Goal: Complete application form

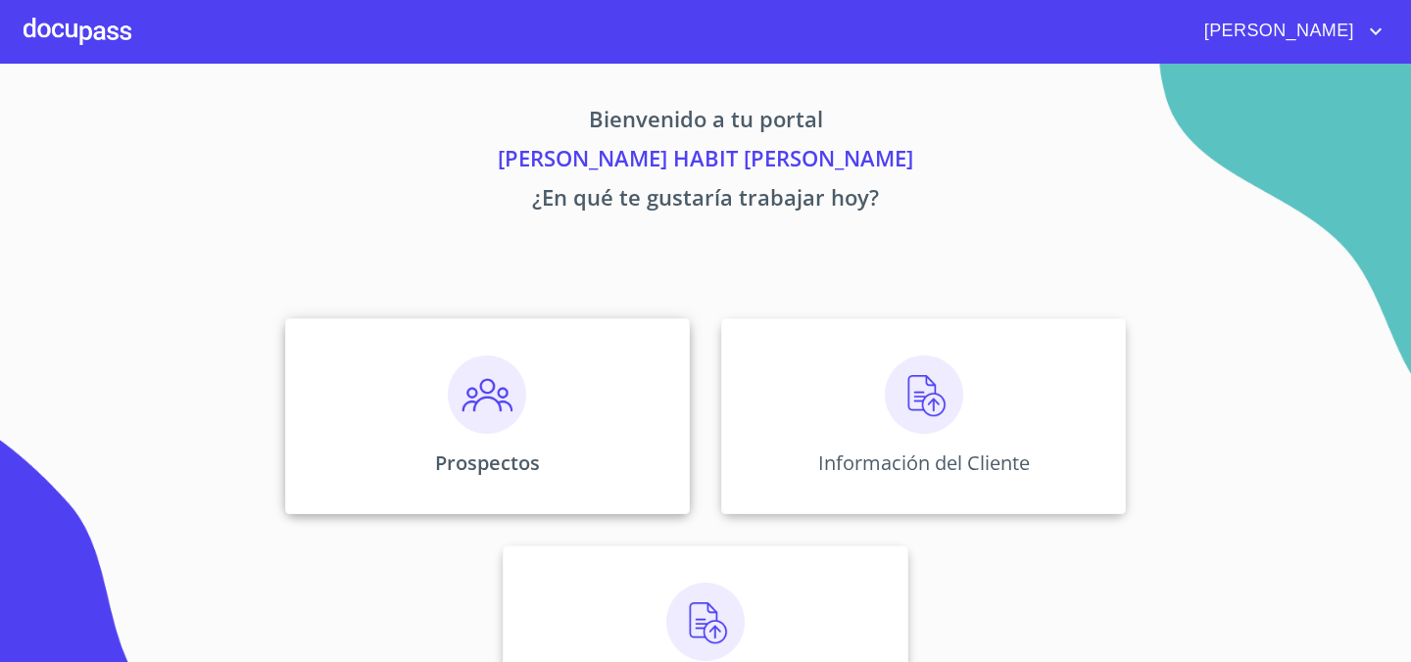
click at [469, 391] on img at bounding box center [487, 395] width 78 height 78
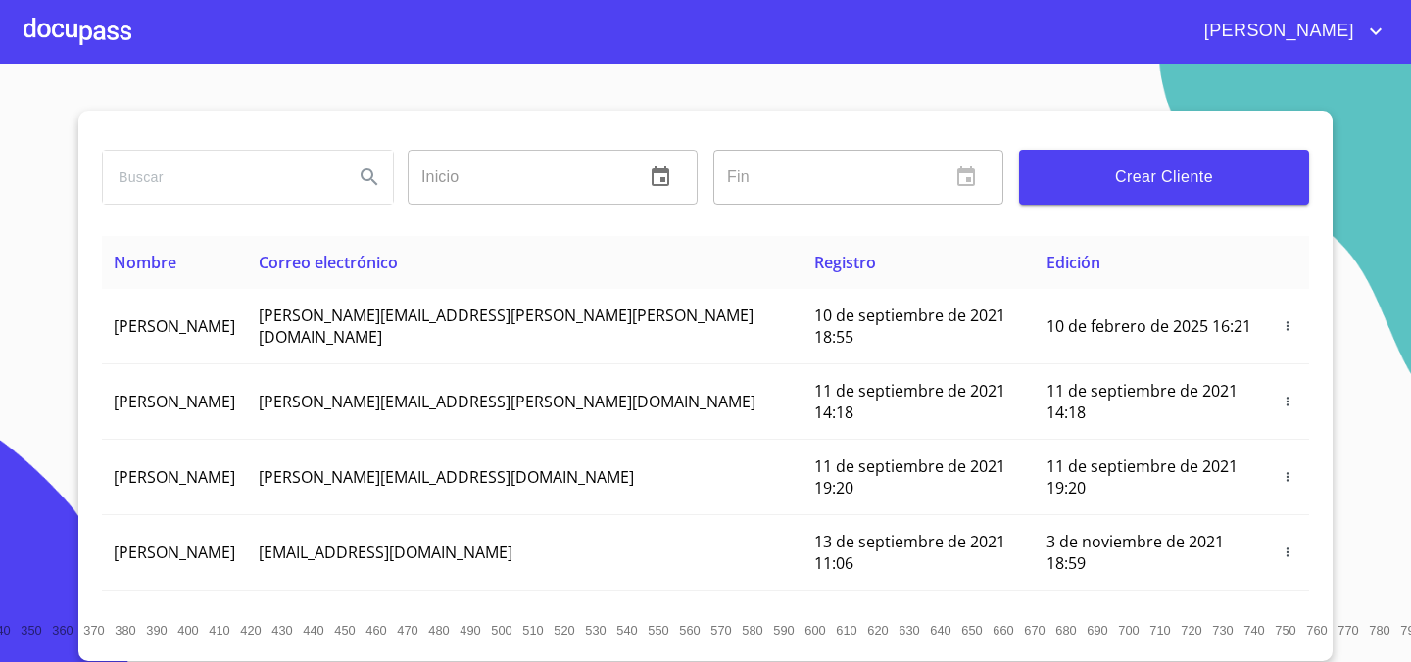
click at [1175, 196] on button "Crear Cliente" at bounding box center [1164, 177] width 290 height 55
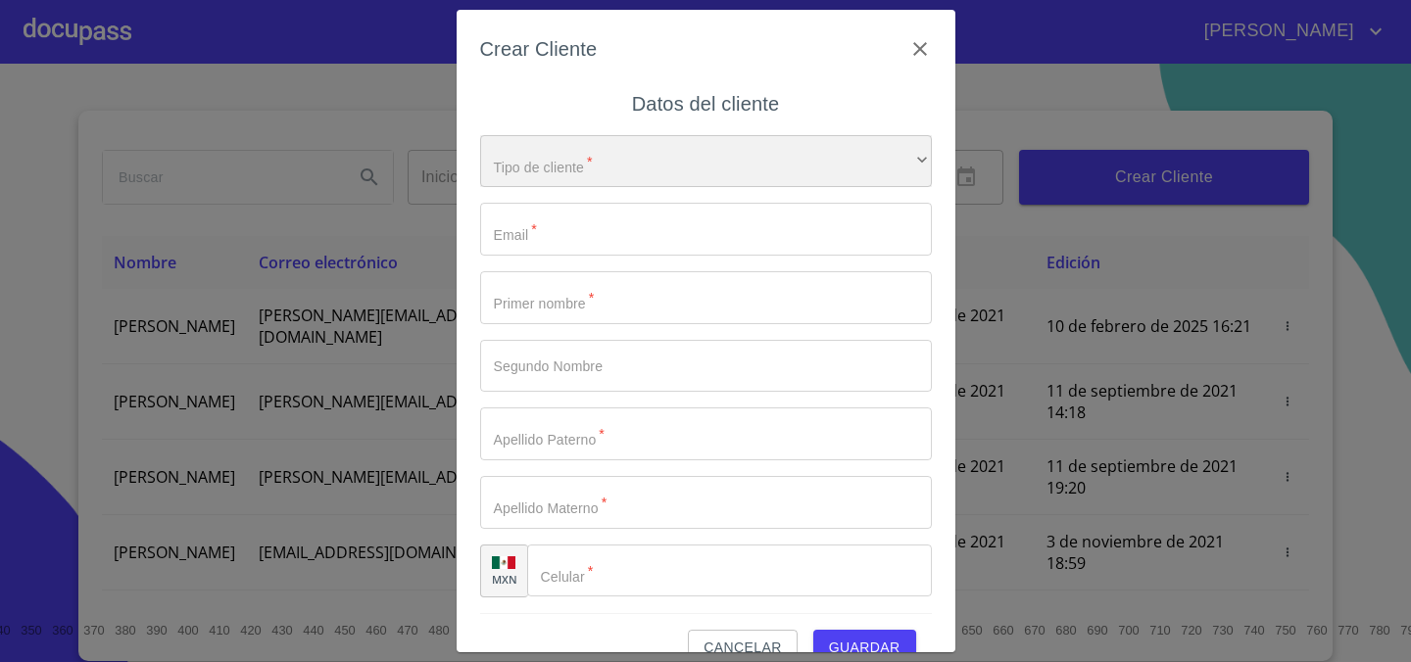
click at [662, 162] on div "​" at bounding box center [706, 161] width 452 height 53
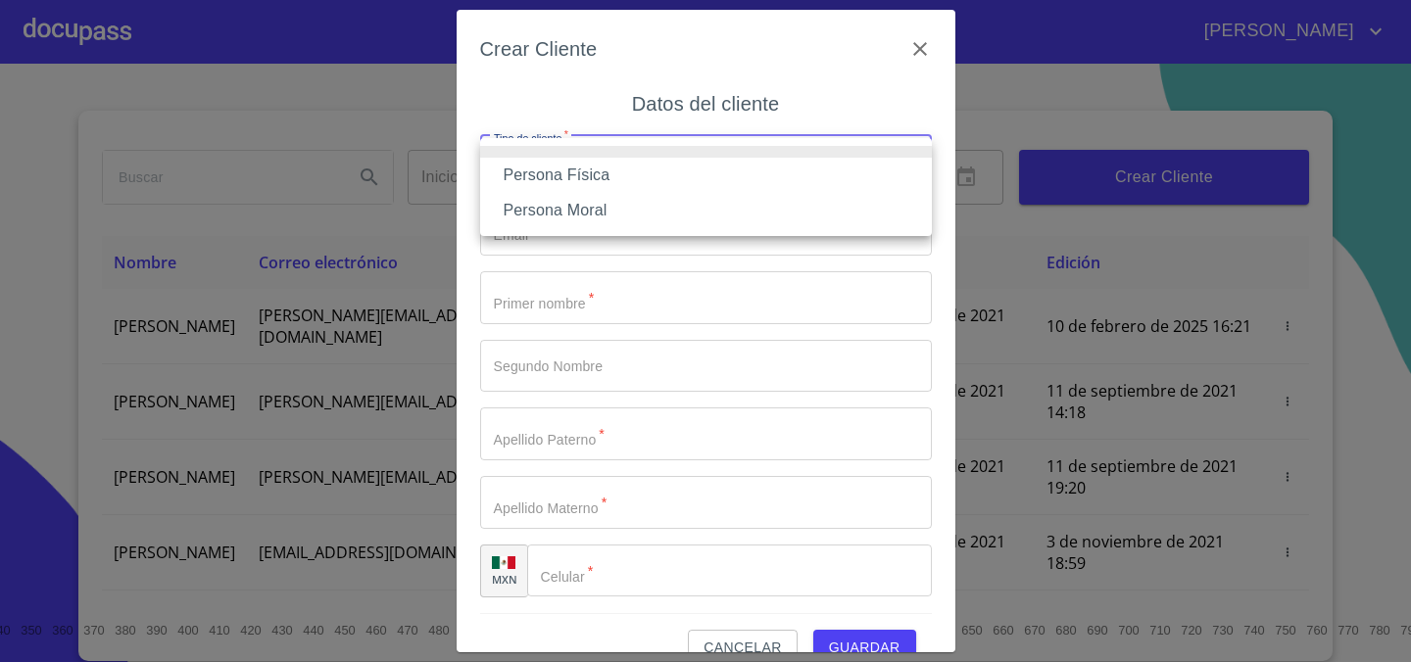
click at [640, 178] on li "Persona Física" at bounding box center [706, 175] width 452 height 35
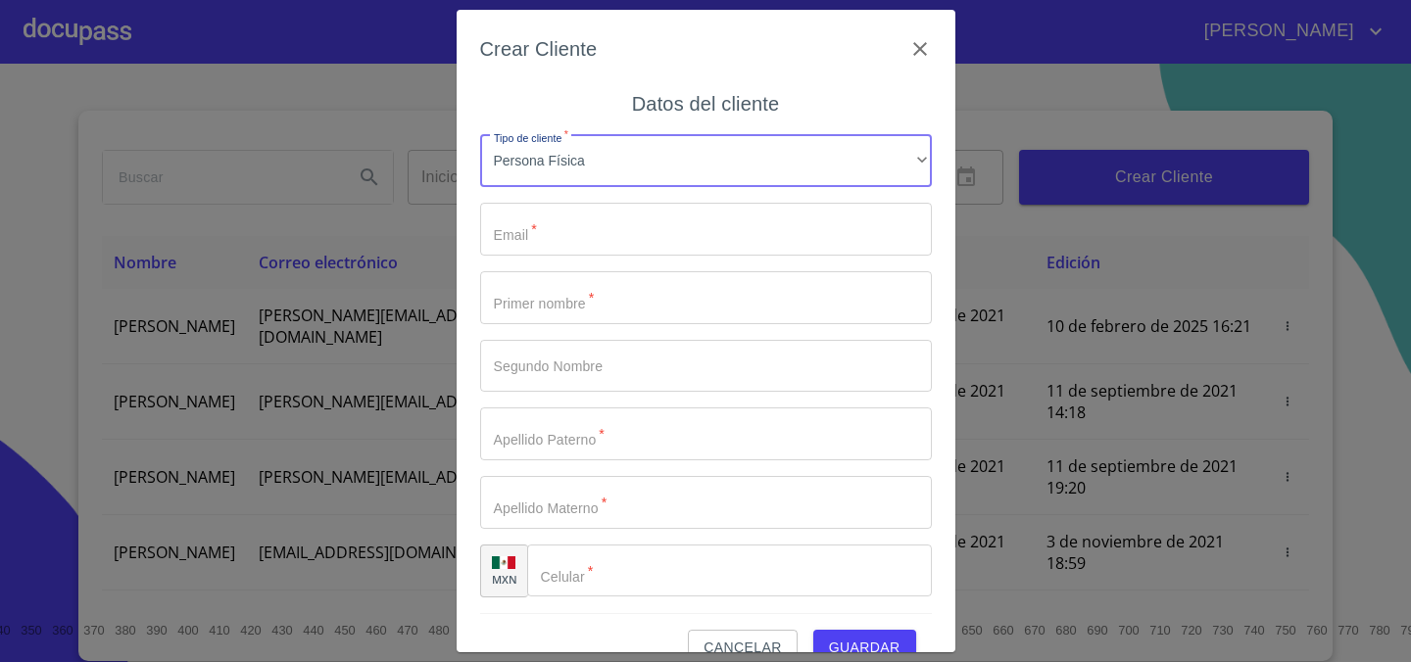
click at [613, 225] on input "Tipo de cliente   *" at bounding box center [706, 229] width 452 height 53
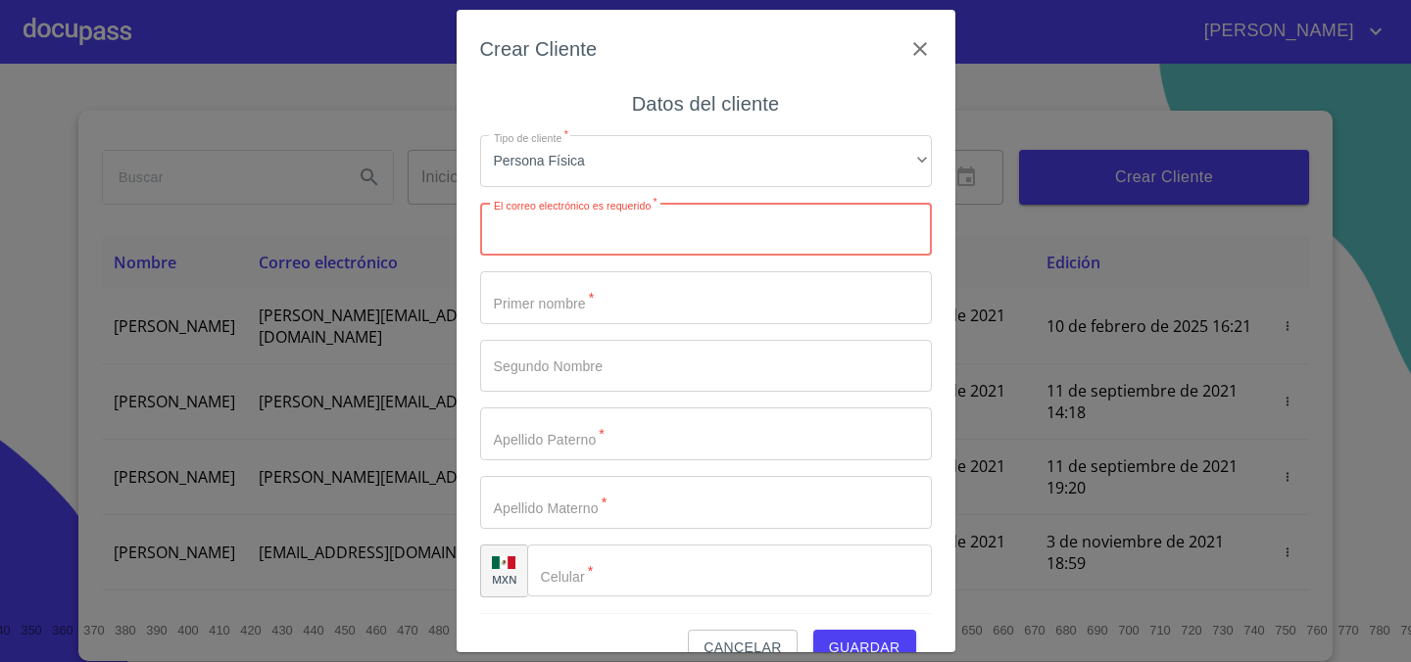
paste input "aguilarjuarez907@gmail.com"
type input "aguilarjuarez907@gmail.com"
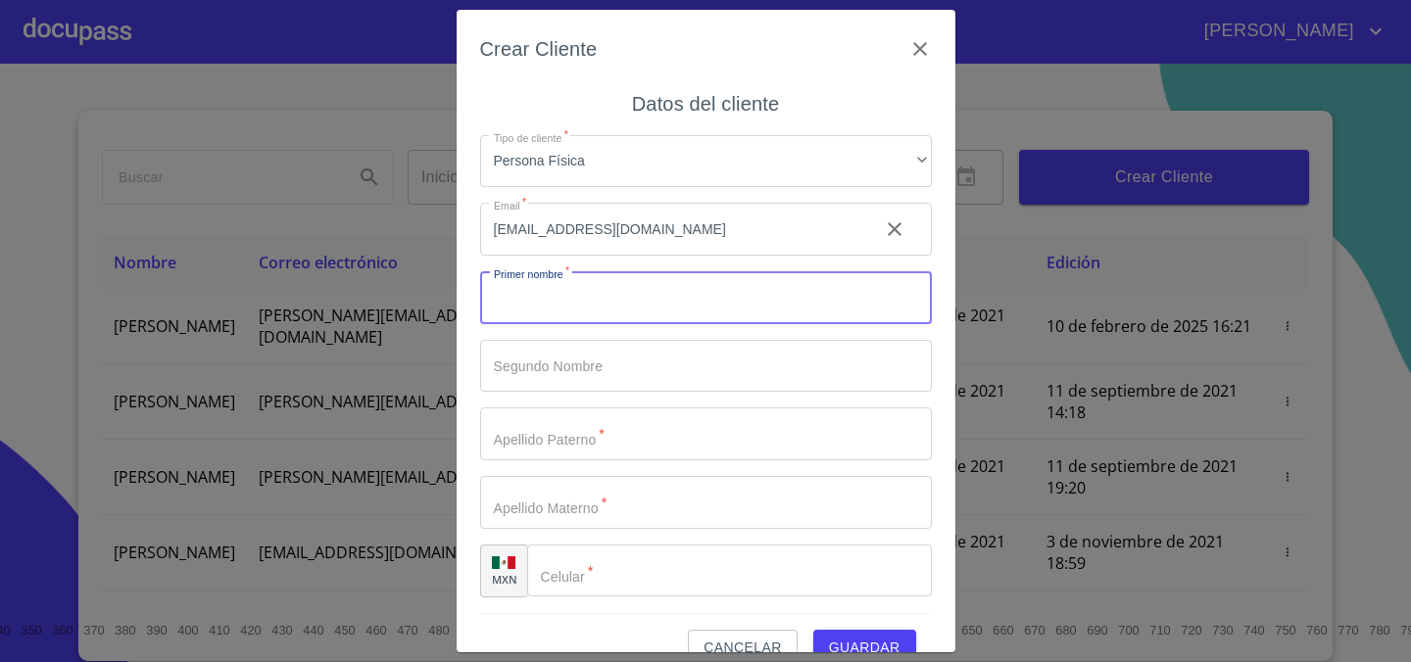
click at [618, 288] on input "Tipo de cliente   *" at bounding box center [706, 297] width 452 height 53
type input "n"
type input "[PERSON_NAME]"
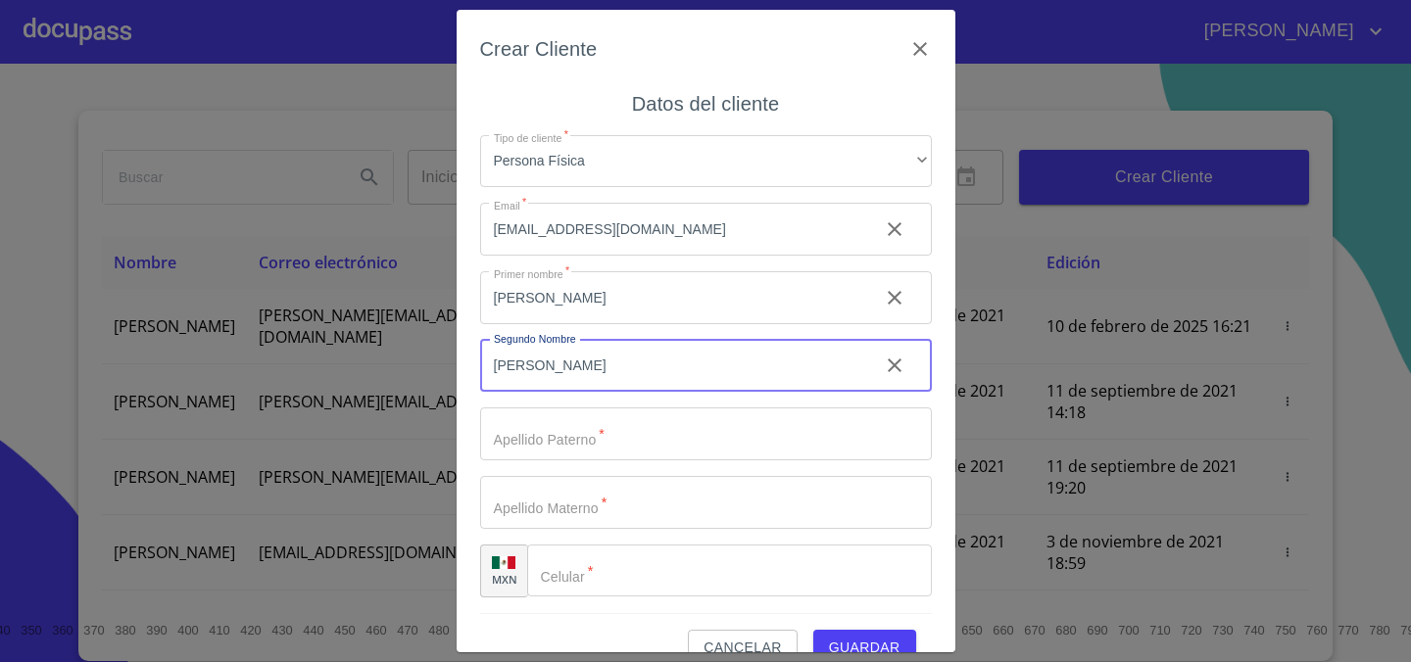
type input "[PERSON_NAME]"
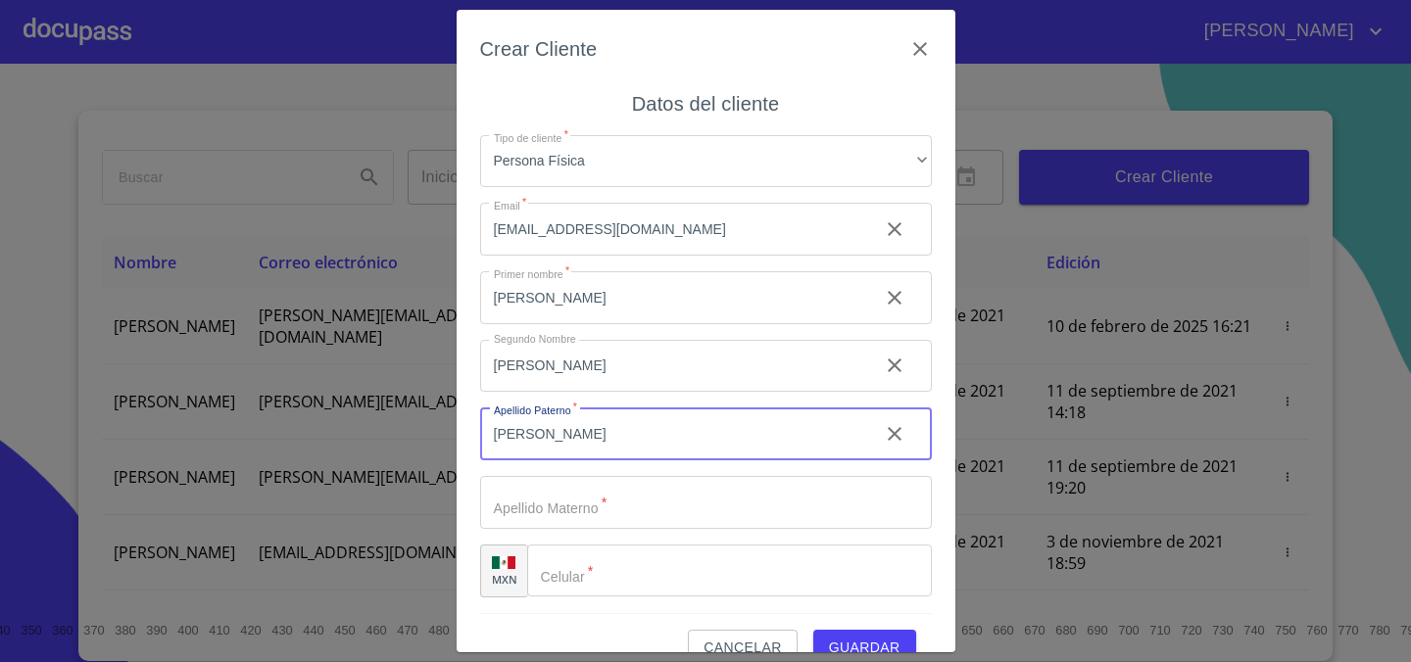
type input "[PERSON_NAME]"
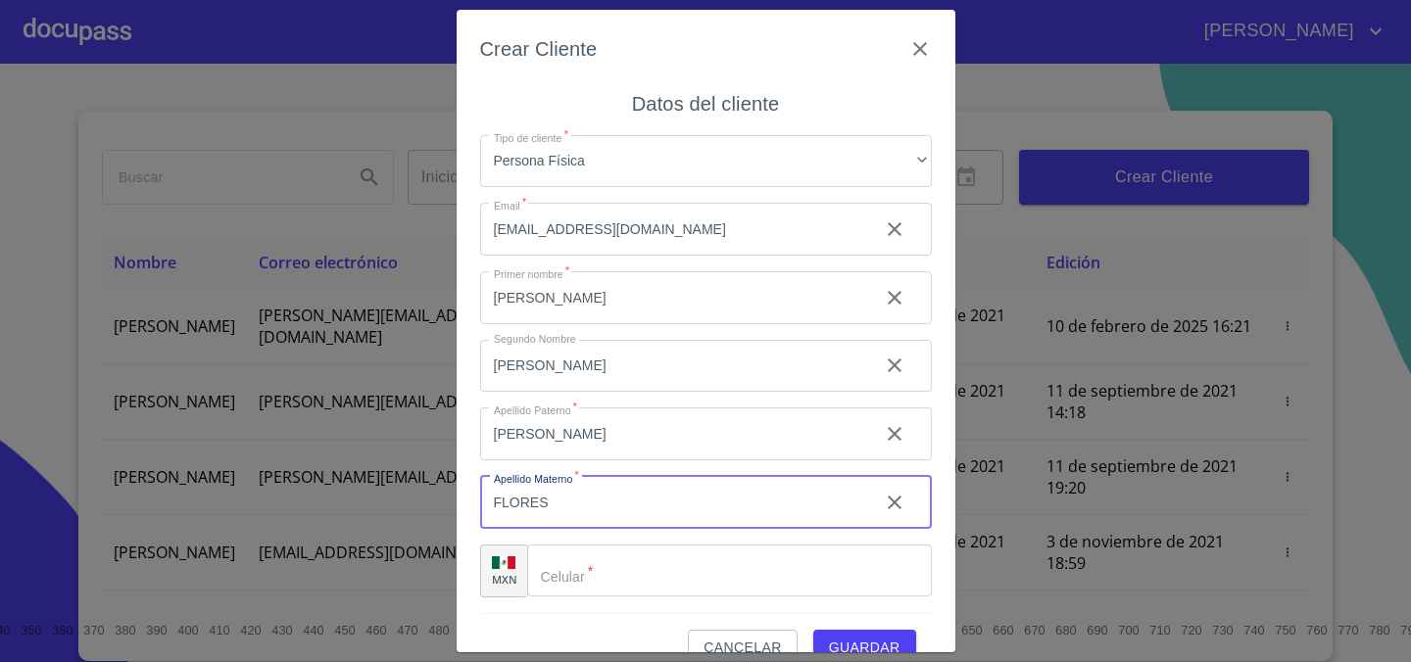
type input "FLORES"
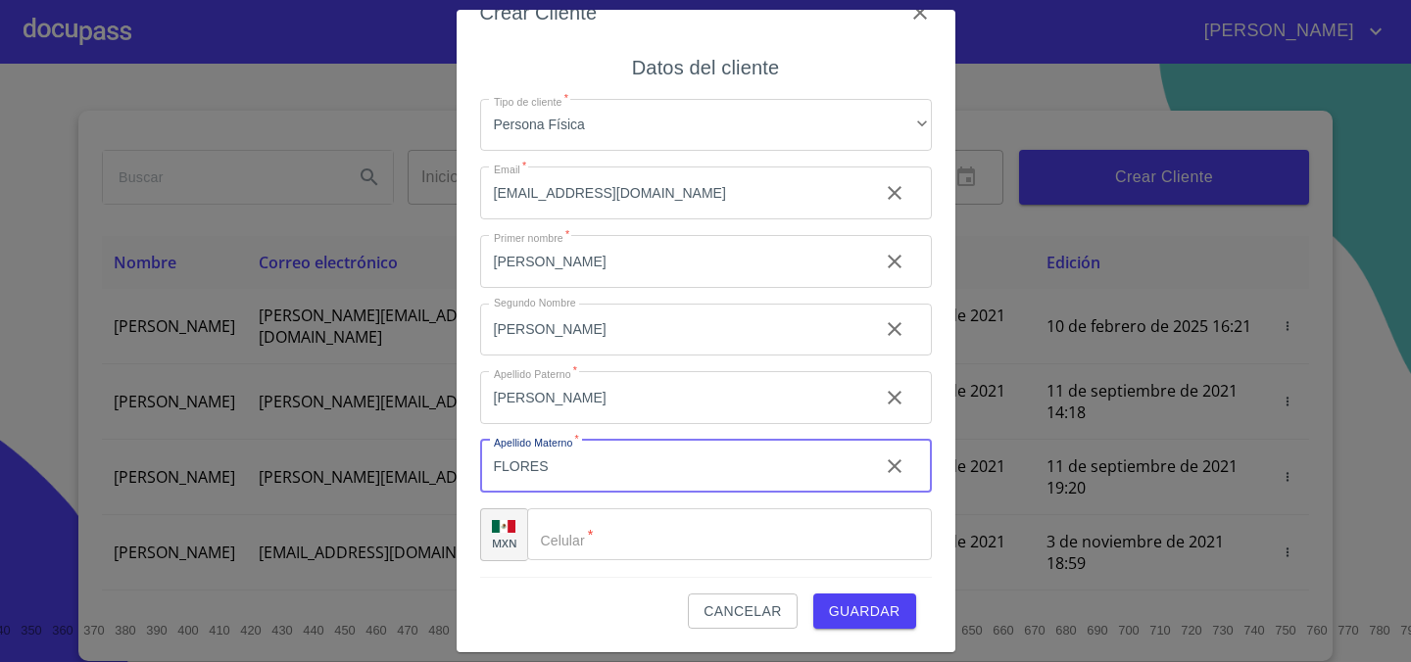
click at [624, 552] on input "Tipo de cliente   *" at bounding box center [729, 534] width 405 height 53
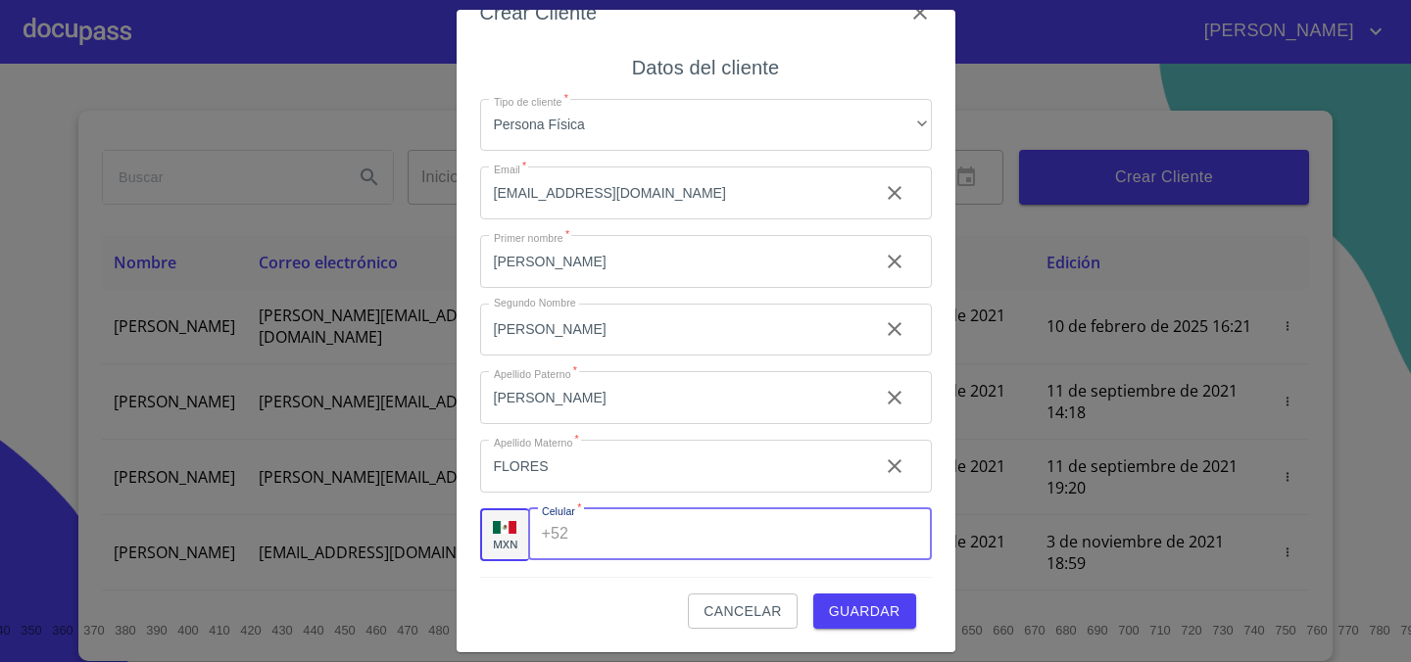
paste input "[PHONE_NUMBER]"
type input "[PHONE_NUMBER]"
click at [825, 601] on button "Guardar" at bounding box center [864, 612] width 103 height 36
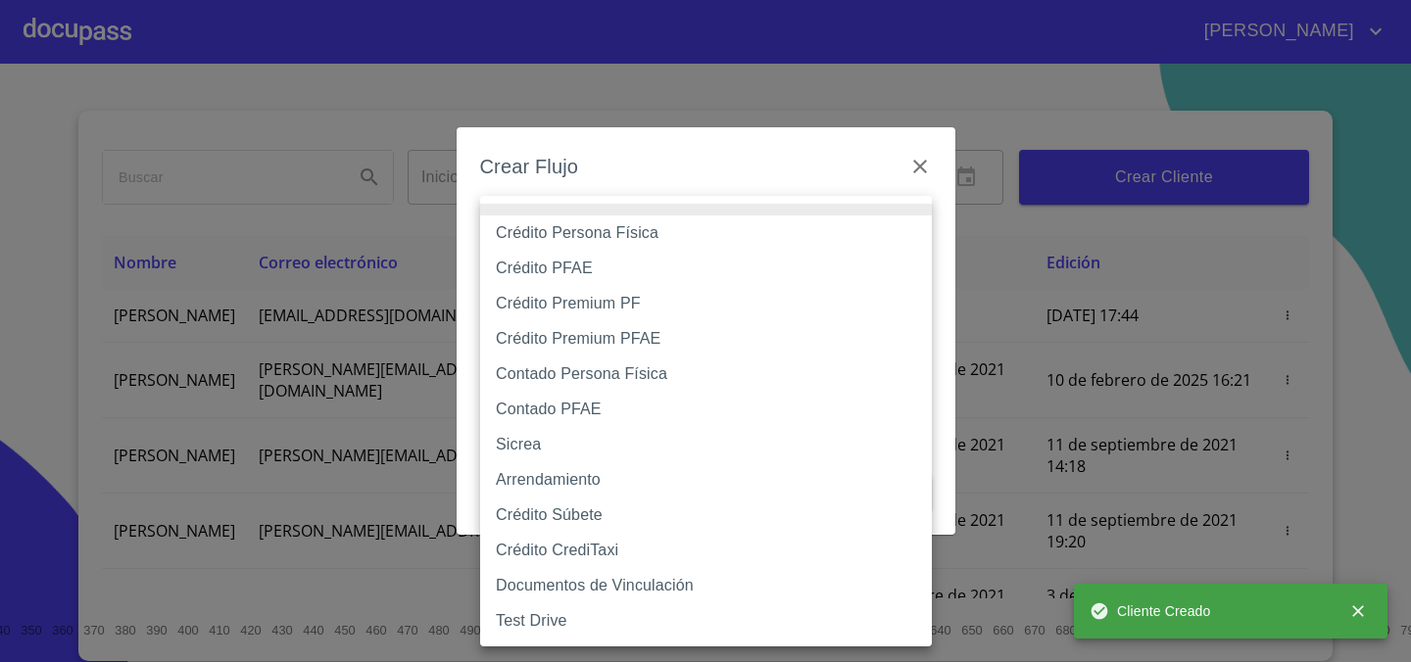
click at [684, 237] on body "DANIEL HABIT Inicio ​ Fin ​ Crear Cliente Nombre Correo electrónico Registro Ed…" at bounding box center [705, 331] width 1411 height 662
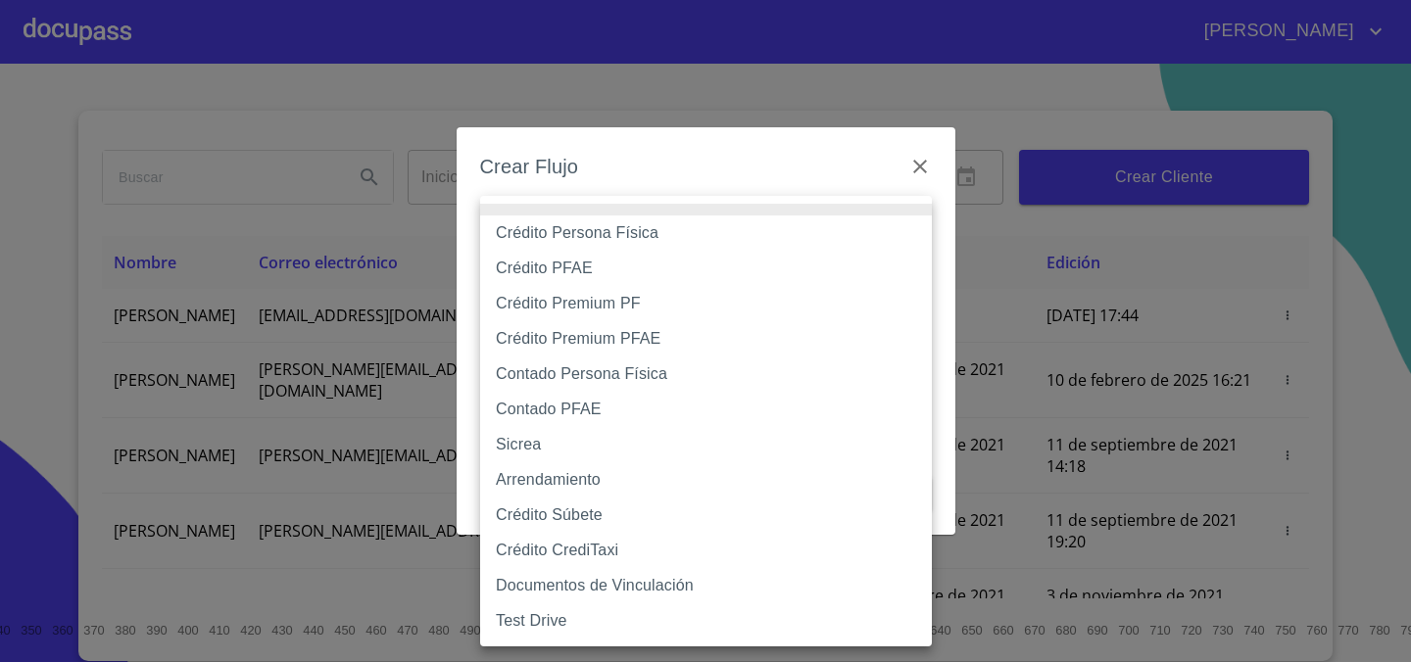
click at [684, 237] on li "Crédito Persona Física" at bounding box center [706, 233] width 452 height 35
type input "6009fb3c7d1714eb8809aa97"
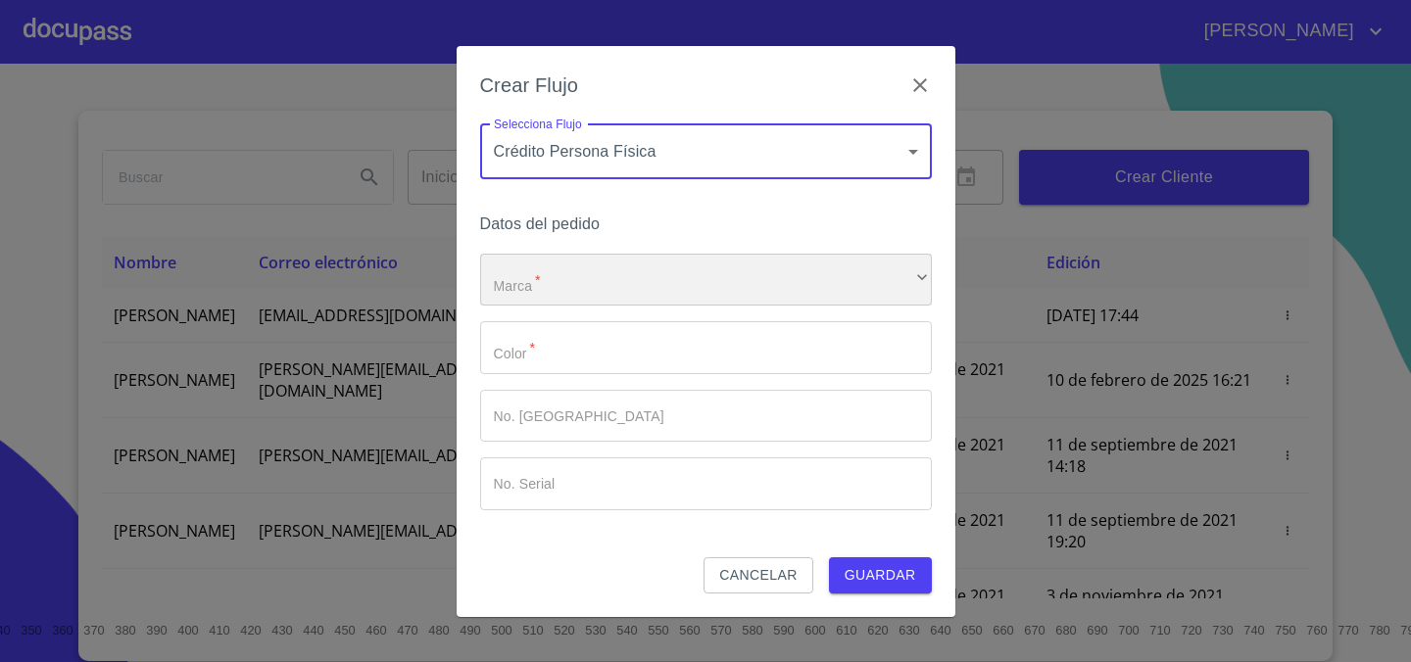
click at [670, 278] on div "​" at bounding box center [706, 280] width 452 height 53
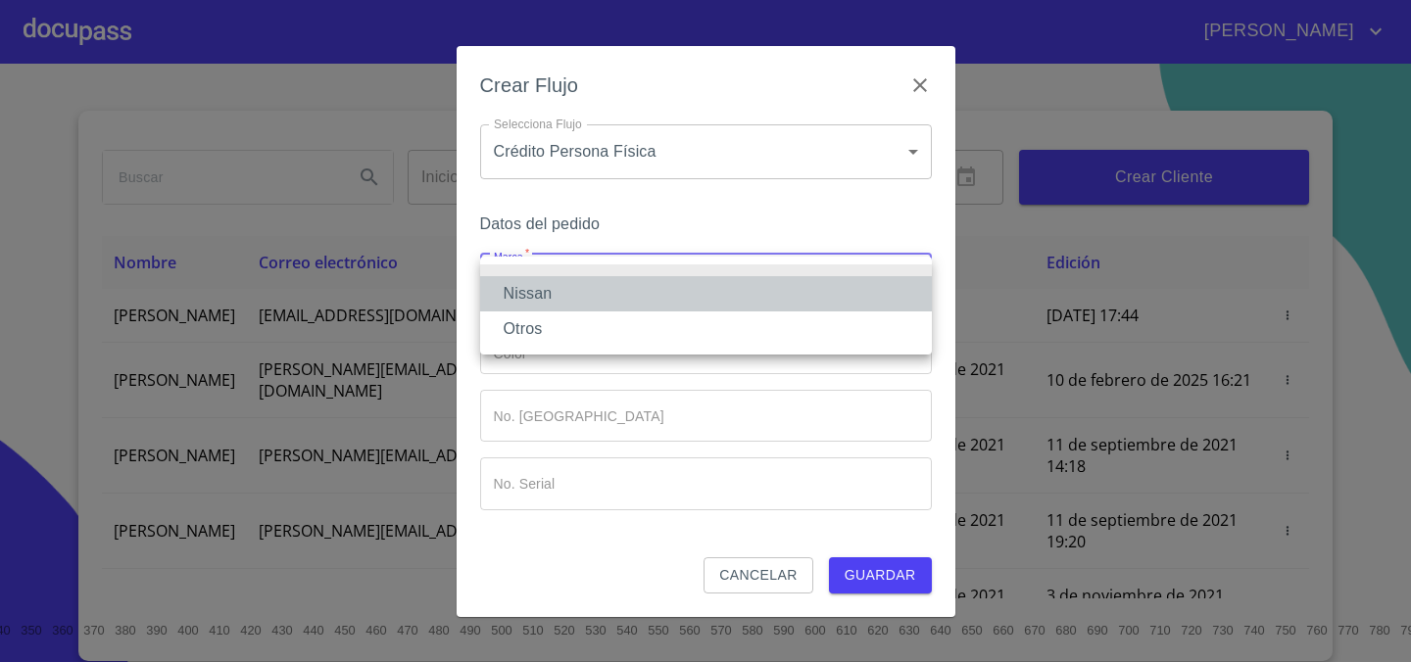
click at [662, 287] on li "Nissan" at bounding box center [706, 293] width 452 height 35
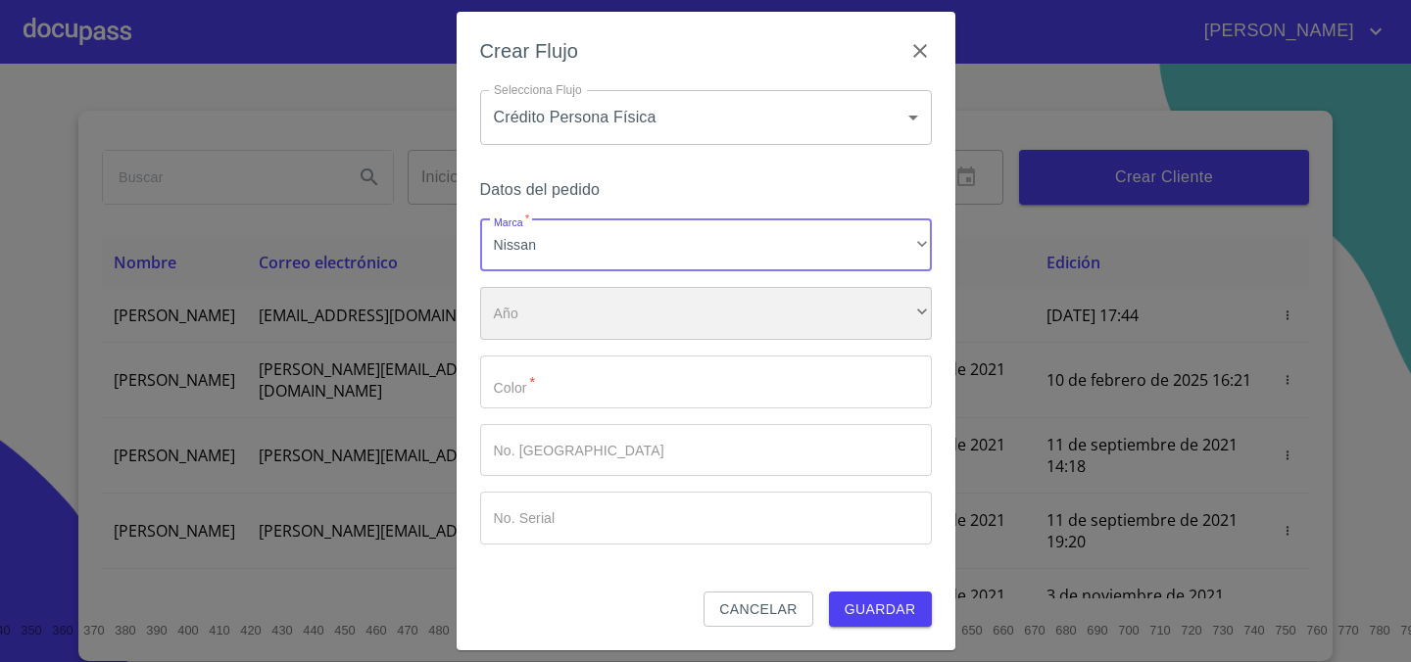
click at [647, 304] on div "​" at bounding box center [706, 313] width 452 height 53
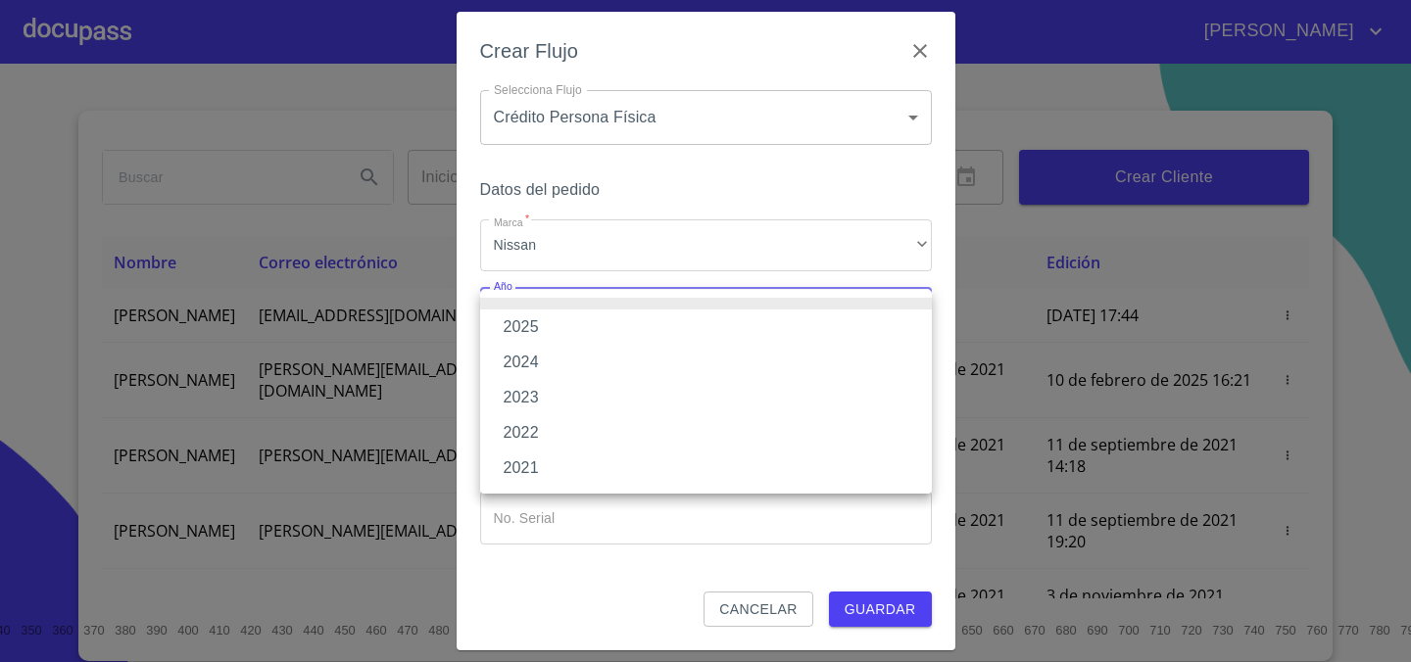
click at [642, 334] on li "2025" at bounding box center [706, 327] width 452 height 35
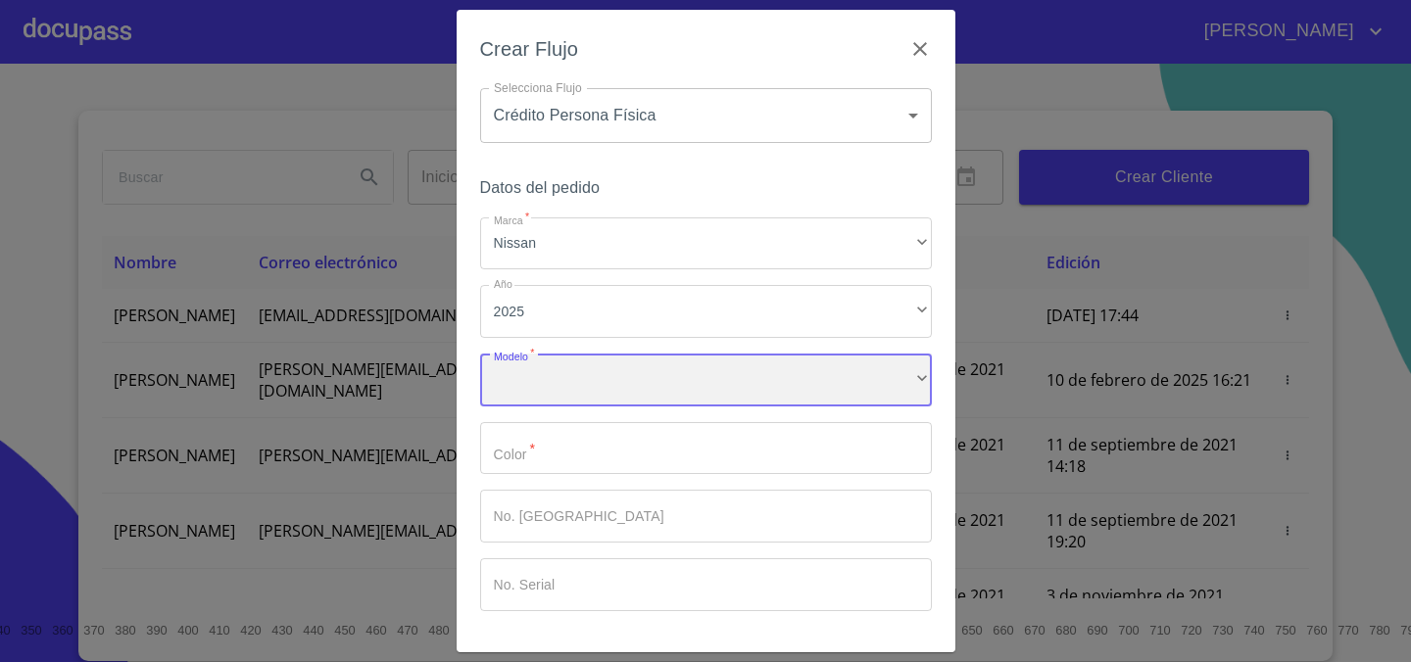
click at [613, 369] on div "​" at bounding box center [706, 380] width 452 height 53
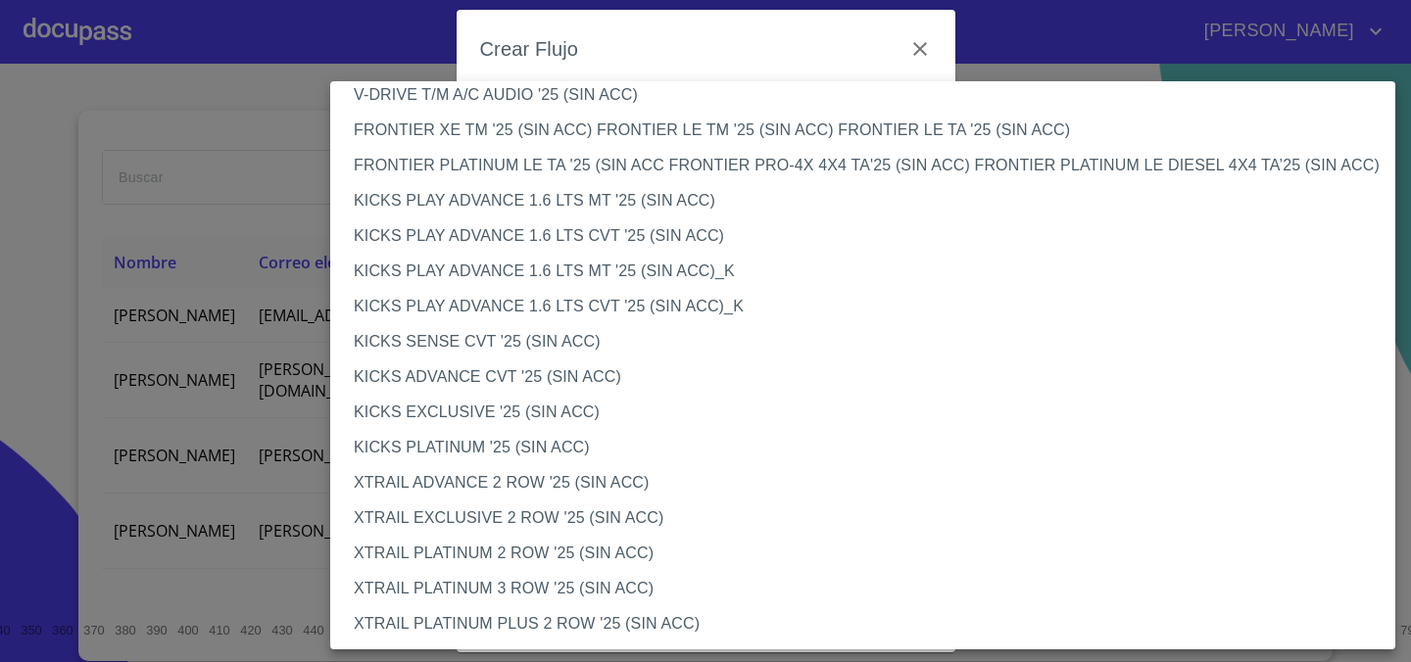
scroll to position [0, 0]
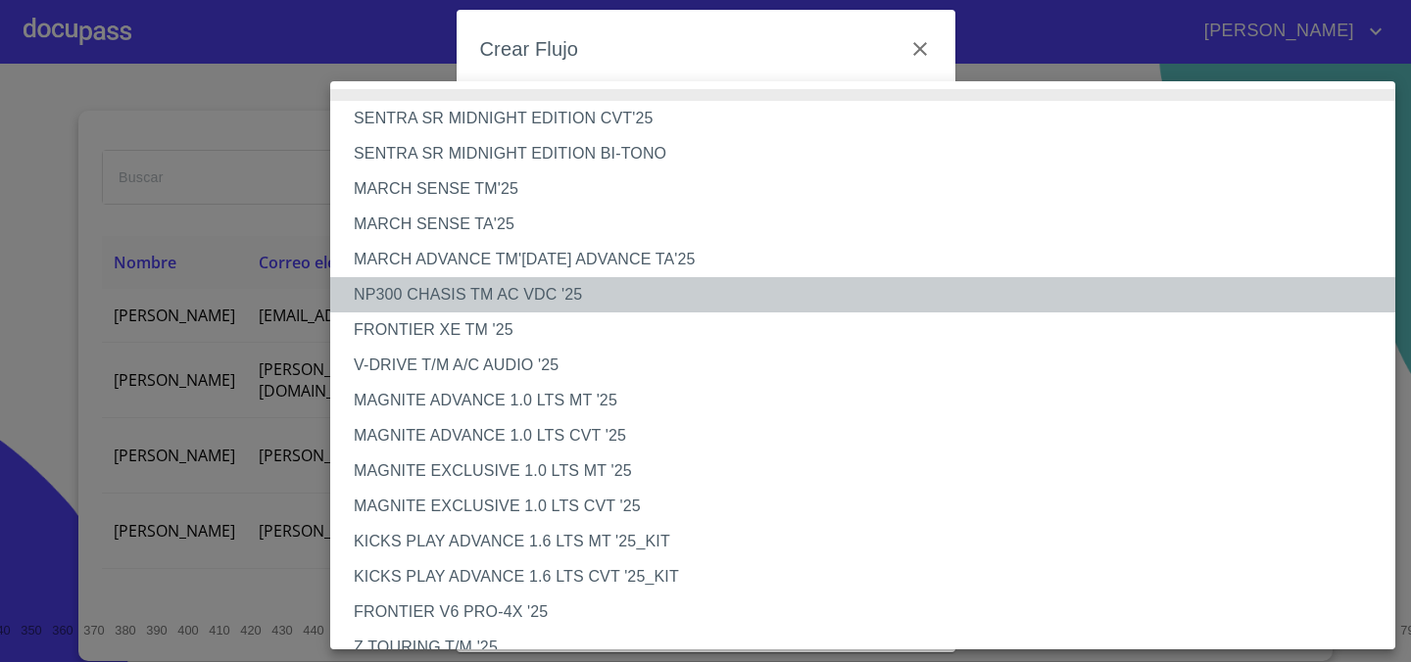
click at [566, 290] on li "NP300 CHASIS TM AC VDC '25" at bounding box center [862, 294] width 1065 height 35
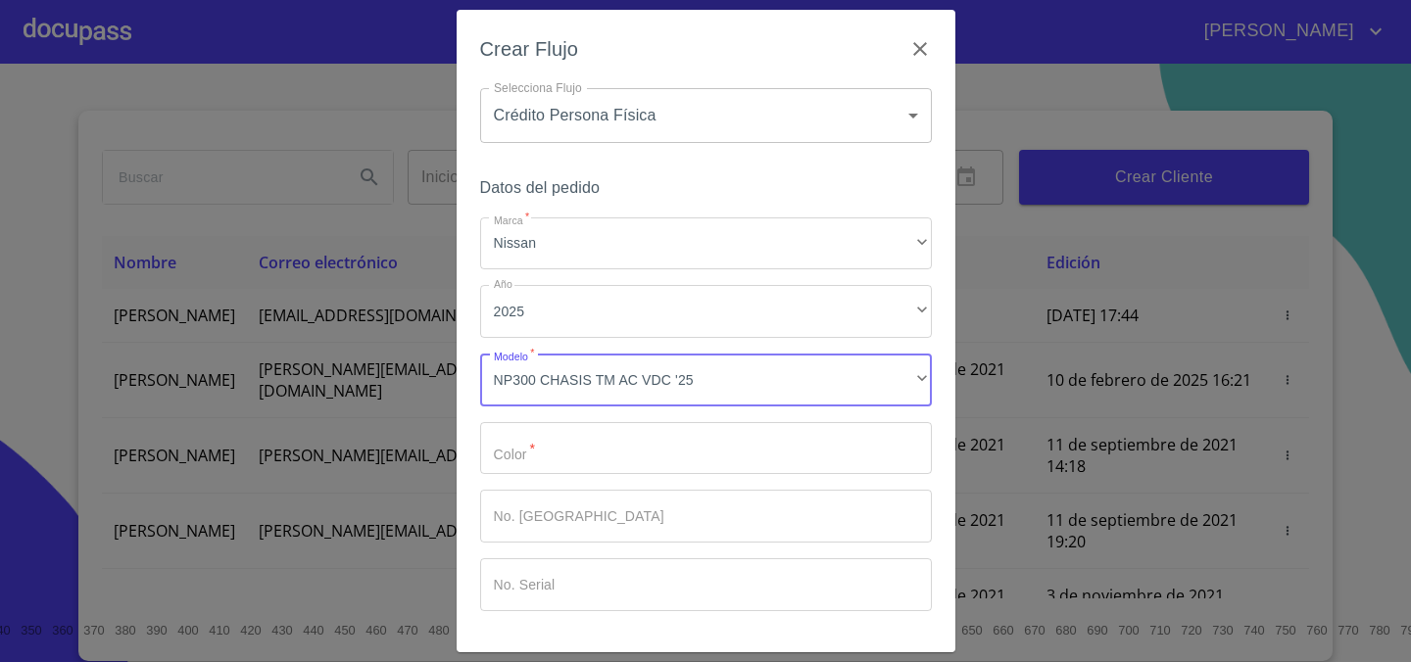
click at [602, 446] on input "Marca   *" at bounding box center [706, 448] width 452 height 53
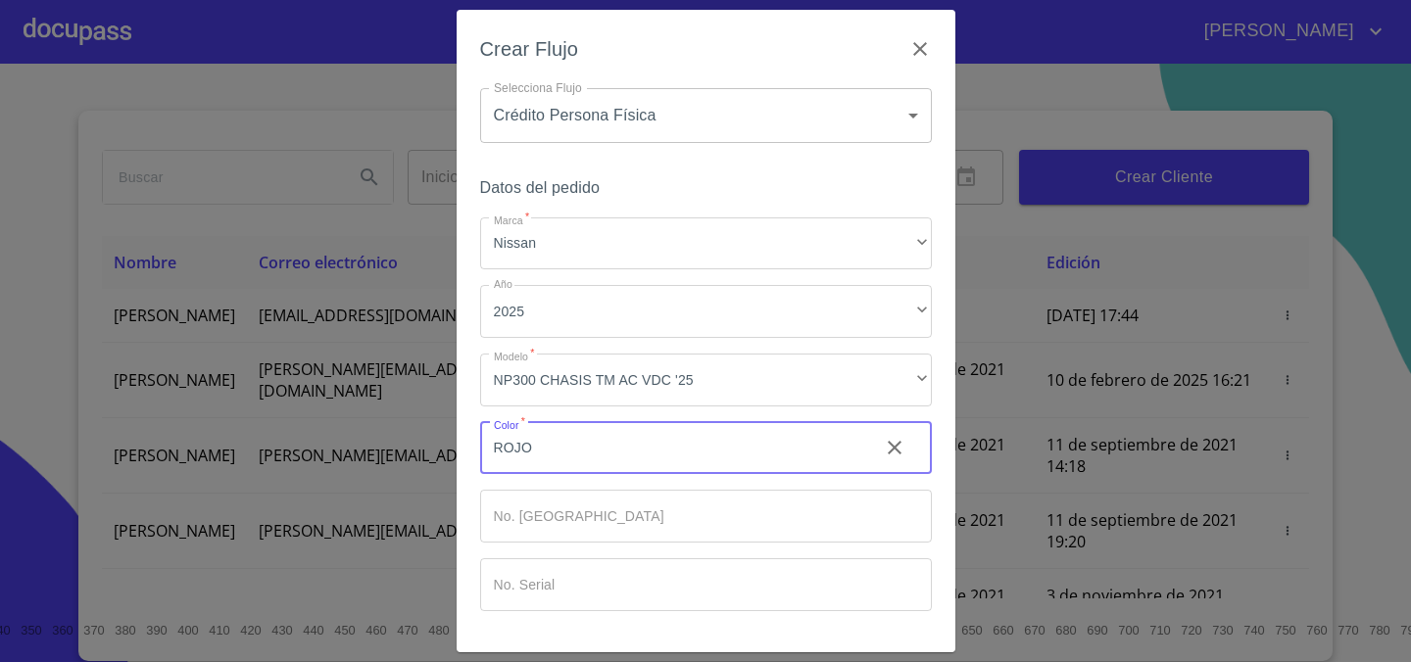
scroll to position [65, 0]
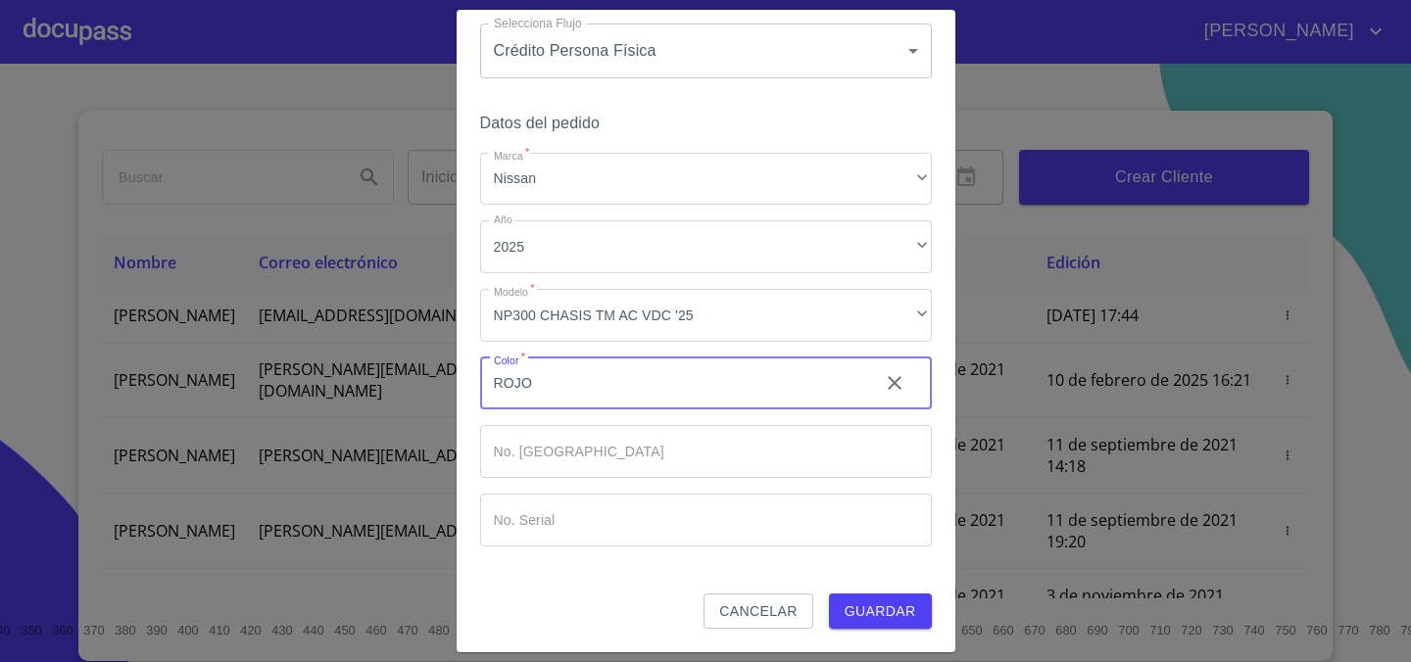
type input "ROJO"
click at [868, 602] on span "Guardar" at bounding box center [880, 611] width 72 height 24
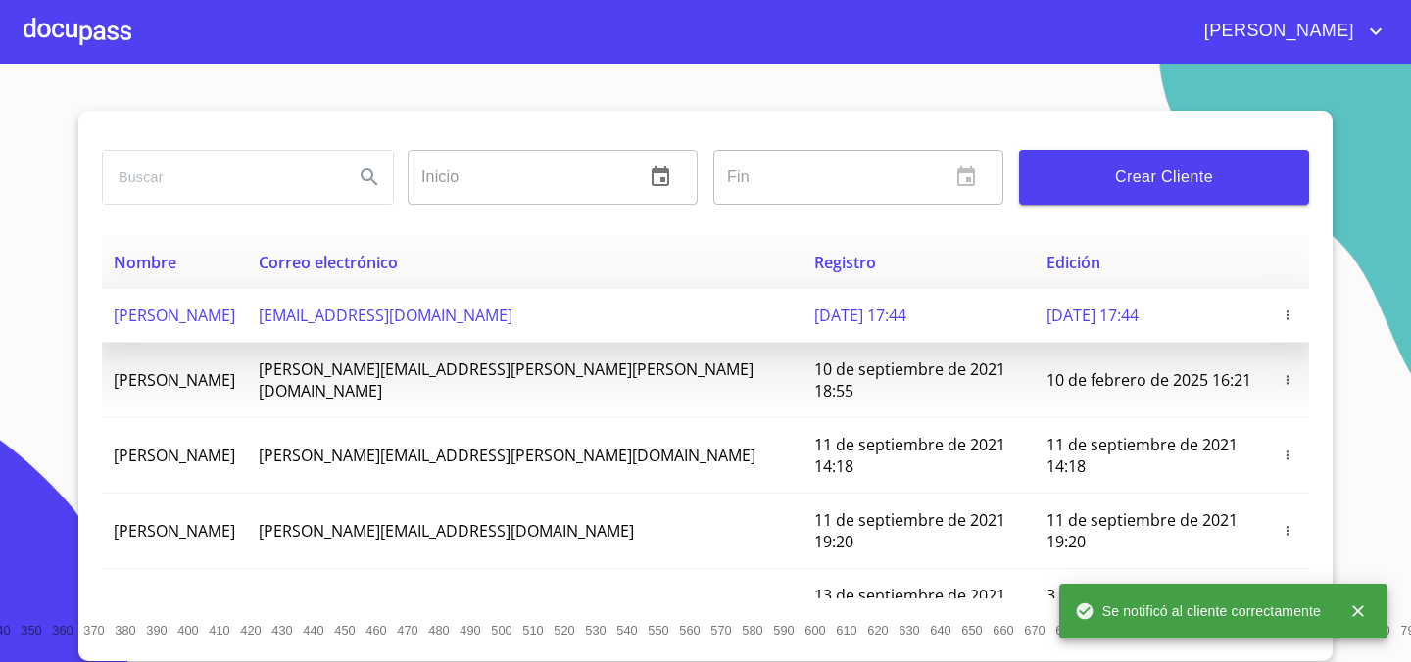
click at [216, 310] on span "[PERSON_NAME]" at bounding box center [174, 316] width 121 height 22
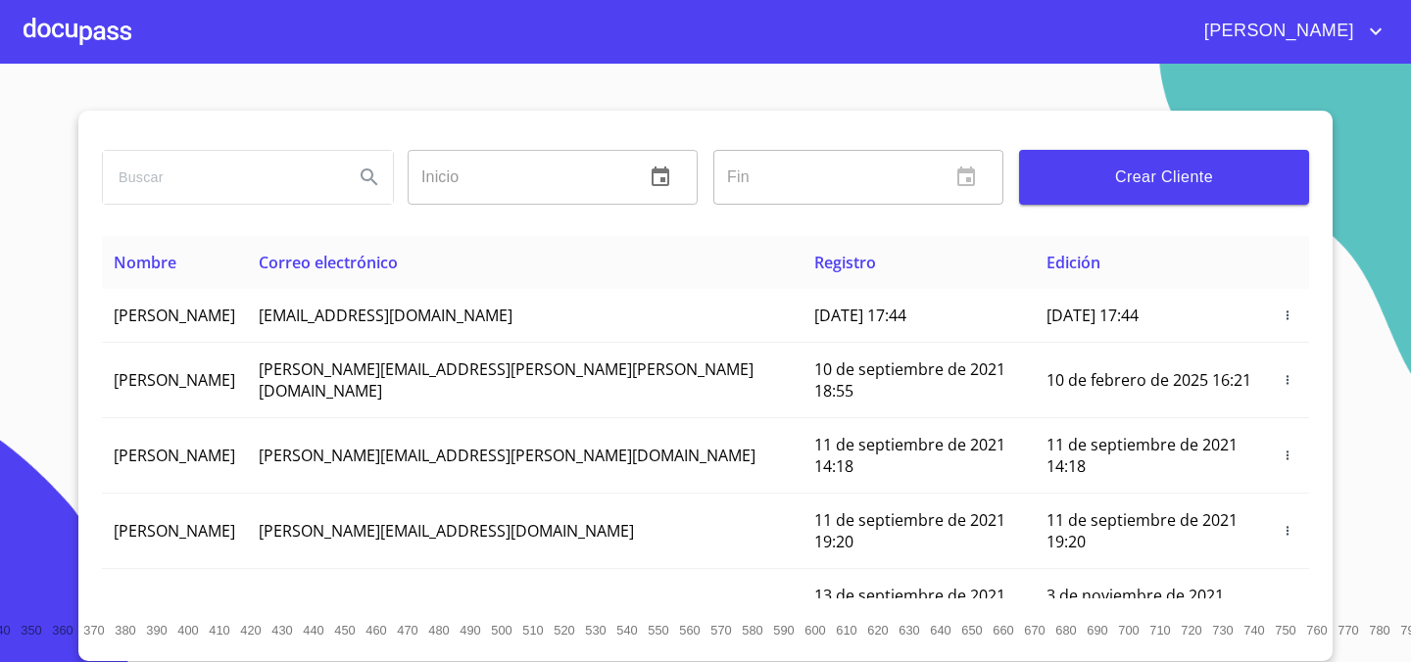
click at [74, 24] on div at bounding box center [78, 31] width 108 height 63
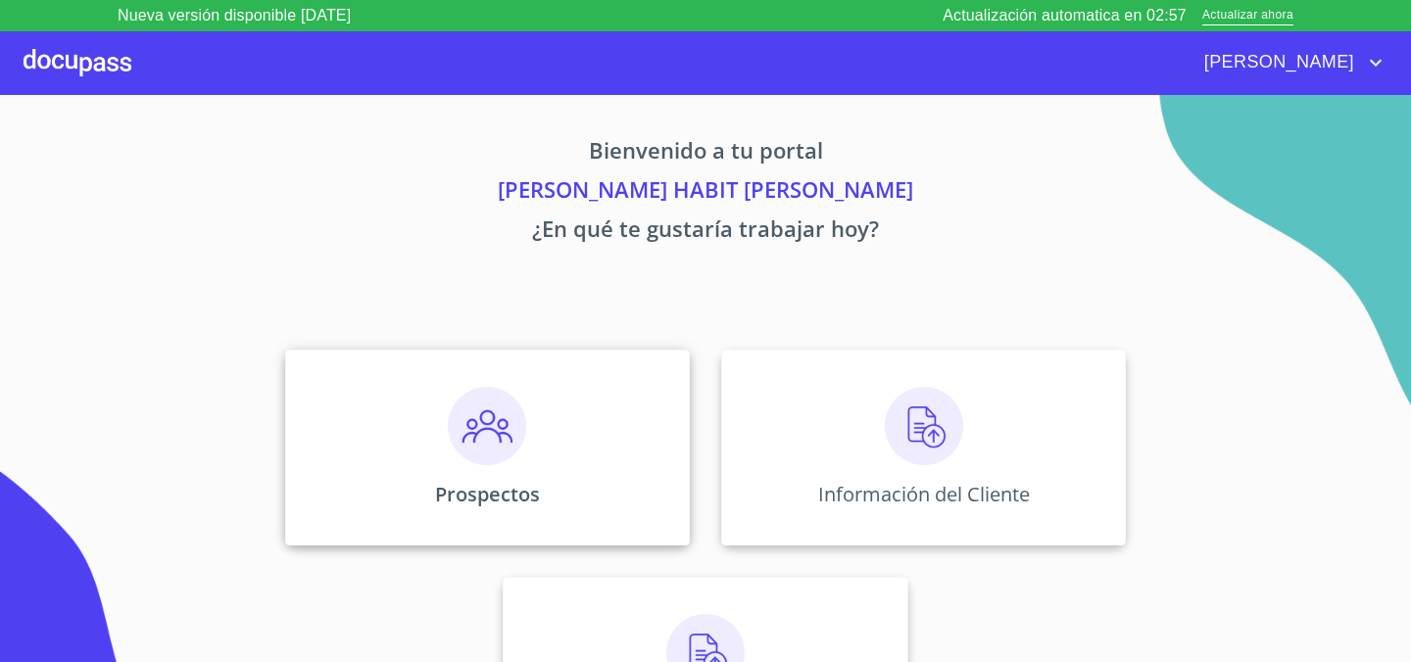
click at [484, 431] on img at bounding box center [487, 426] width 78 height 78
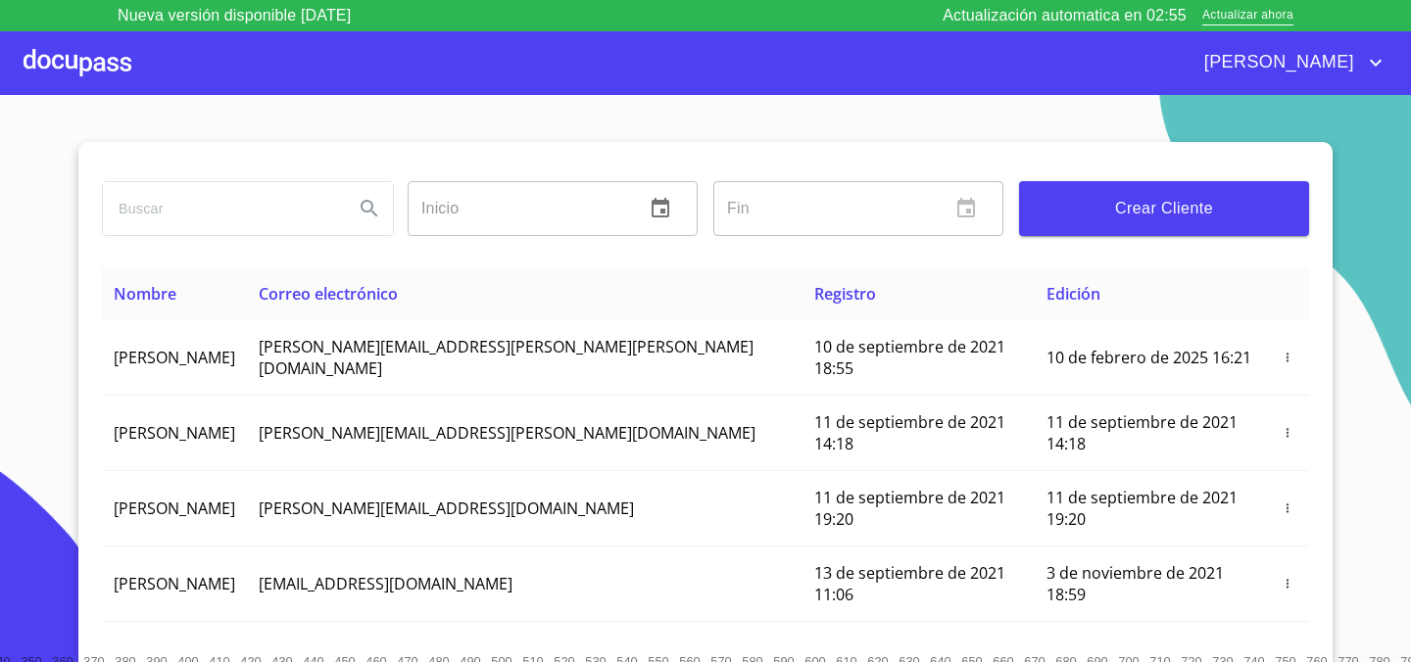
click at [99, 71] on div at bounding box center [78, 62] width 108 height 63
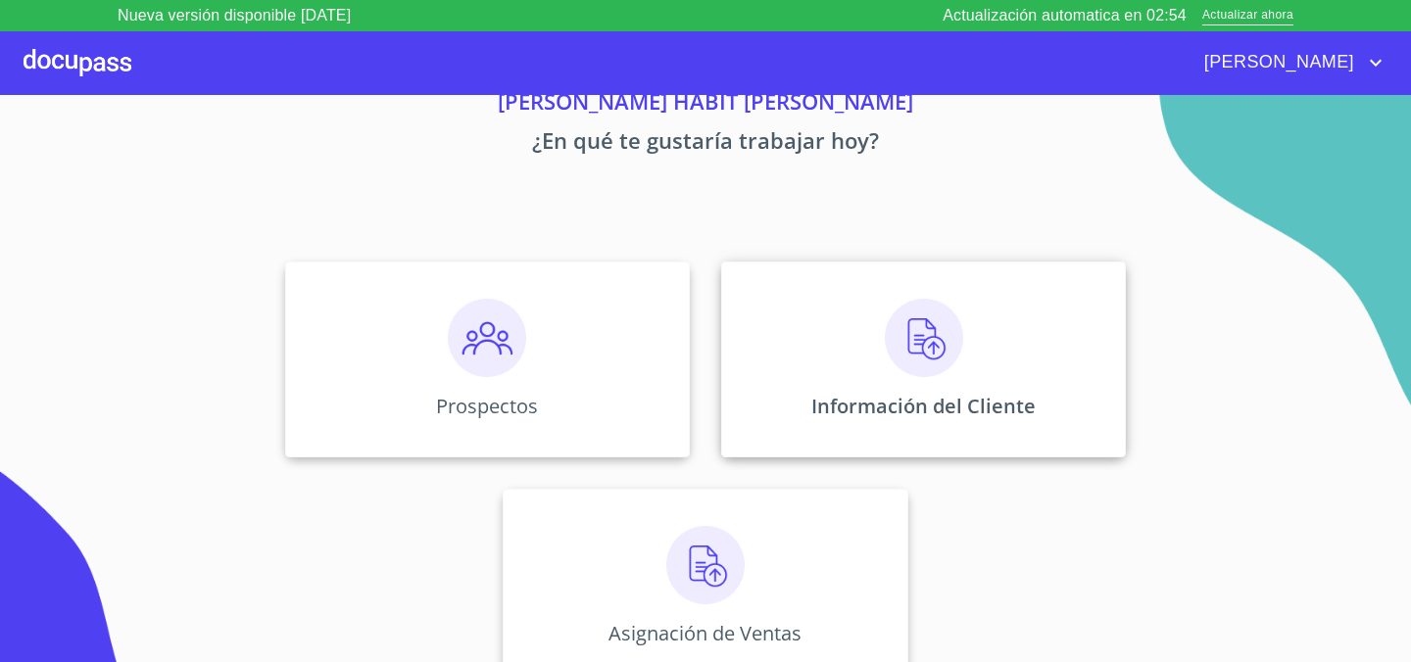
scroll to position [95, 0]
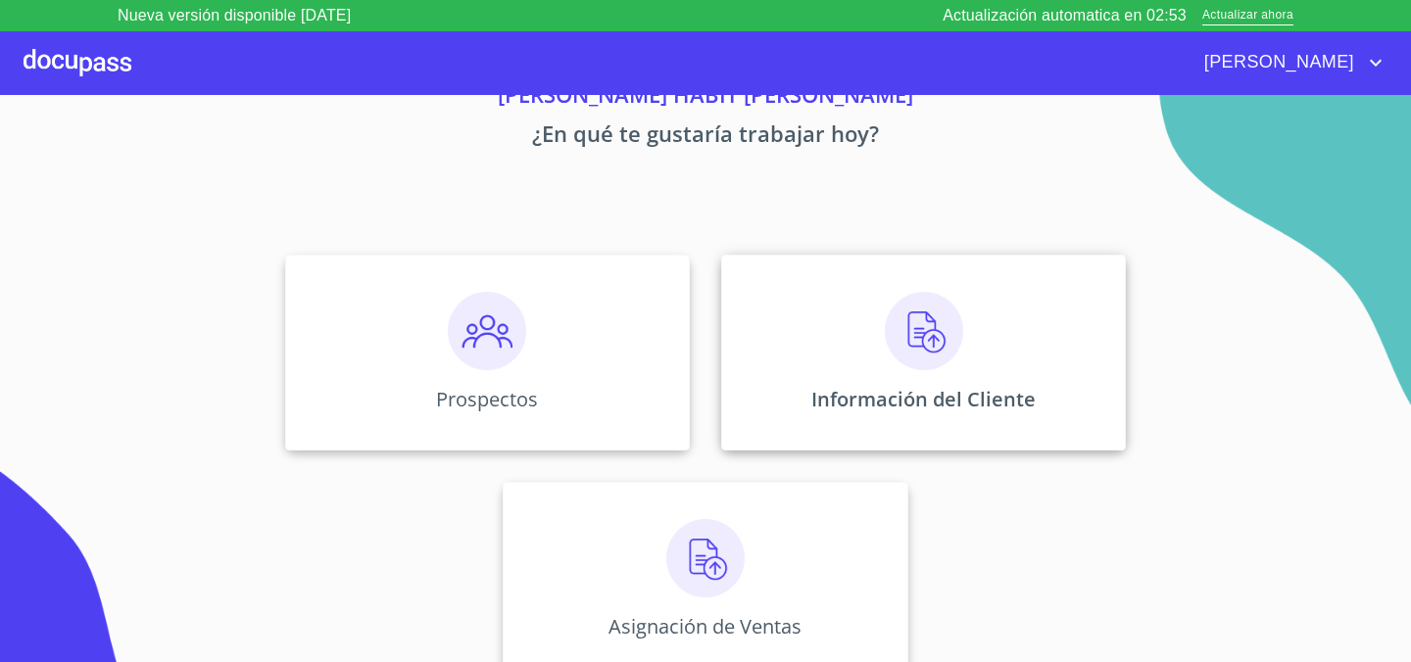
click at [928, 316] on img at bounding box center [924, 331] width 78 height 78
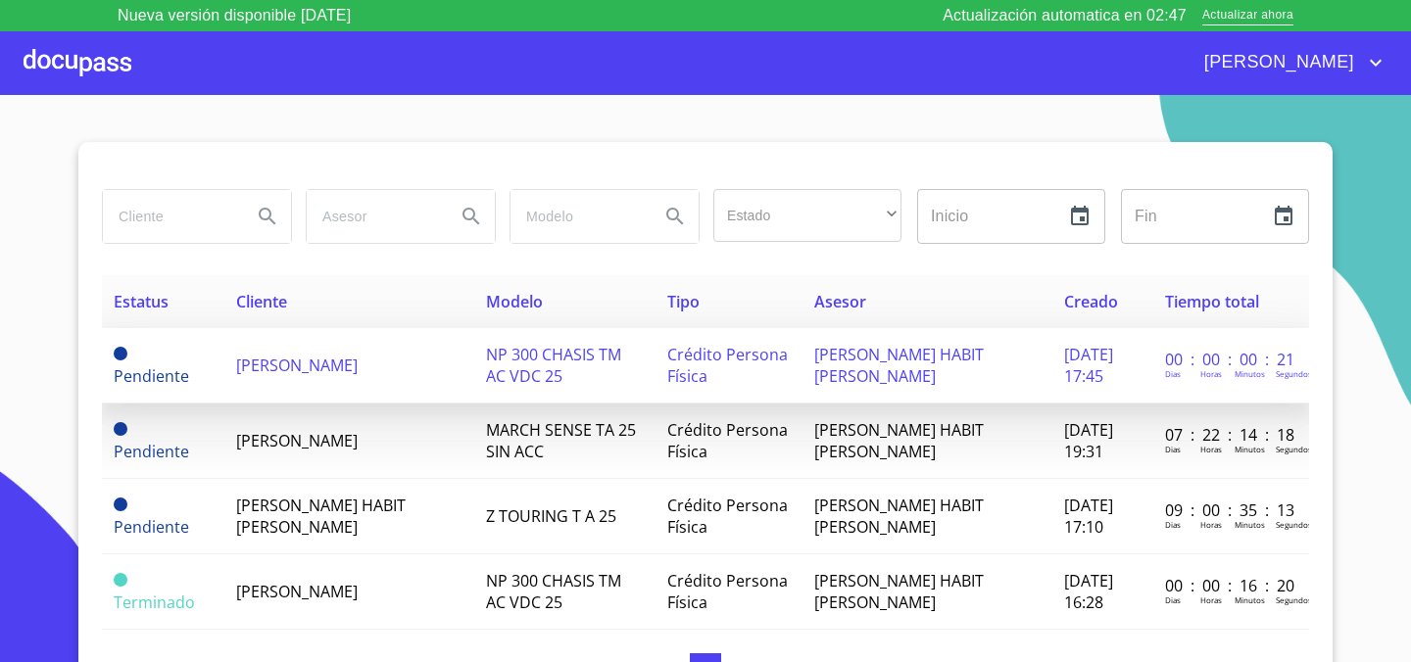
click at [317, 361] on span "[PERSON_NAME]" at bounding box center [296, 366] width 121 height 22
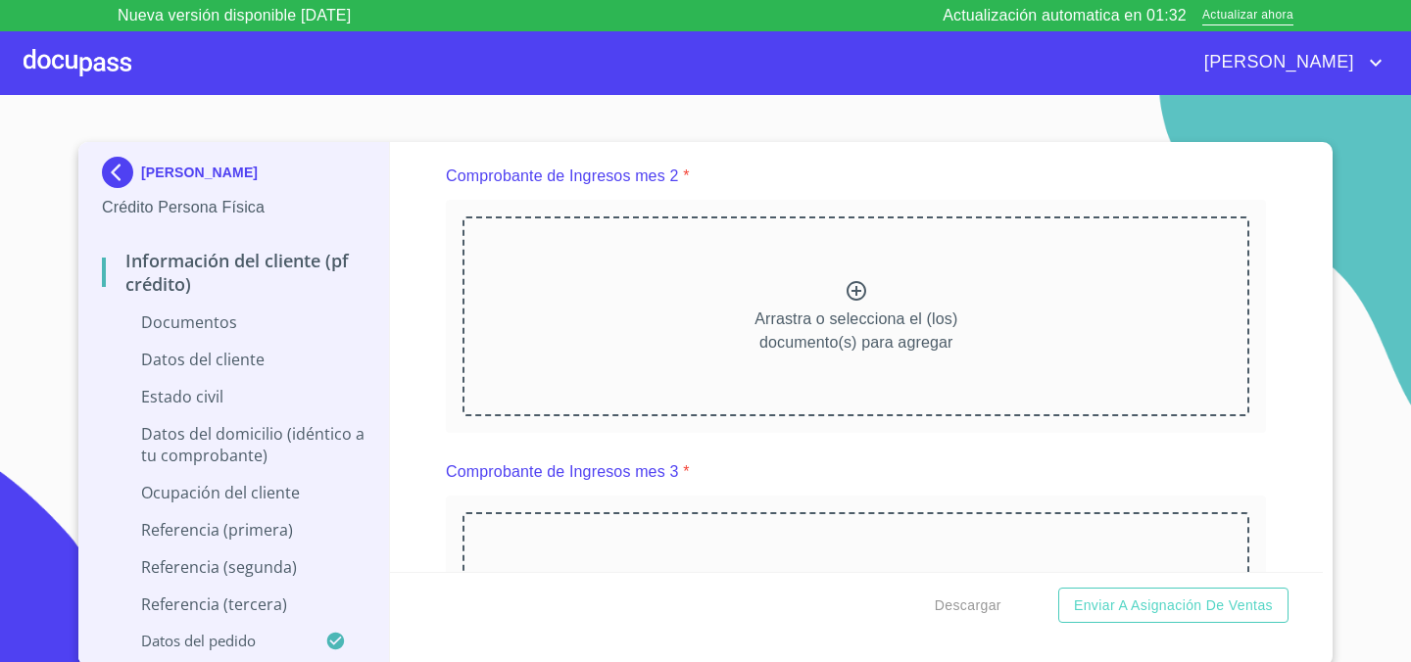
scroll to position [2816, 0]
click at [829, 310] on p "Arrastra o selecciona el (los) documento(s) para agregar" at bounding box center [855, 332] width 203 height 47
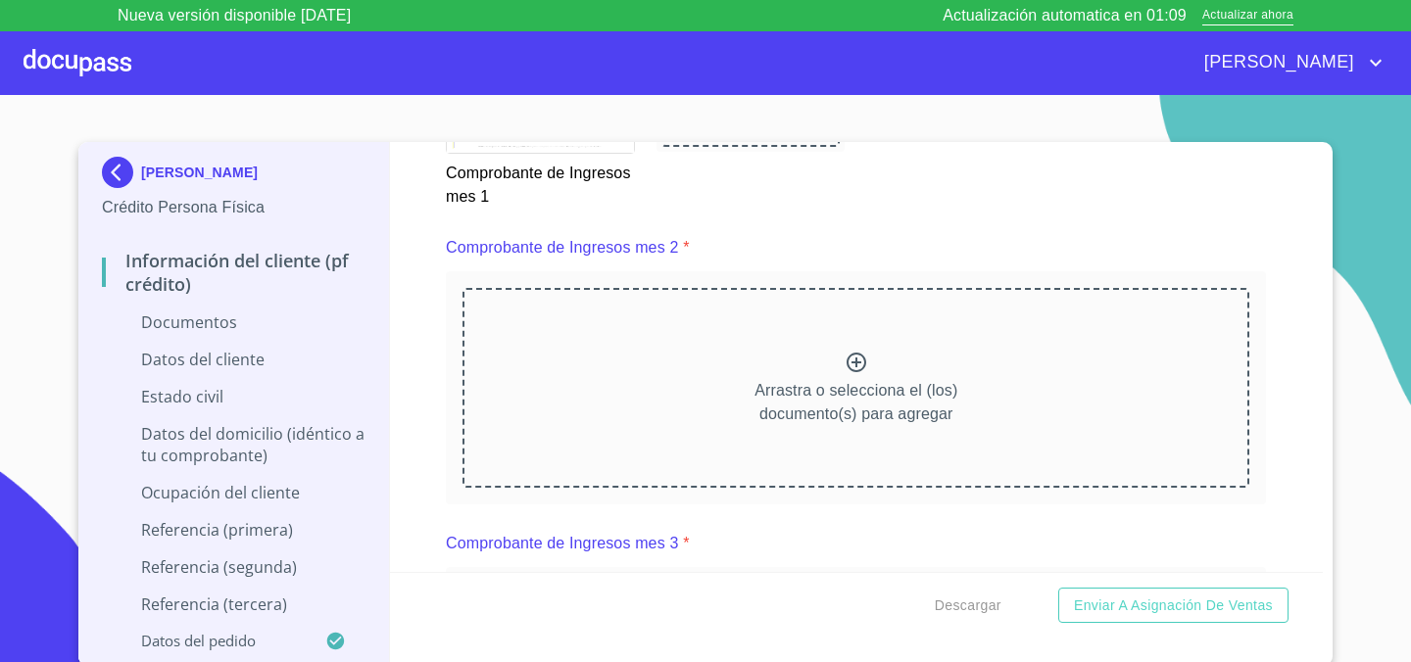
scroll to position [2745, 0]
click at [841, 364] on div "Arrastra o selecciona el (los) documento(s) para agregar" at bounding box center [855, 389] width 787 height 200
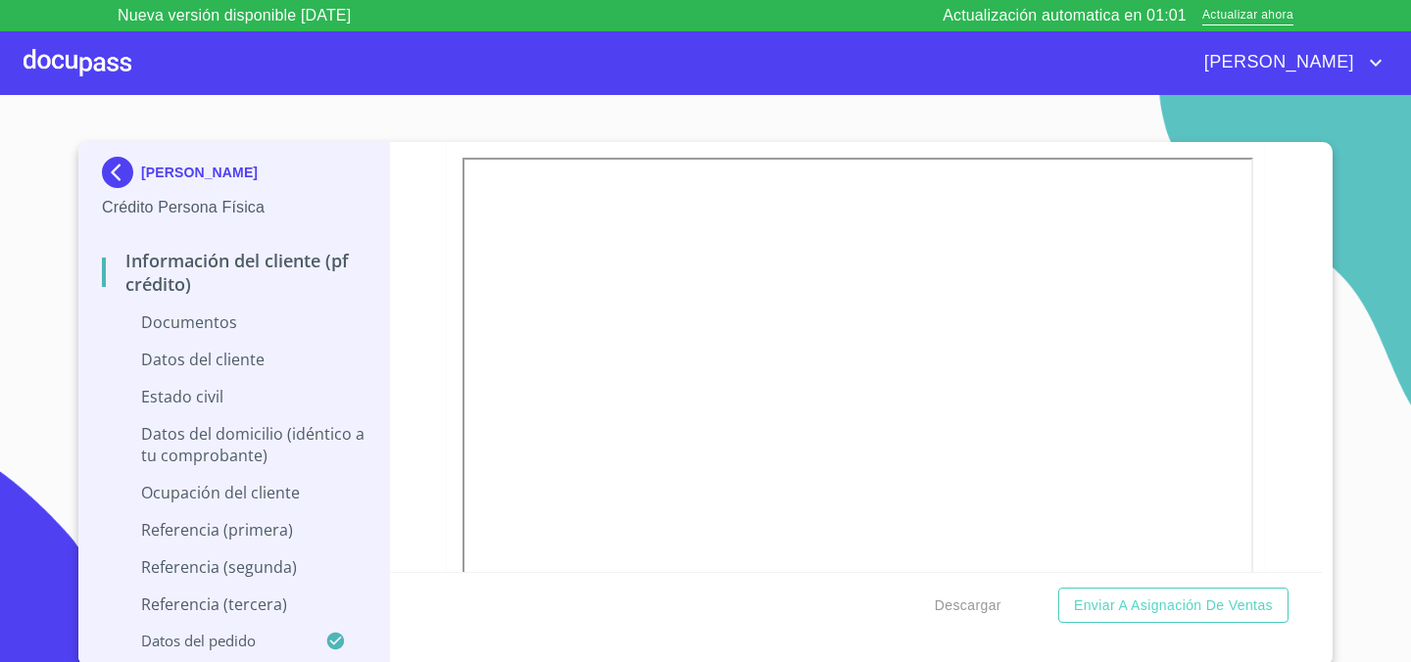
scroll to position [2938, 0]
click at [1389, 360] on section "NATALIA ELIZABETH SALAZAR FLORES Crédito Persona Física Información del cliente…" at bounding box center [705, 394] width 1411 height 599
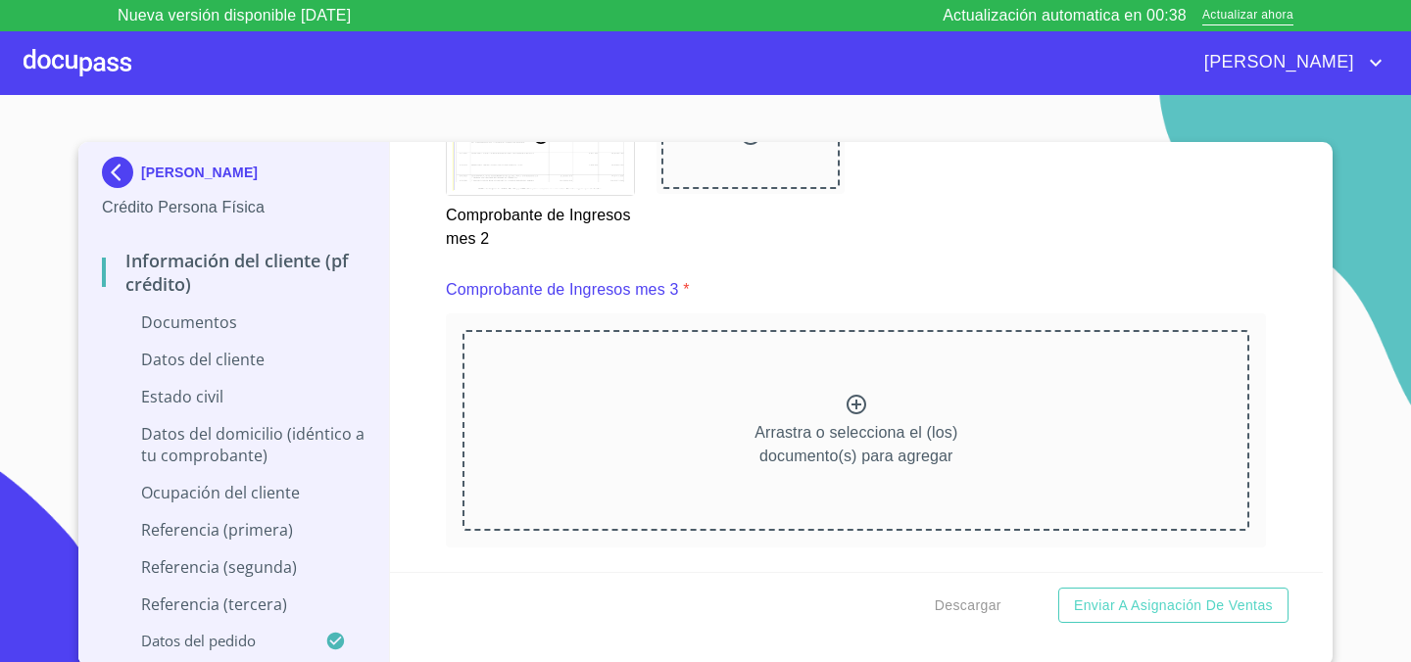
scroll to position [3556, 0]
click at [849, 406] on icon at bounding box center [856, 402] width 24 height 24
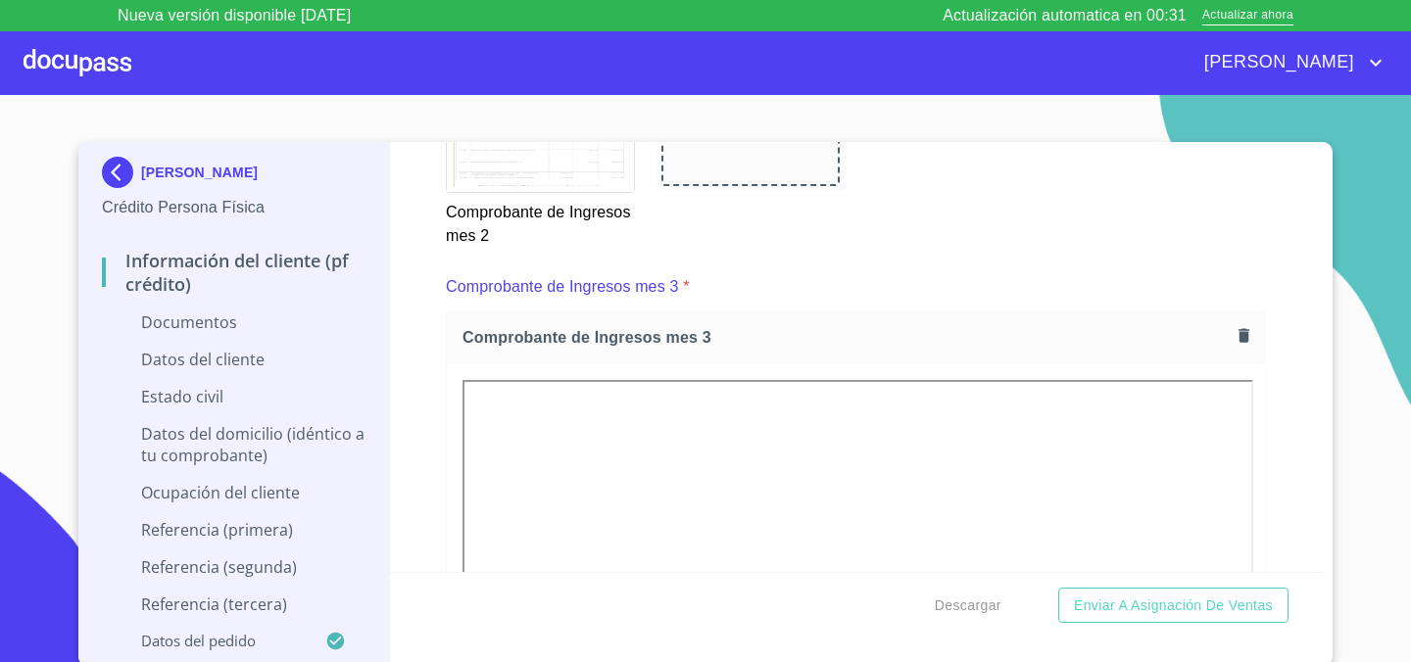
click at [1103, 245] on div "Comprobante de Ingresos mes 2" at bounding box center [855, 163] width 843 height 193
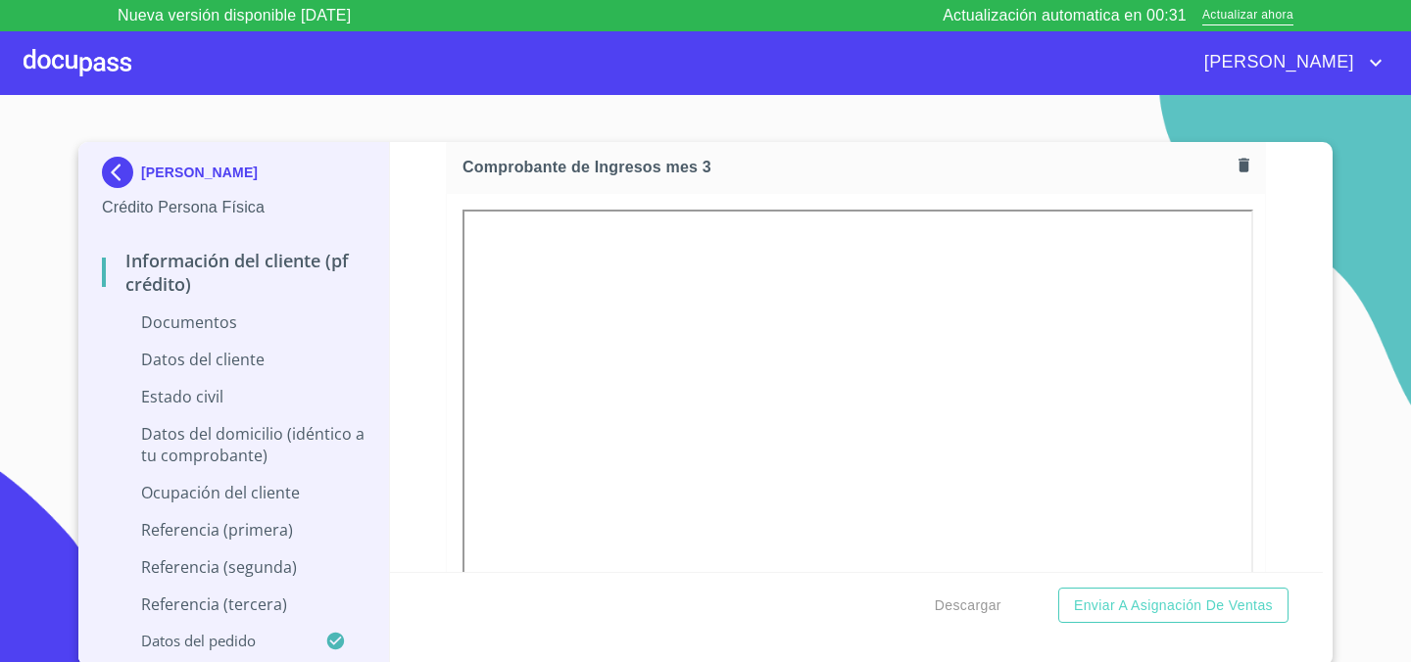
scroll to position [3854, 0]
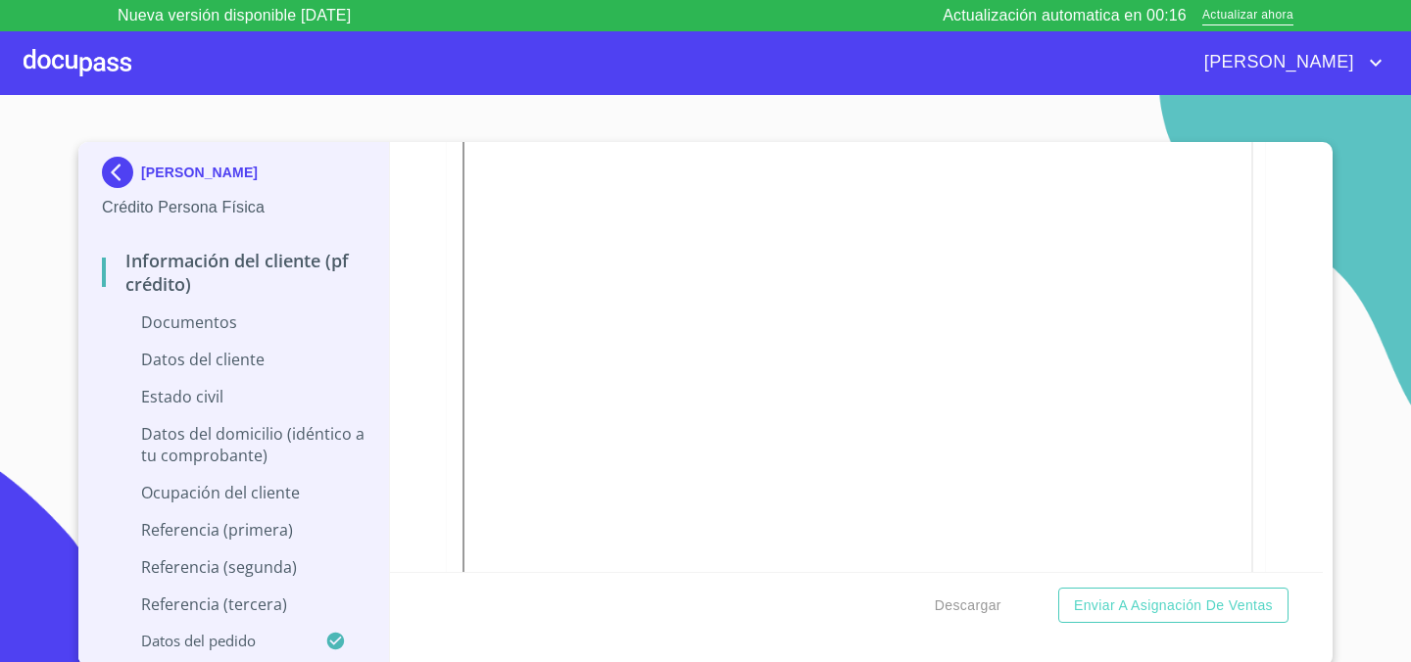
click at [1375, 229] on section "NATALIA ELIZABETH SALAZAR FLORES Crédito Persona Física Información del cliente…" at bounding box center [705, 394] width 1411 height 599
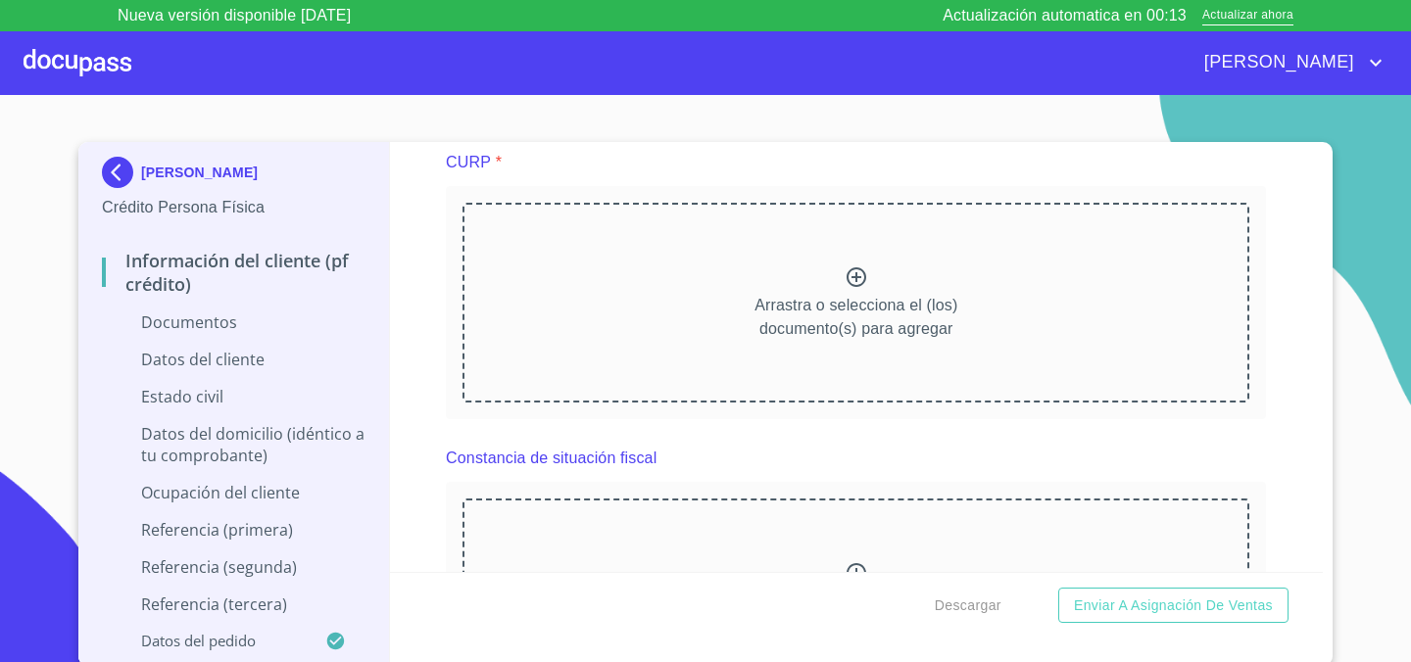
scroll to position [4531, 0]
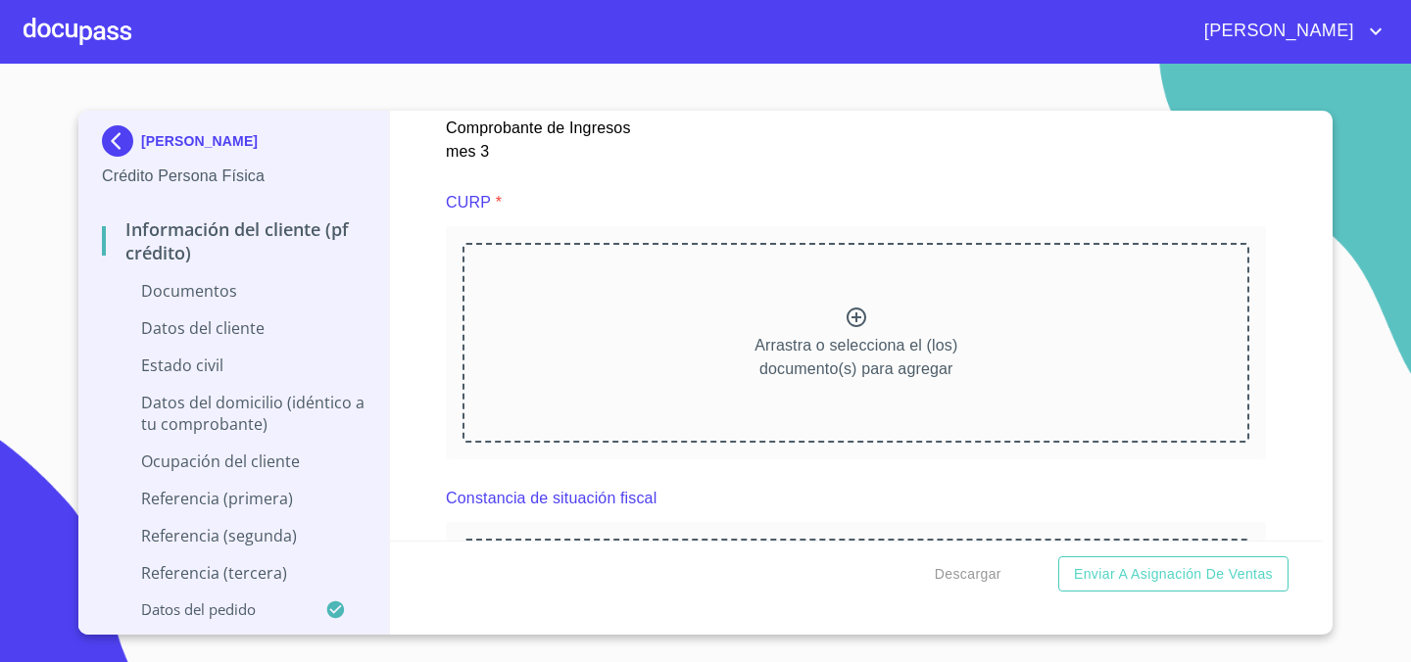
scroll to position [4471, 0]
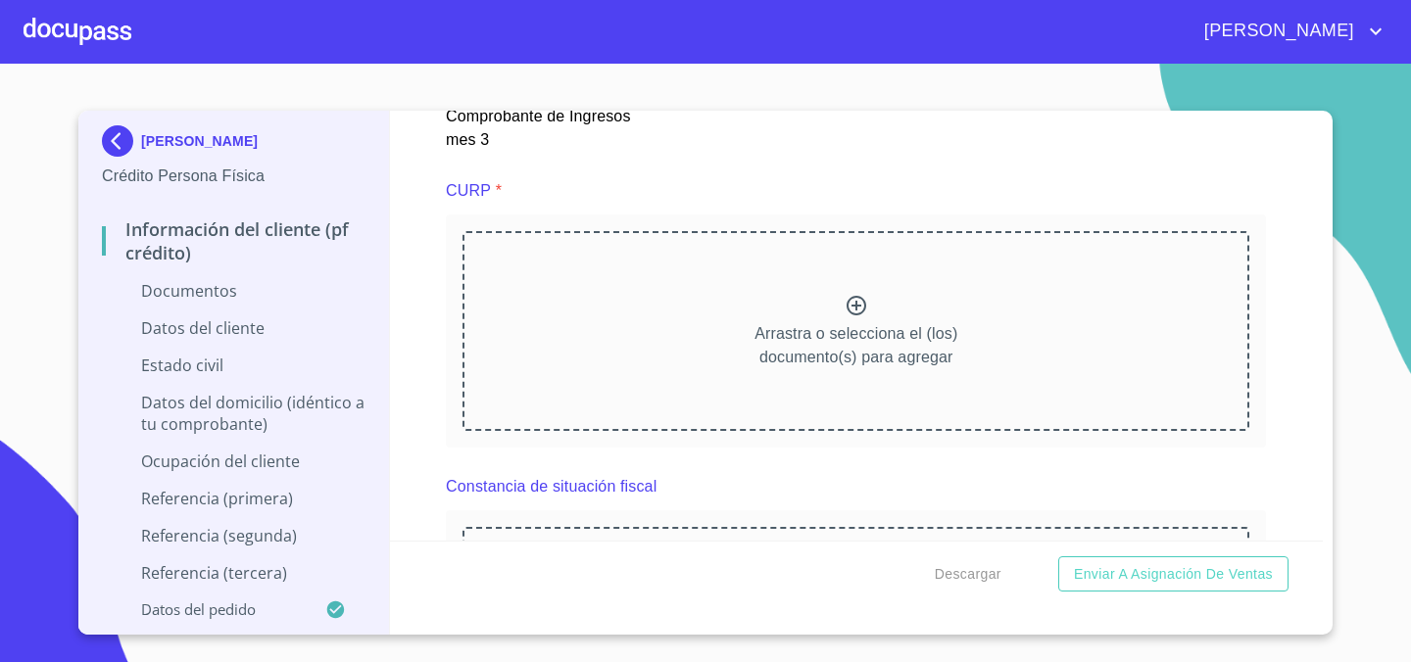
click at [866, 258] on div "Arrastra o selecciona el (los) documento(s) para agregar" at bounding box center [855, 331] width 787 height 200
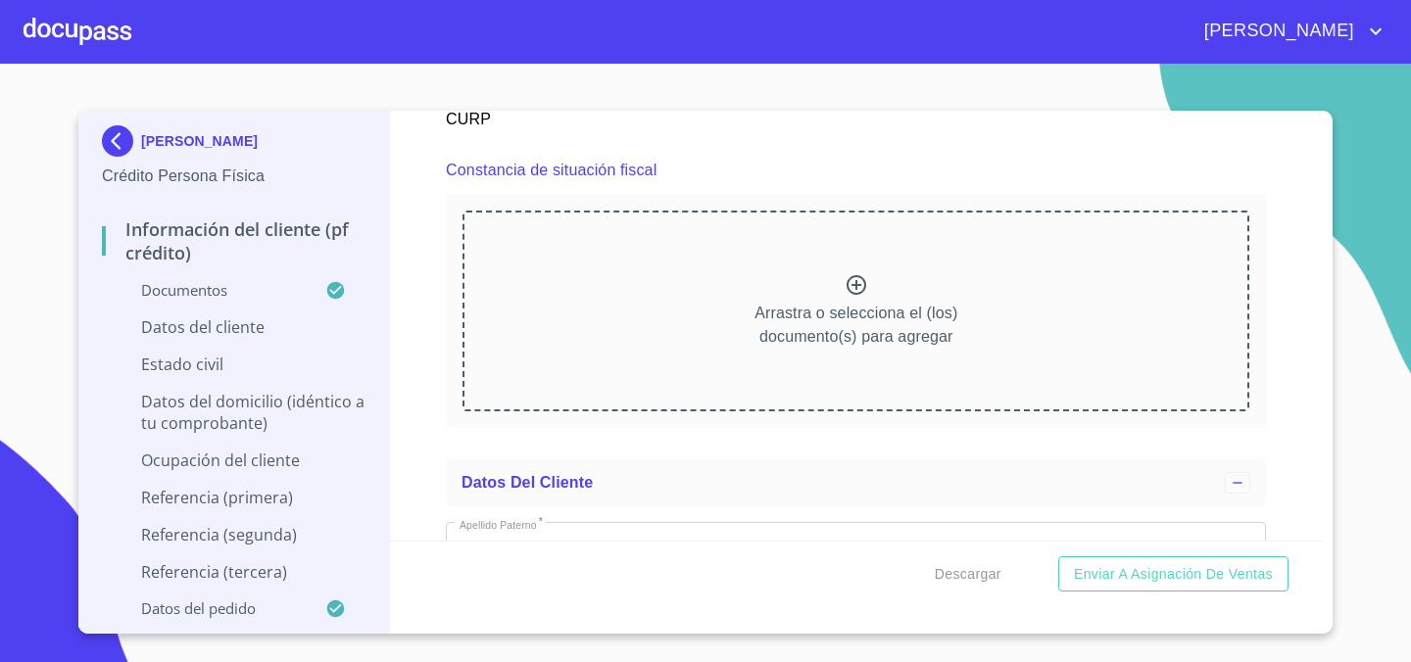
scroll to position [5315, 0]
click at [842, 269] on div "Arrastra o selecciona el (los) documento(s) para agregar" at bounding box center [855, 313] width 787 height 200
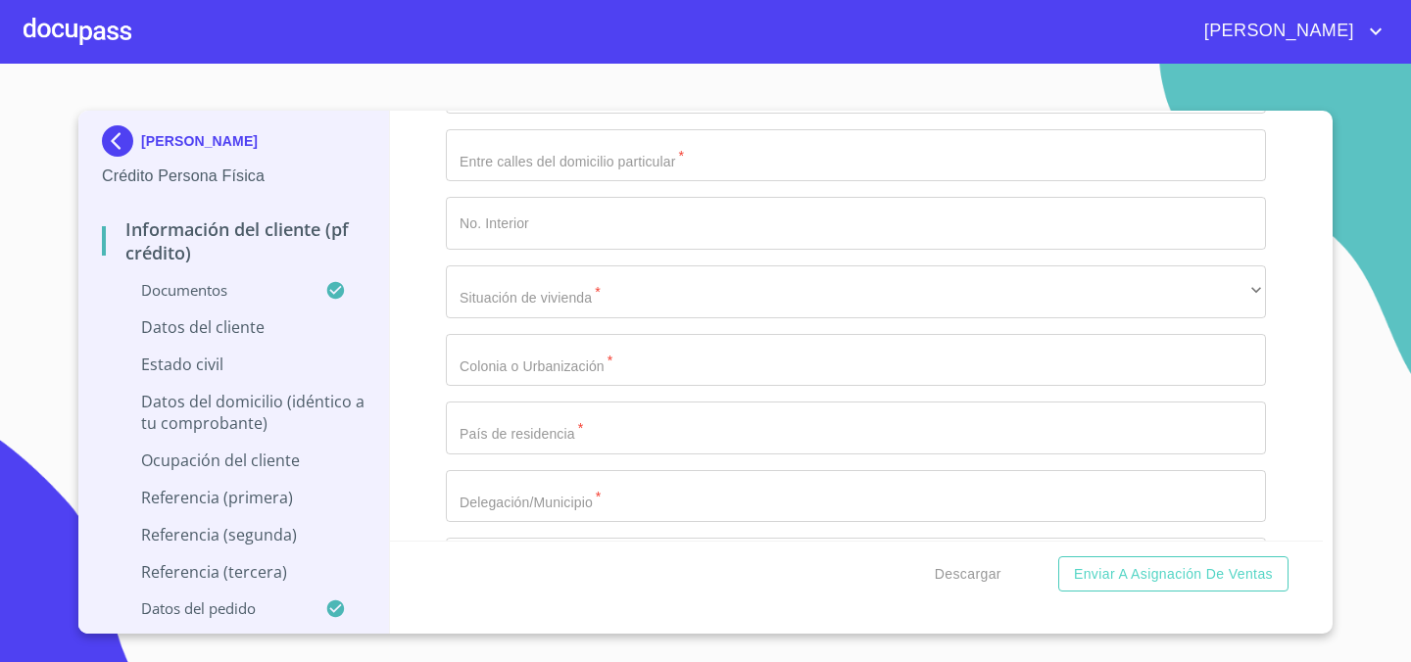
scroll to position [6951, 0]
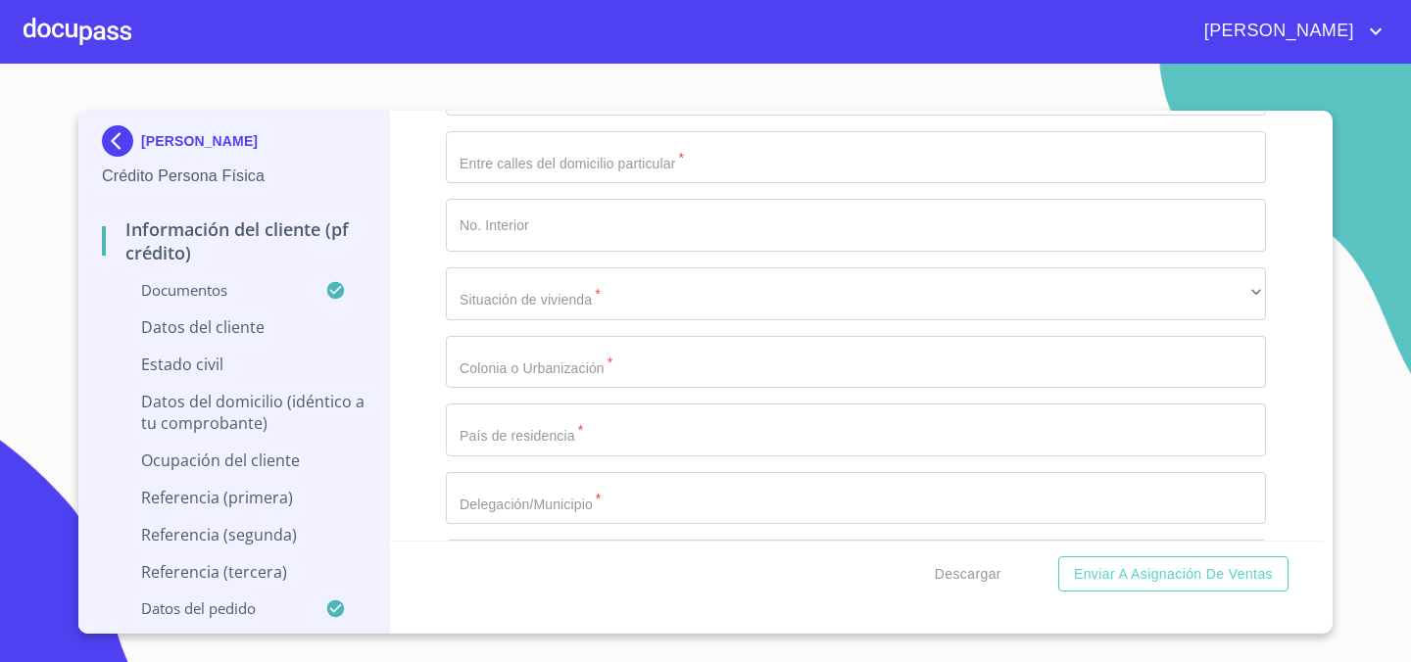
type input "2_"
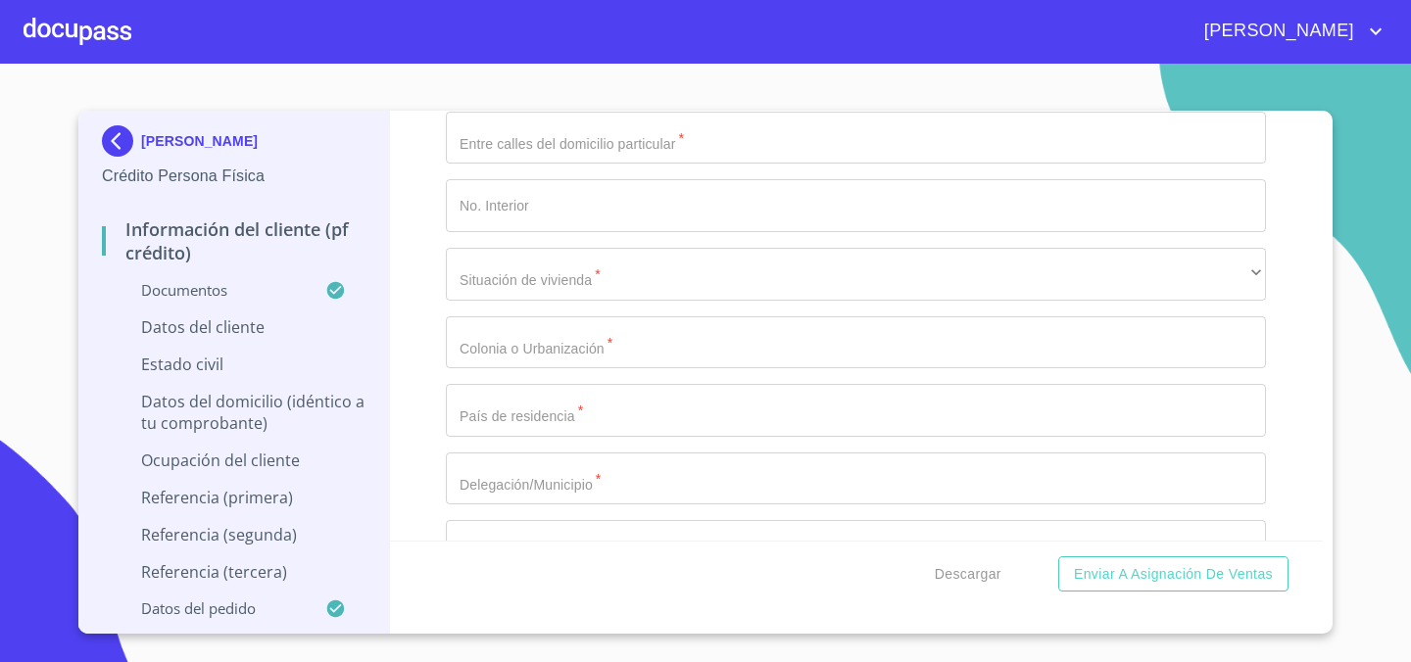
paste input "23"
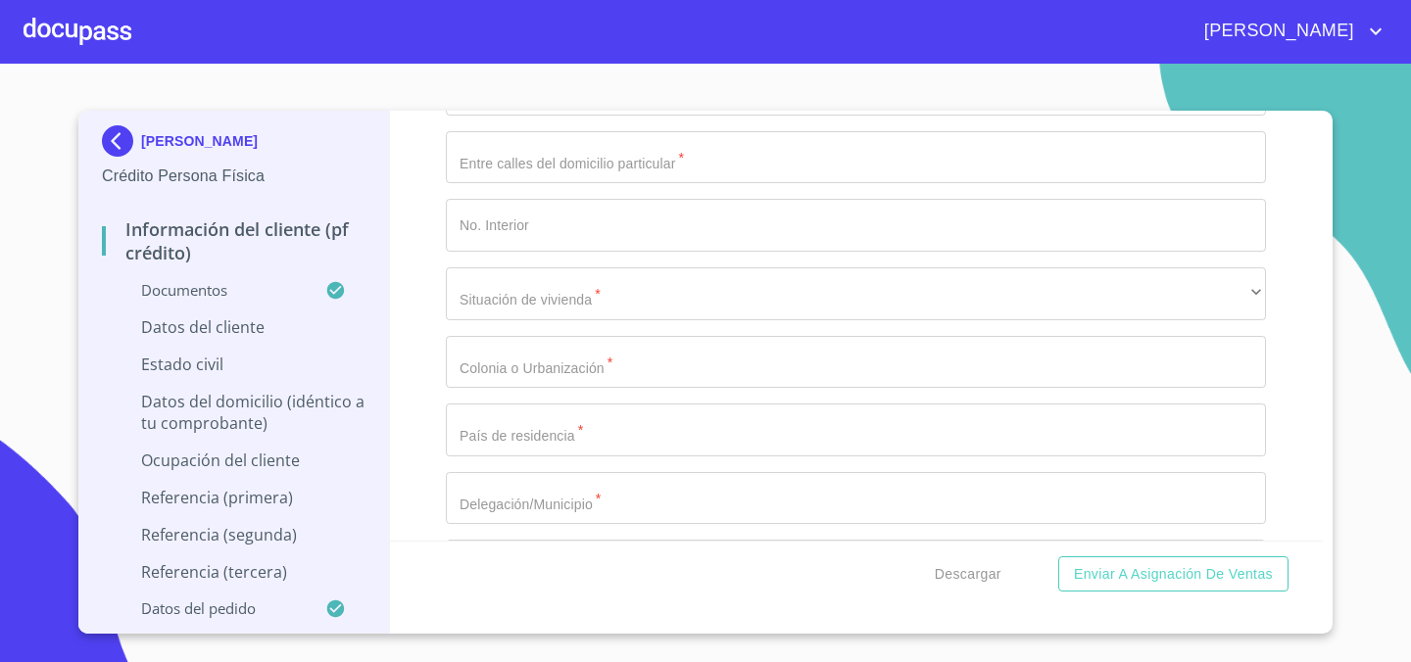
type input "2_"
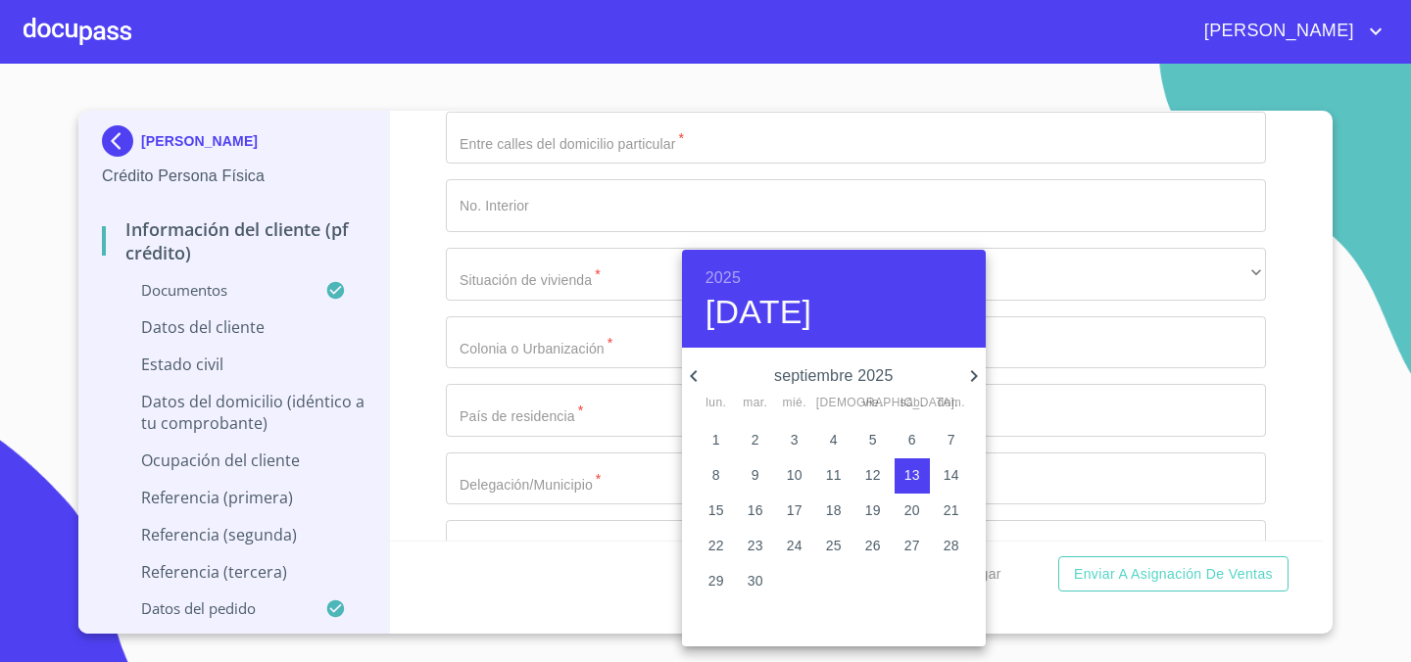
click at [728, 279] on h6 "2025" at bounding box center [722, 277] width 35 height 27
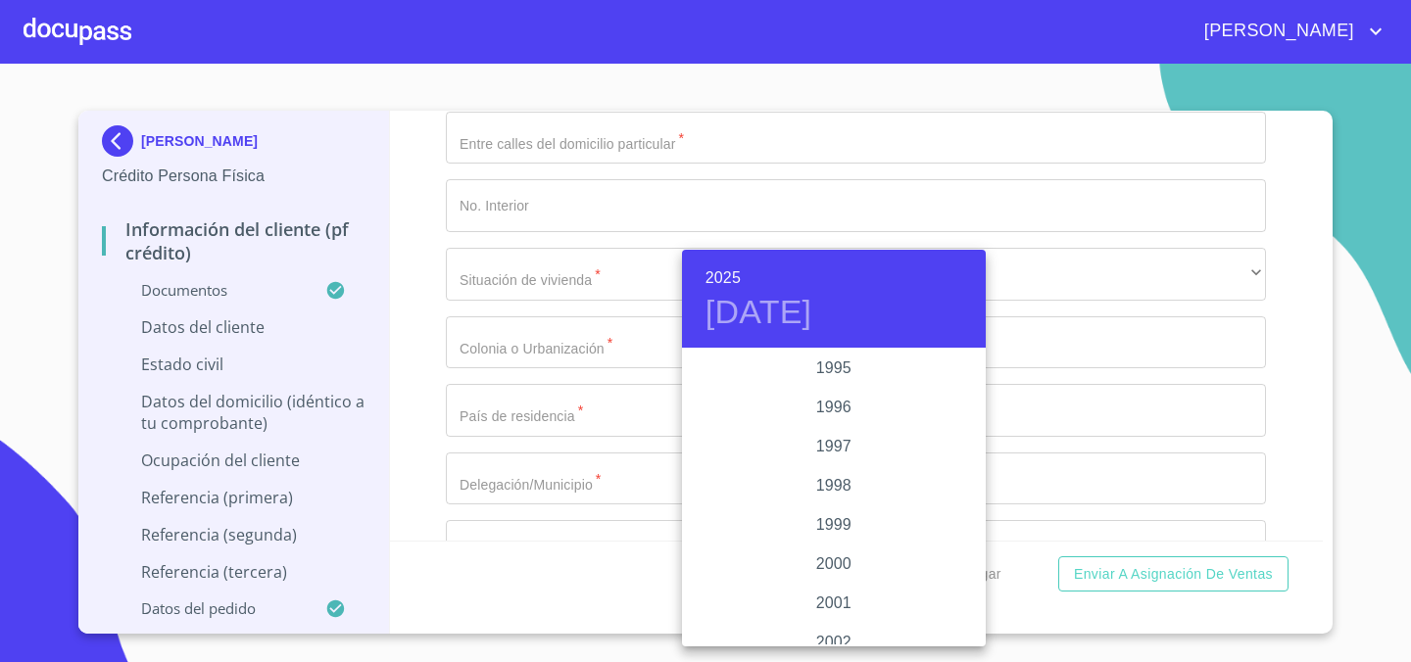
scroll to position [2747, 0]
click at [842, 364] on div "1995" at bounding box center [834, 366] width 304 height 39
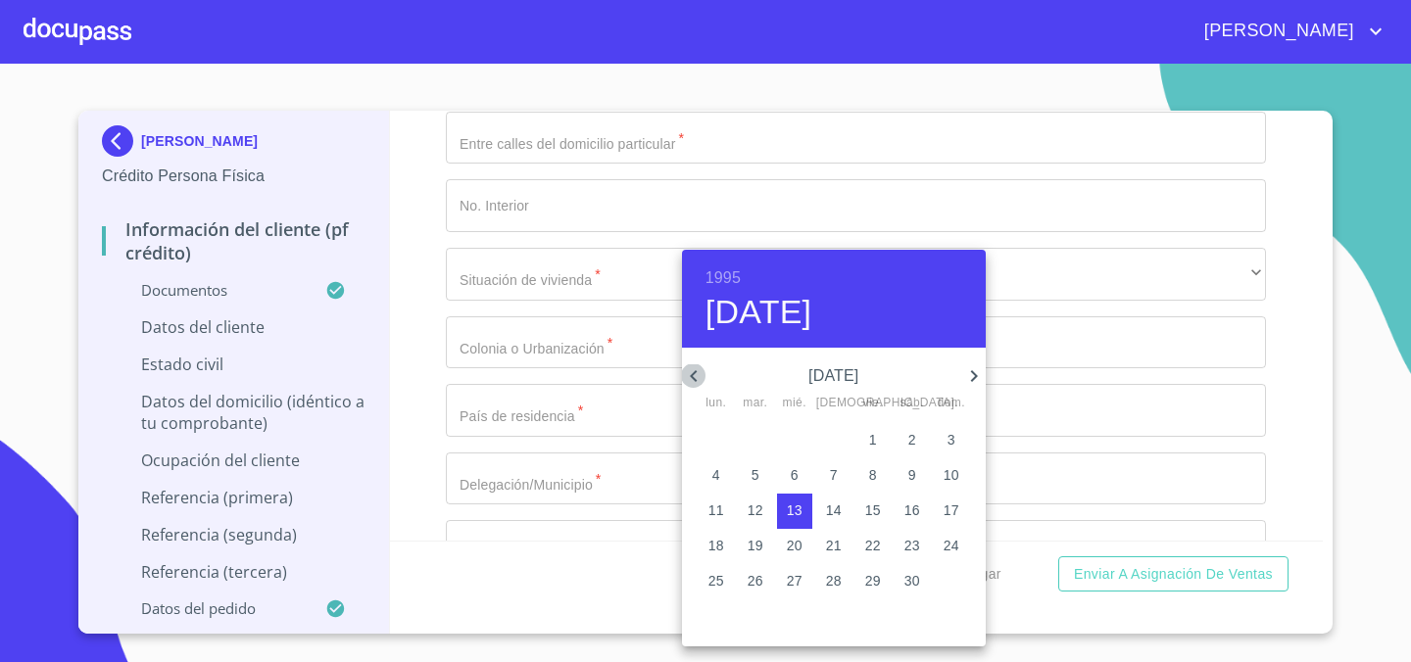
click at [694, 377] on icon "button" at bounding box center [693, 376] width 7 height 12
click at [792, 546] on p "23" at bounding box center [795, 546] width 16 height 20
type input "[DATE]"
click at [613, 289] on div at bounding box center [705, 331] width 1411 height 662
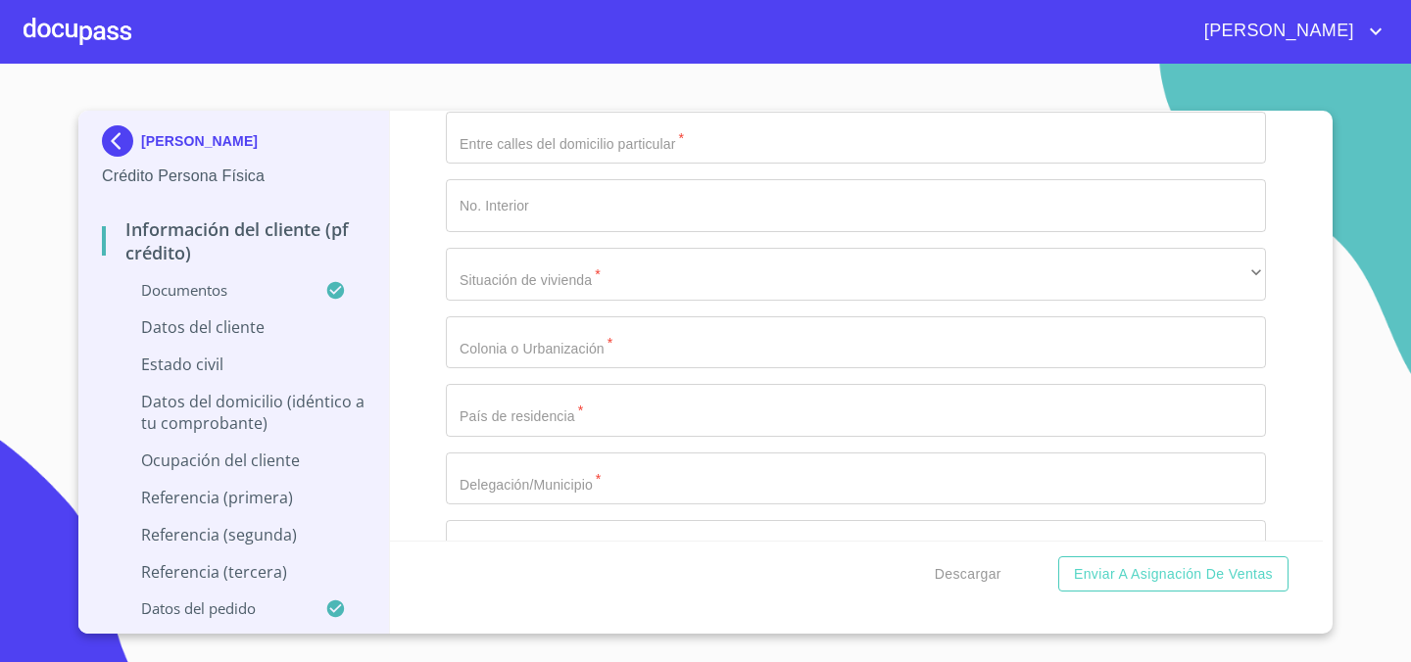
paste input "SAFN950823"
type input "SAFN950823Q10"
paste input "SAFN950823MJCLLT07"
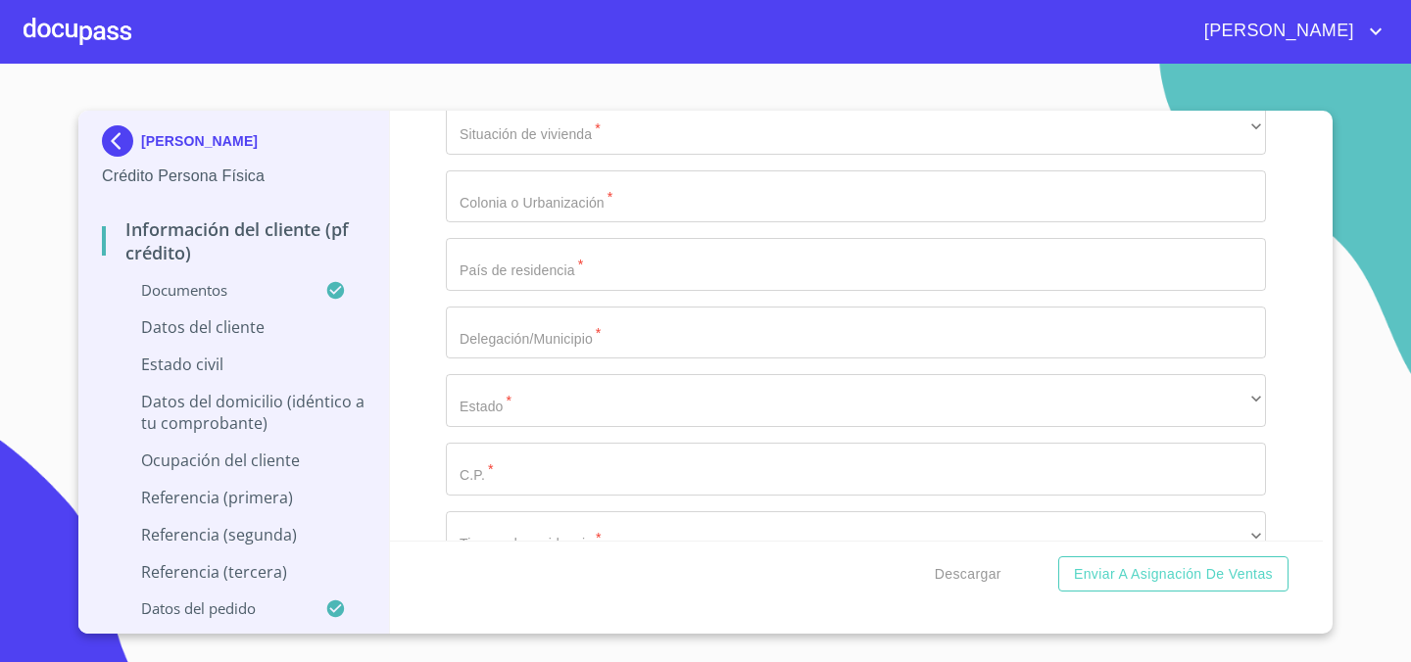
scroll to position [7125, 0]
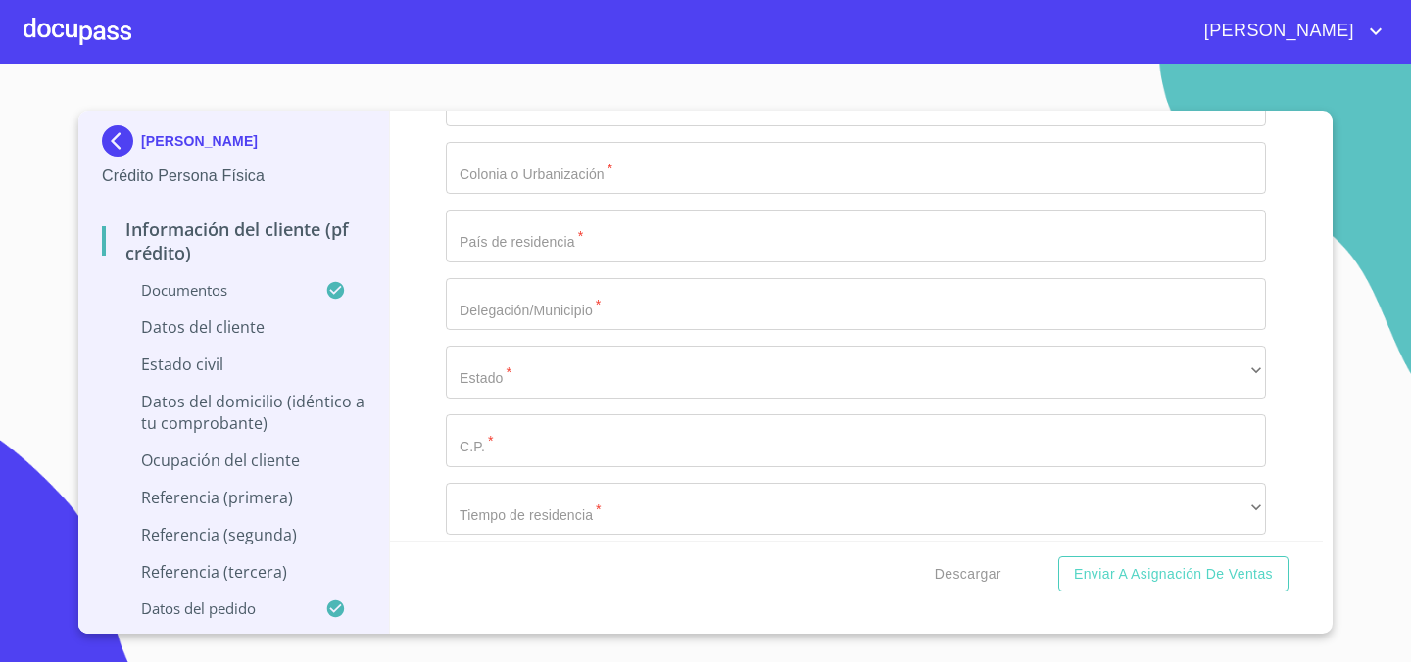
type input "SAFN950823MJCLLT07"
type input "1449352901"
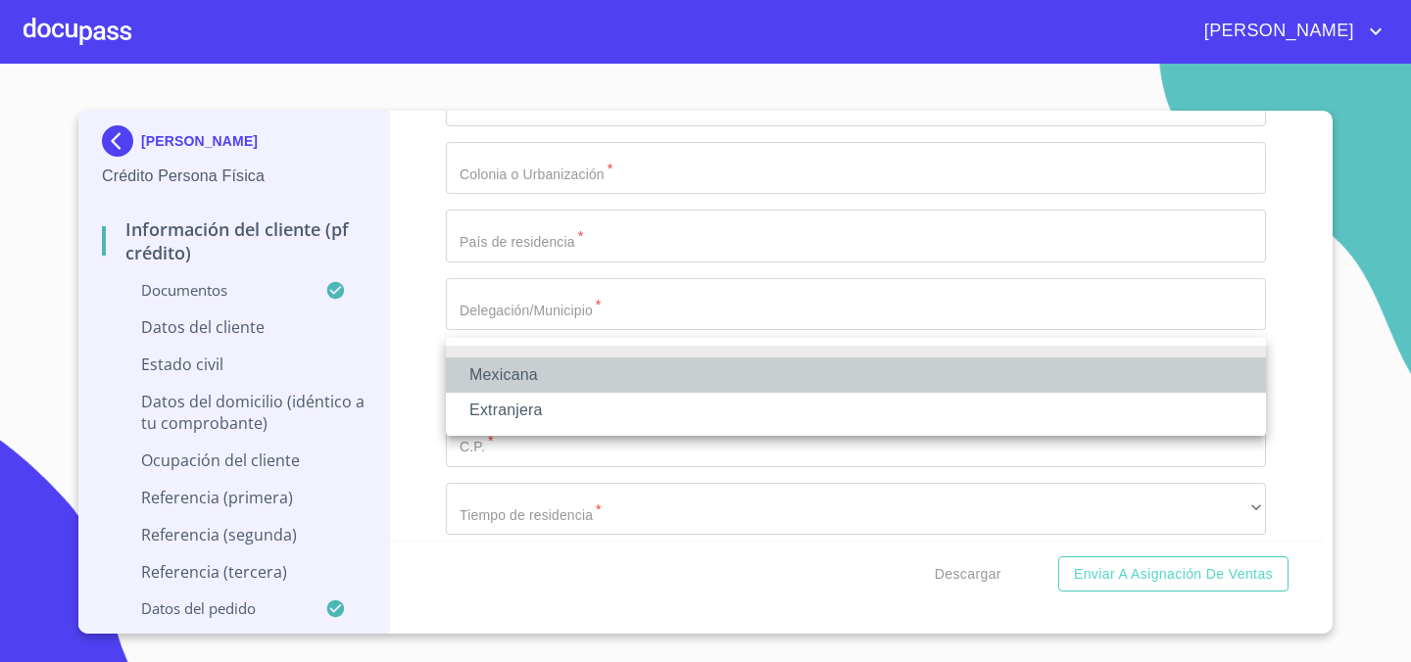
click at [559, 384] on li "Mexicana" at bounding box center [856, 375] width 820 height 35
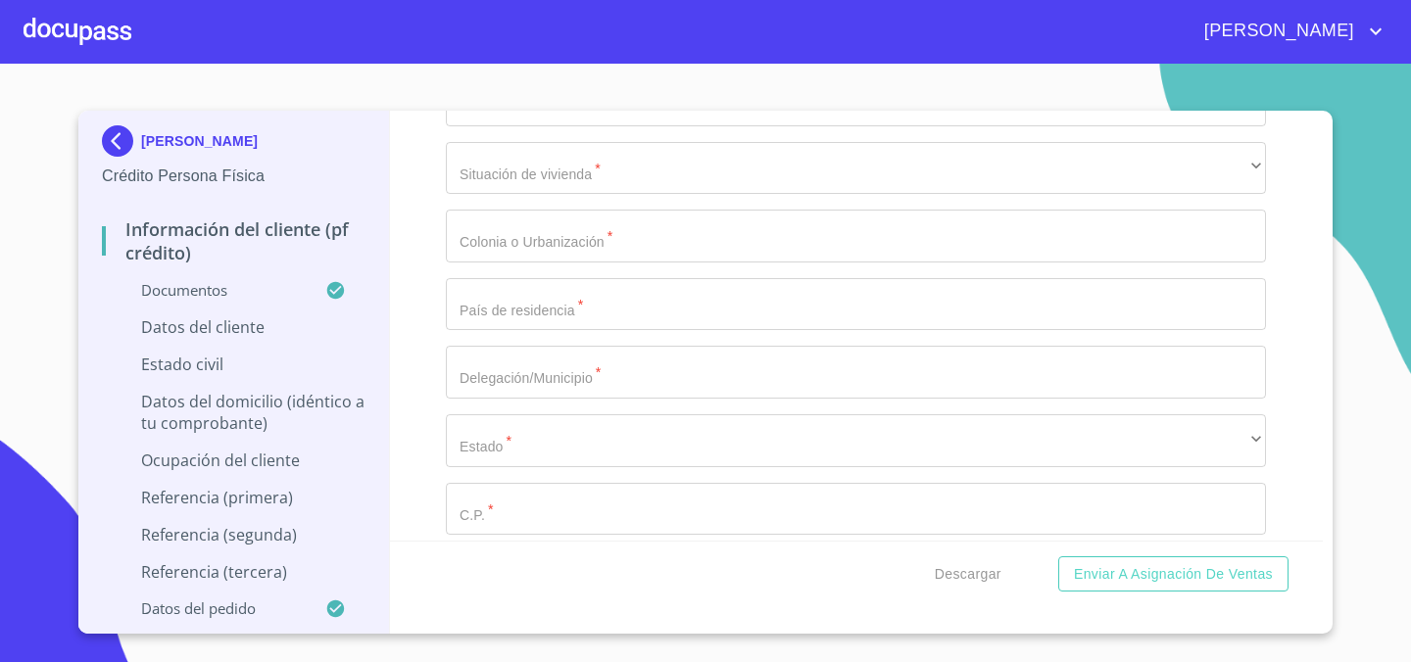
type input "[GEOGRAPHIC_DATA]"
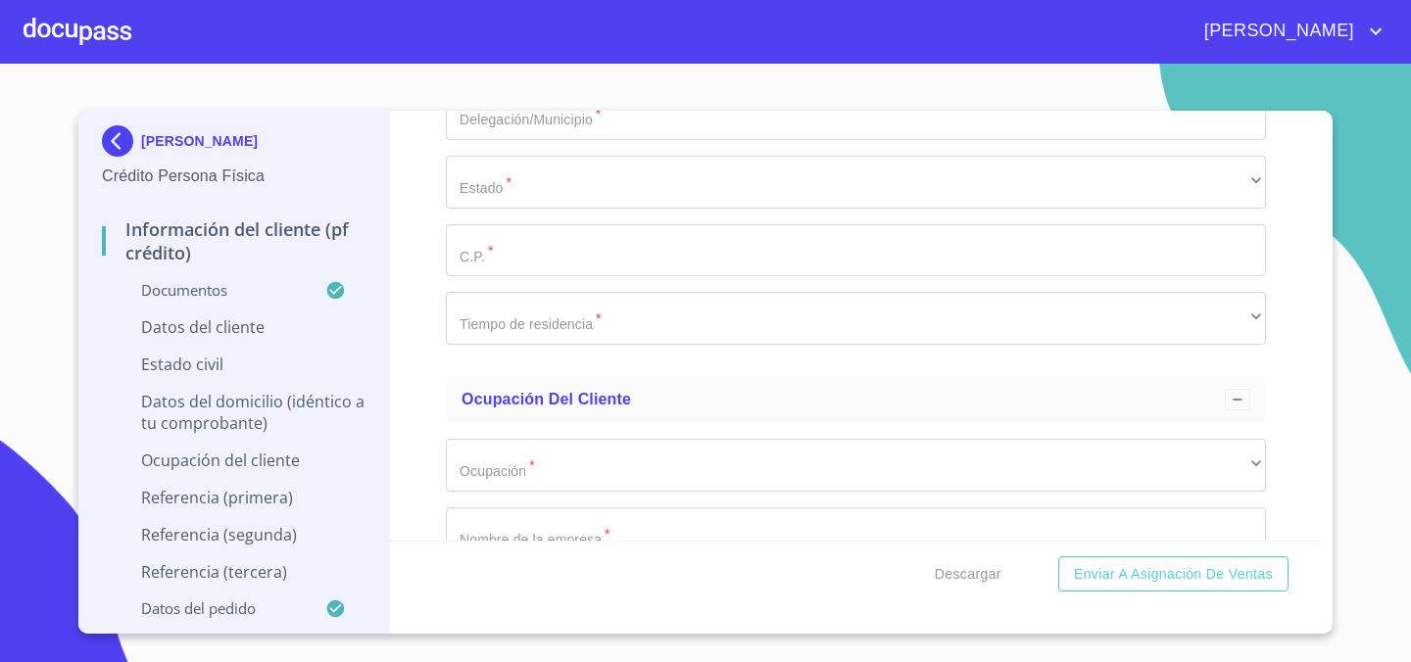
scroll to position [7403, 0]
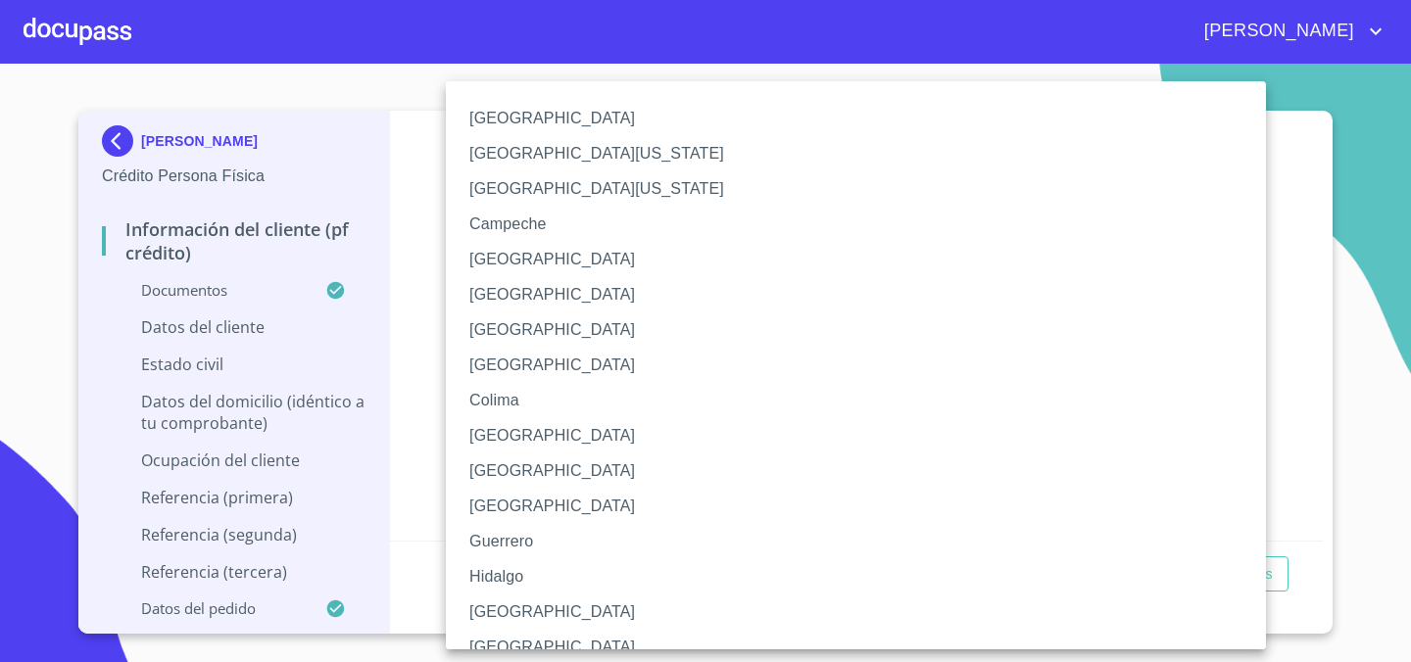
click at [505, 616] on li "[GEOGRAPHIC_DATA]" at bounding box center [856, 612] width 820 height 35
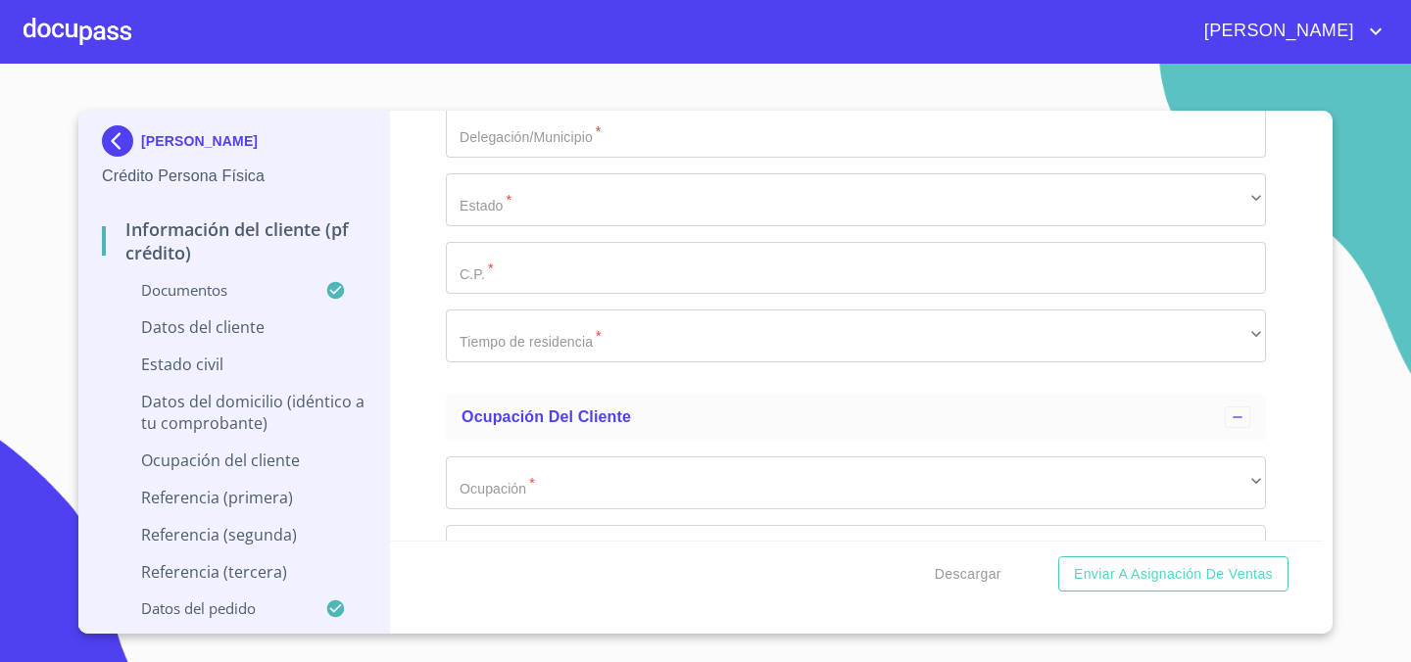
scroll to position [7379, 0]
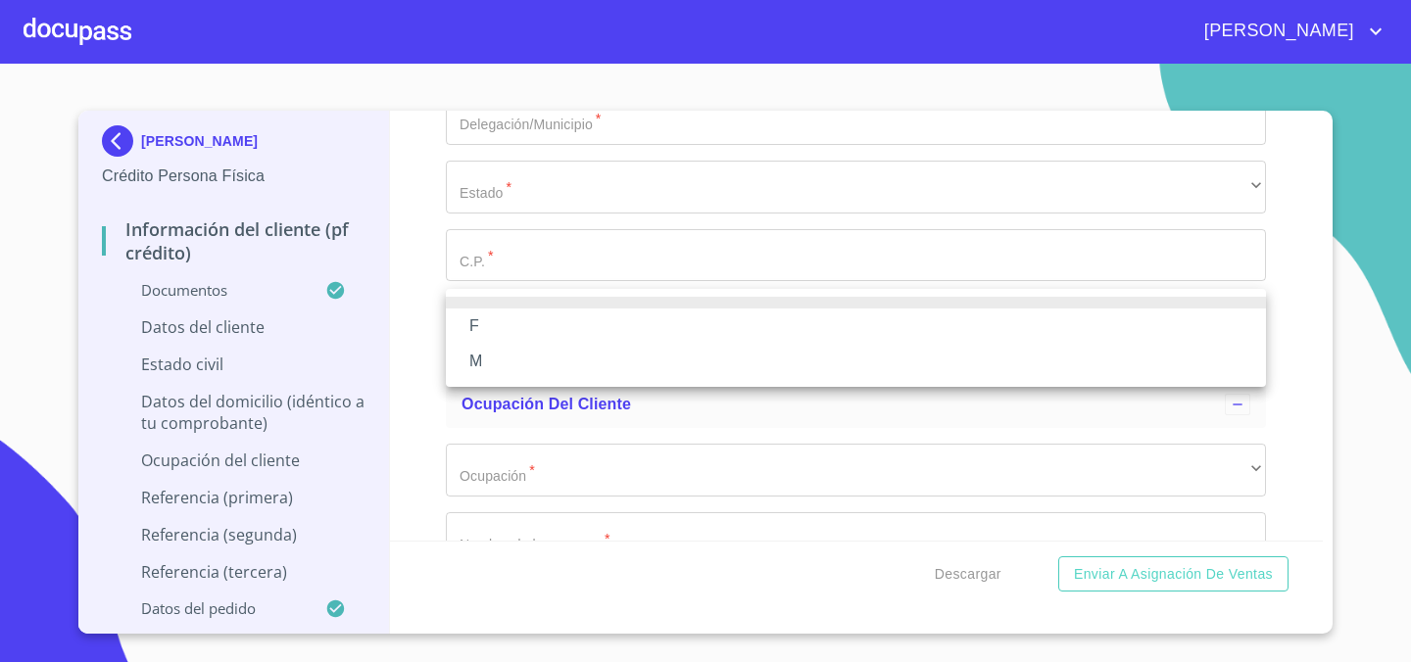
click at [599, 335] on li "F" at bounding box center [856, 326] width 820 height 35
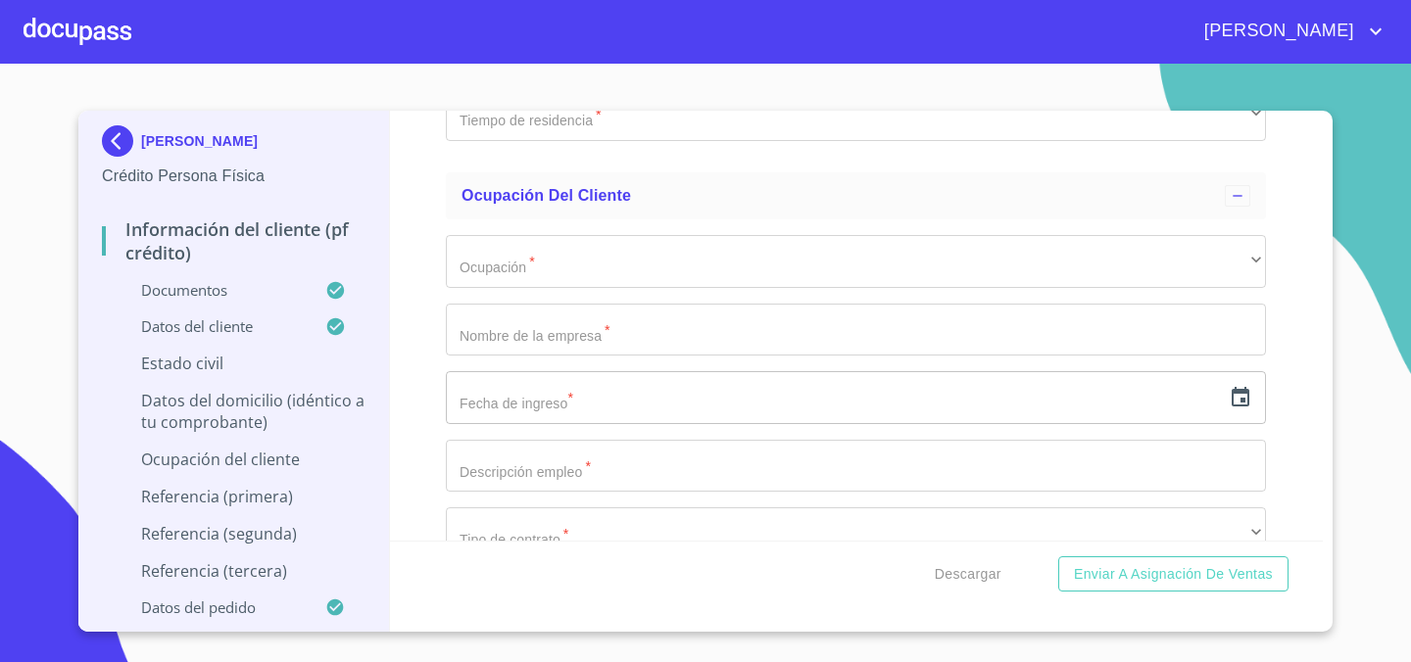
scroll to position [7673, 0]
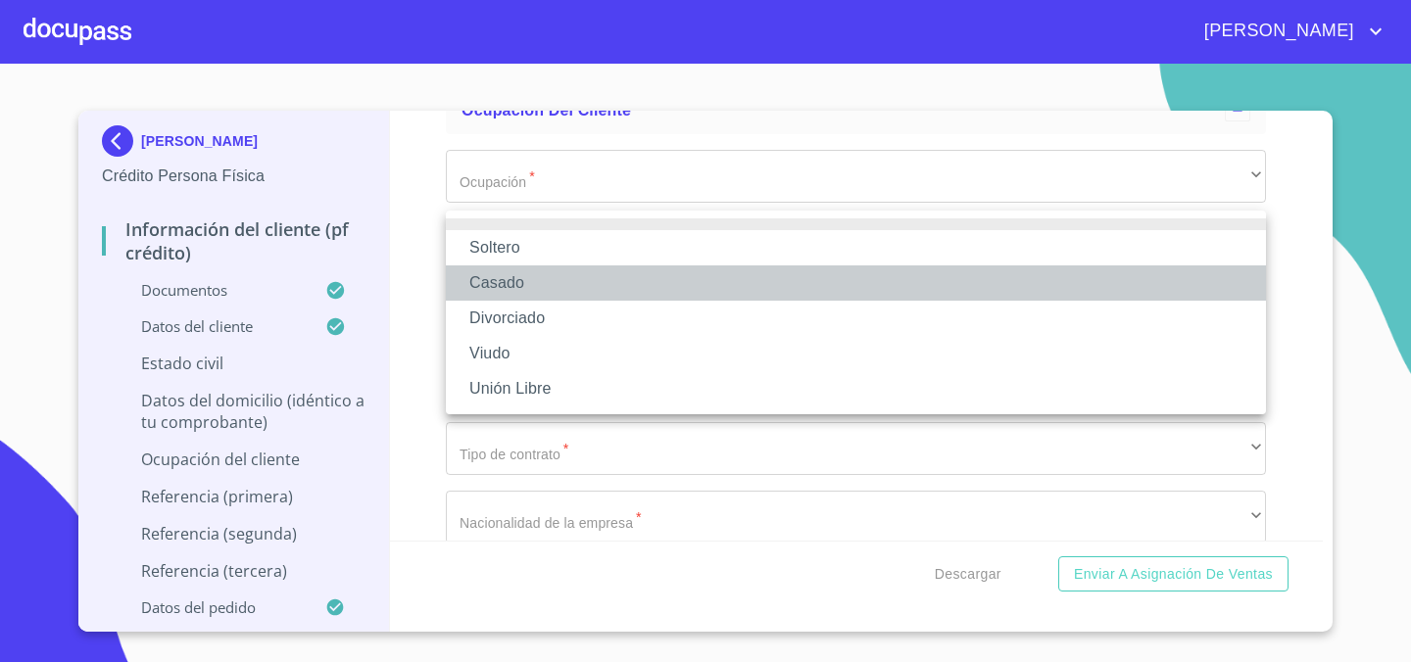
click at [612, 278] on li "Casado" at bounding box center [856, 282] width 820 height 35
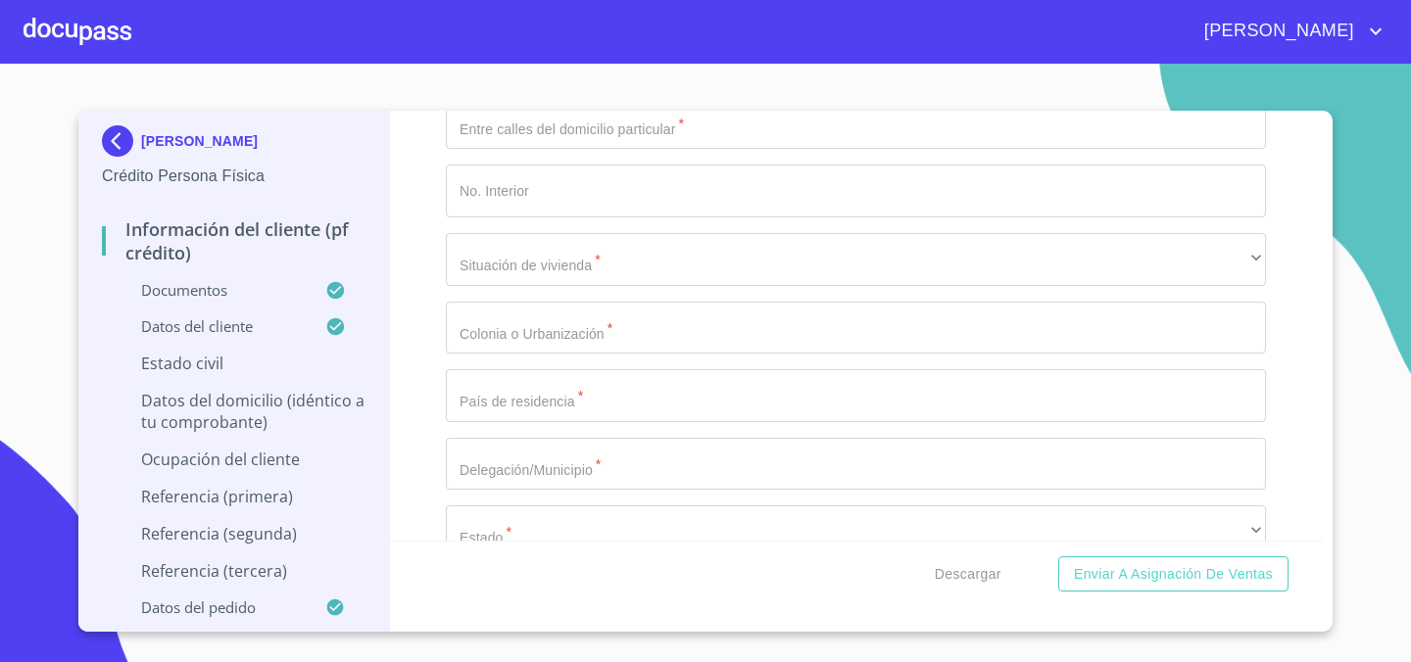
scroll to position [7504, 0]
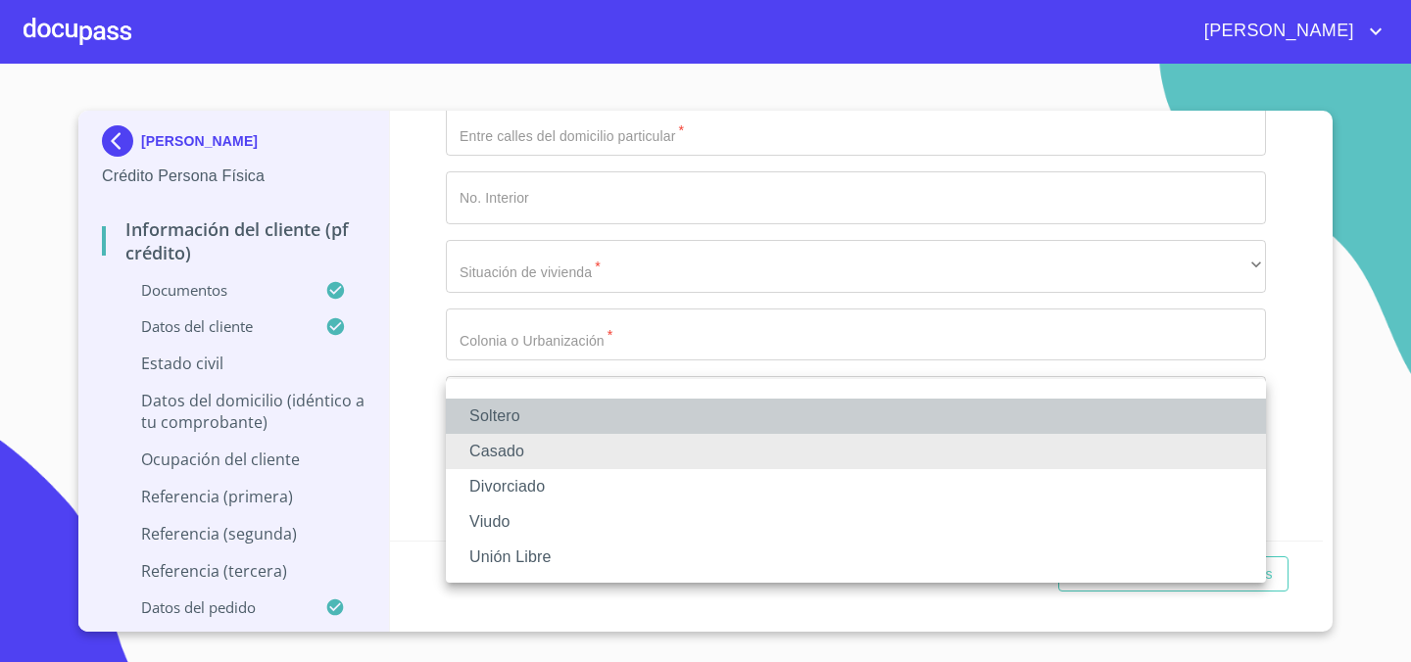
click at [627, 418] on li "Soltero" at bounding box center [856, 416] width 820 height 35
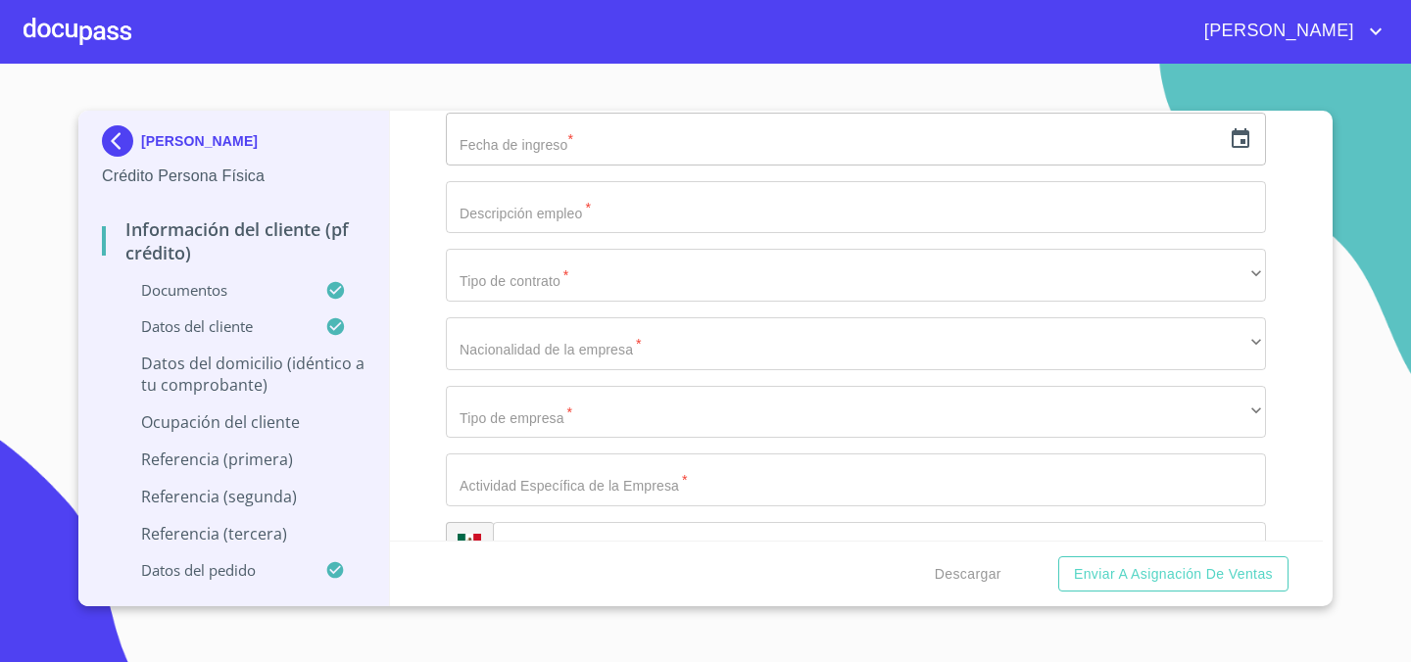
scroll to position [7845, 0]
type input "GARDENIA"
type input "S"
type input "38"
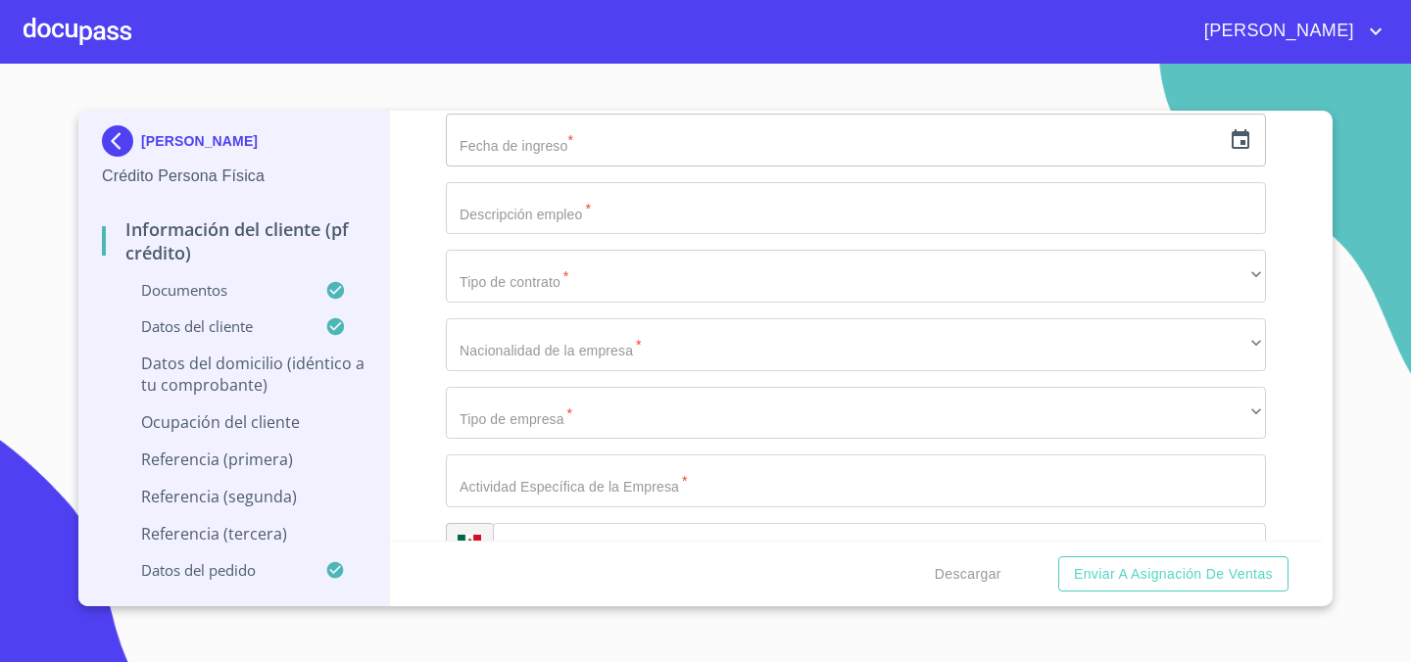
type input "STA [PERSON_NAME] Y [PERSON_NAME]"
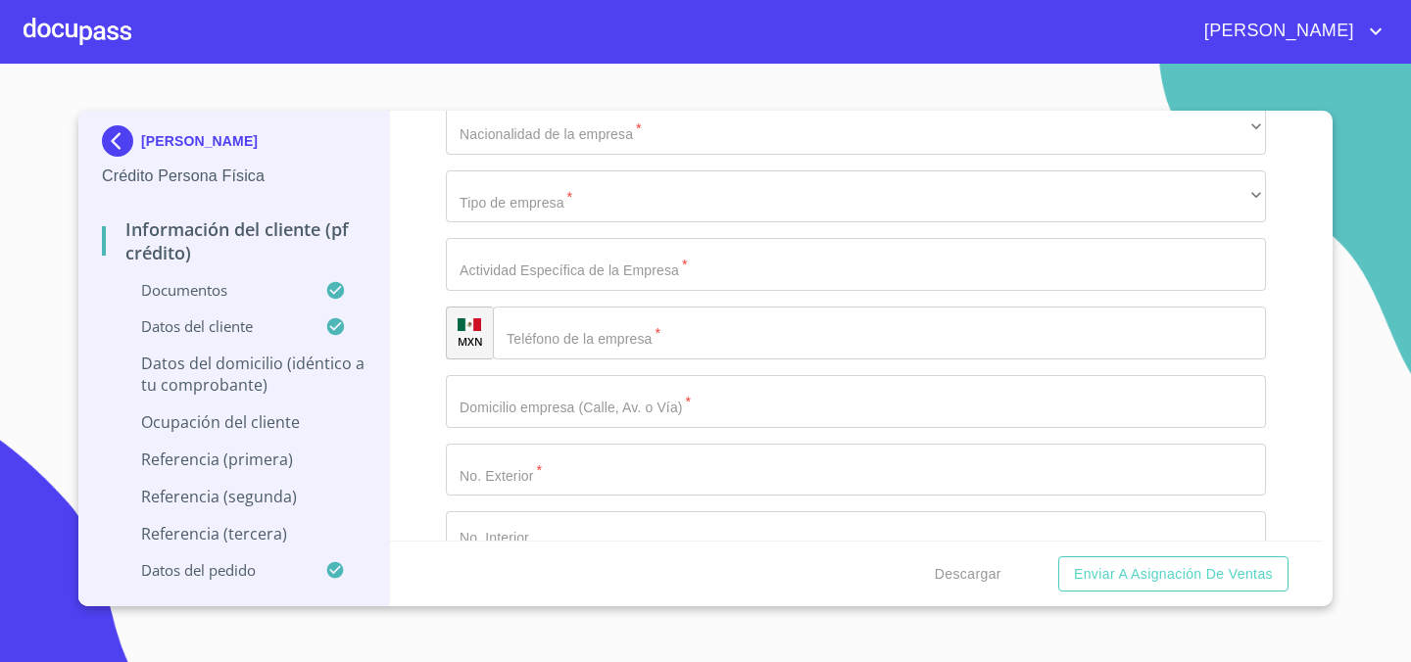
scroll to position [8073, 0]
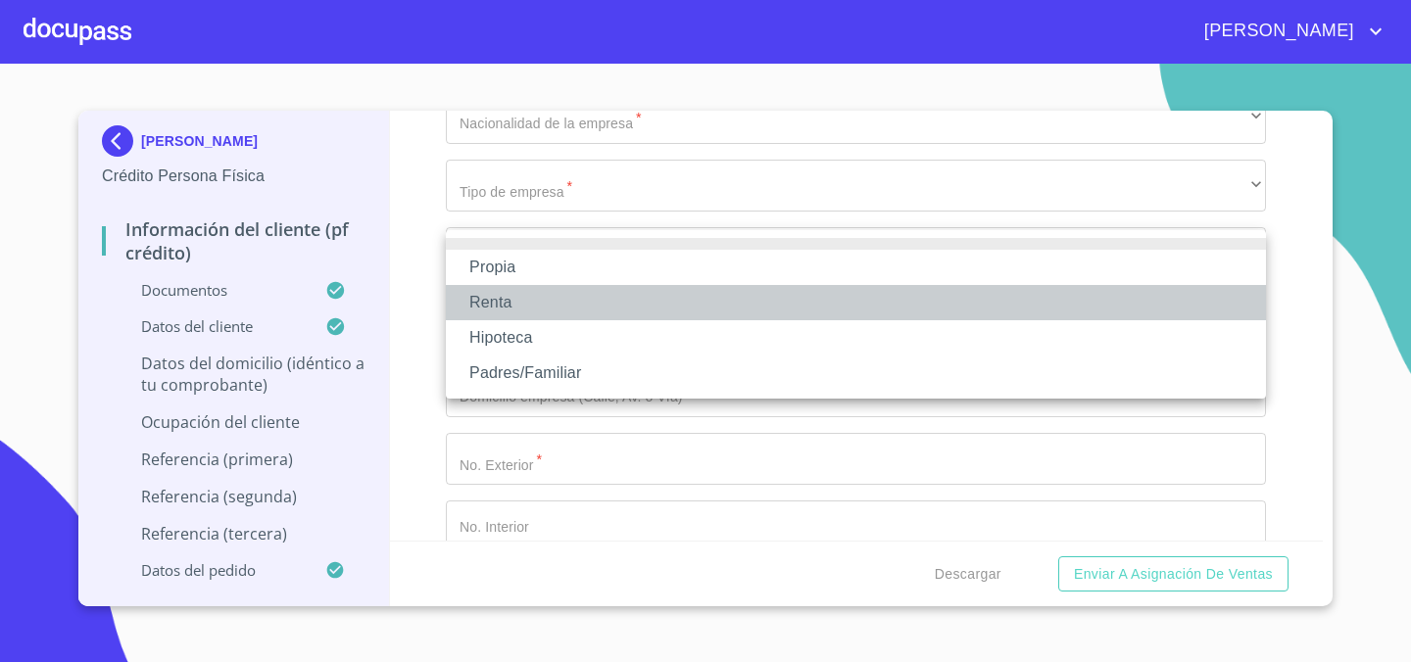
click at [601, 287] on li "Renta" at bounding box center [856, 302] width 820 height 35
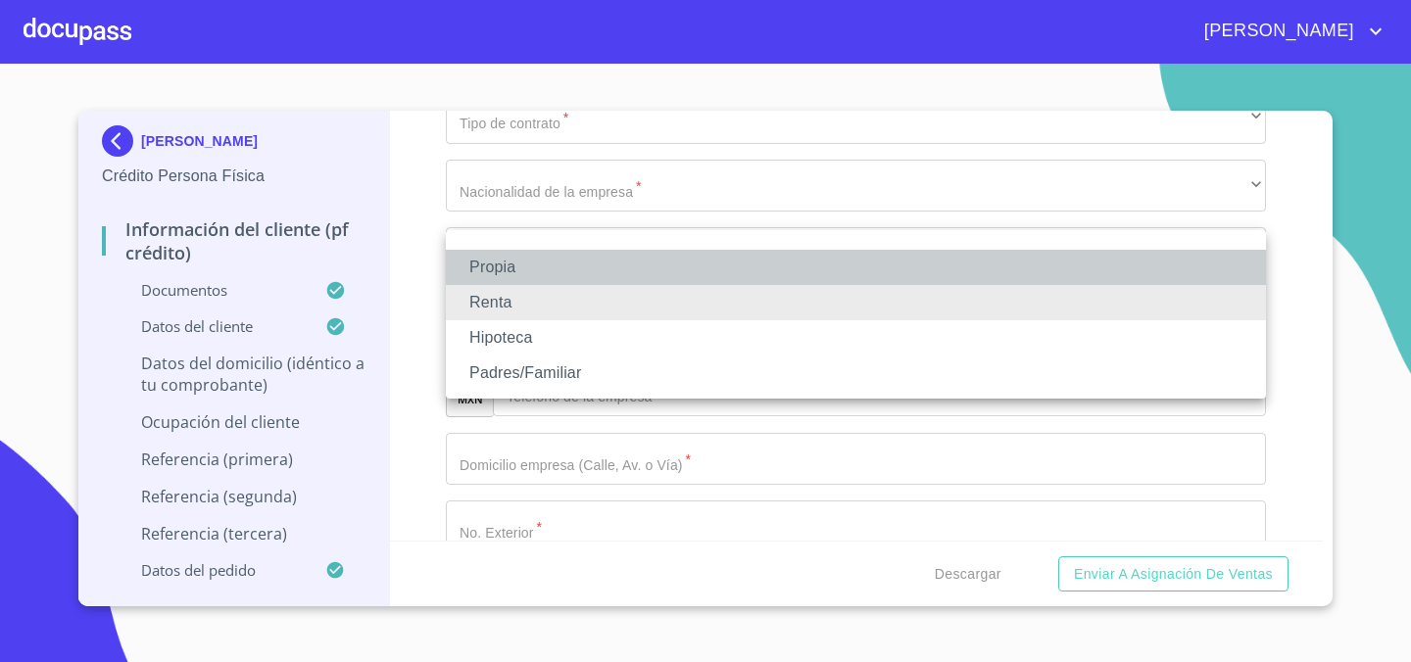
click at [592, 268] on li "Propia" at bounding box center [856, 267] width 820 height 35
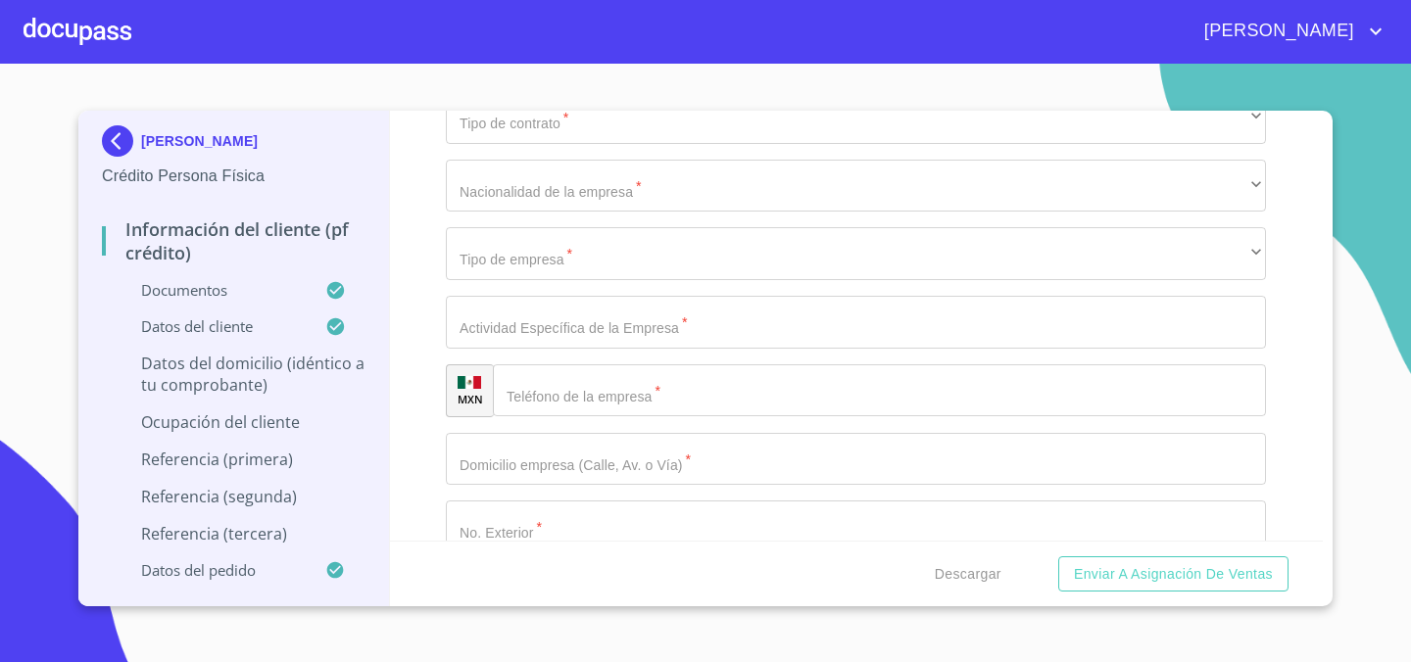
type input "$3,000,000"
type input "EL VERGEL"
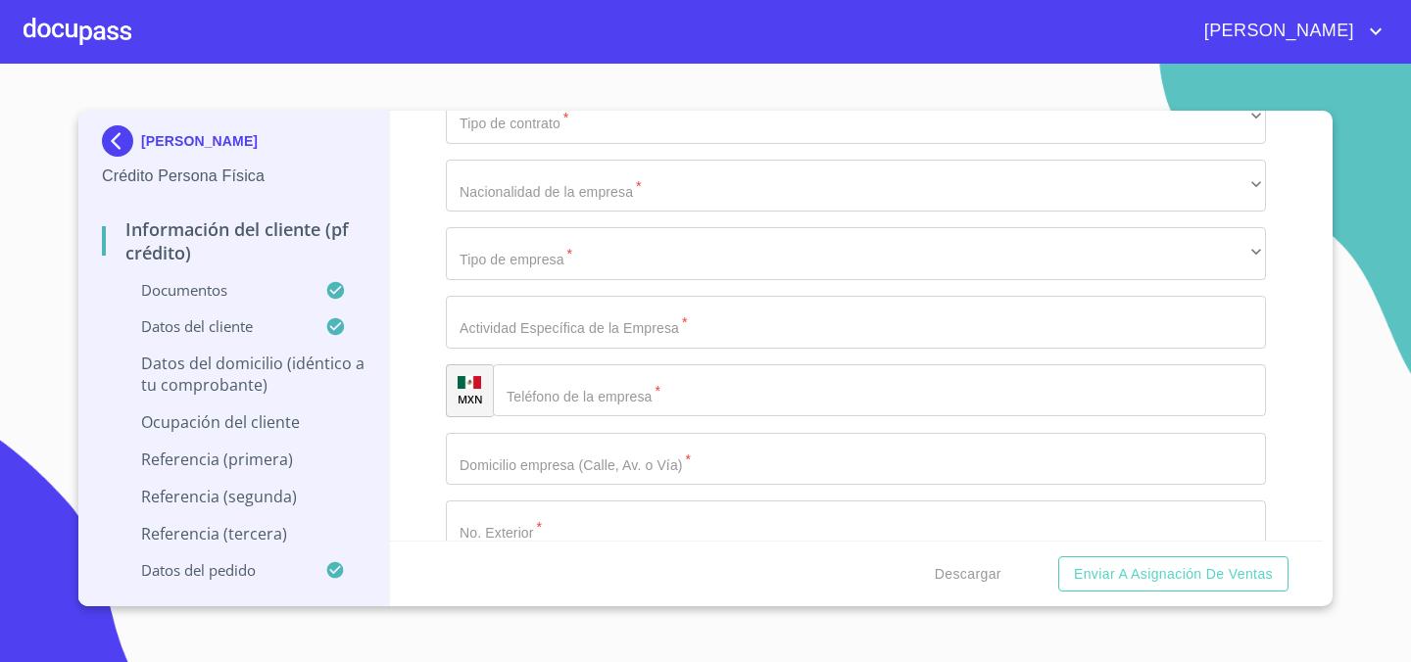
type input "[GEOGRAPHIC_DATA]"
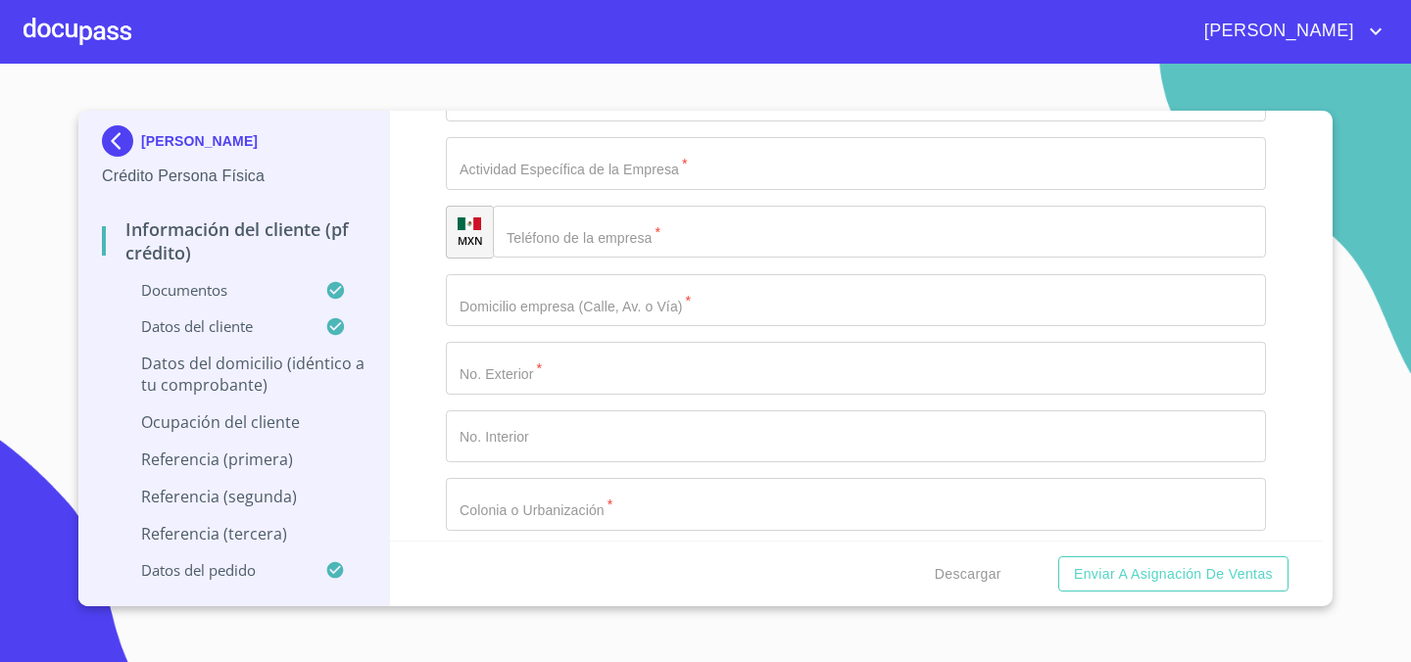
scroll to position [8249, 0]
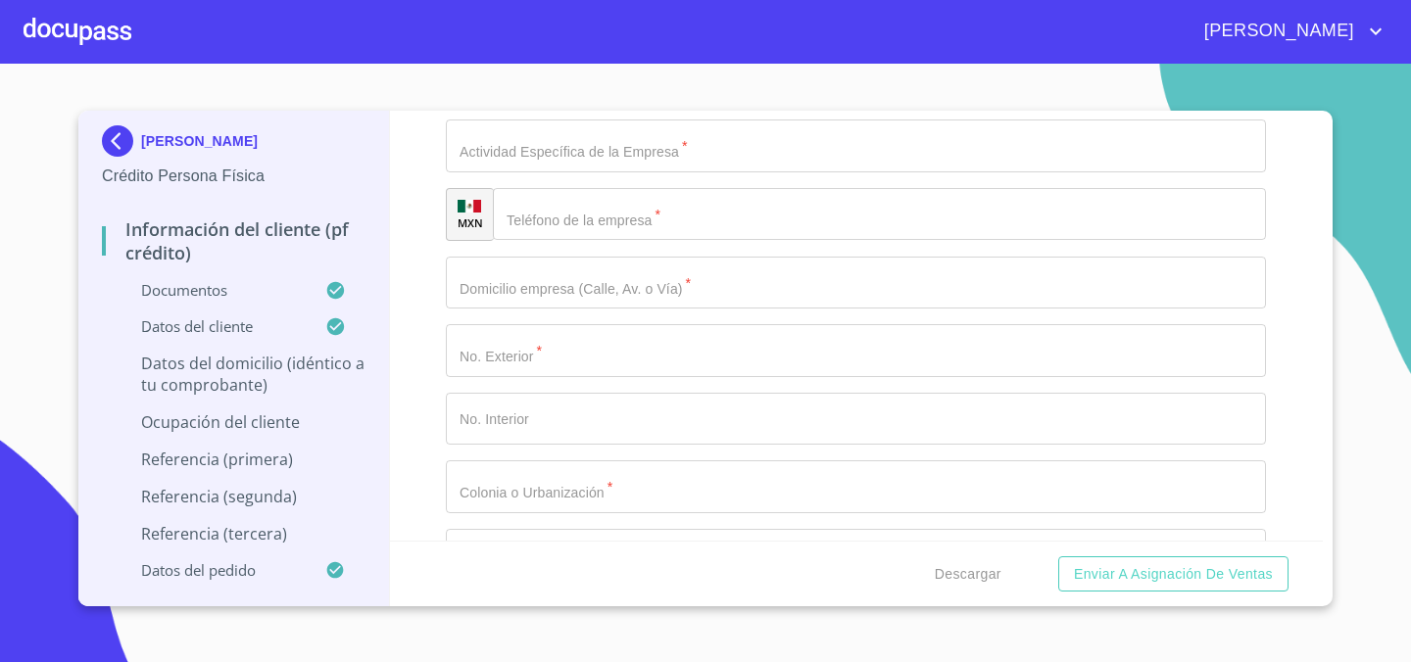
type input "SAN PEDRO TLAQUEPAQUE"
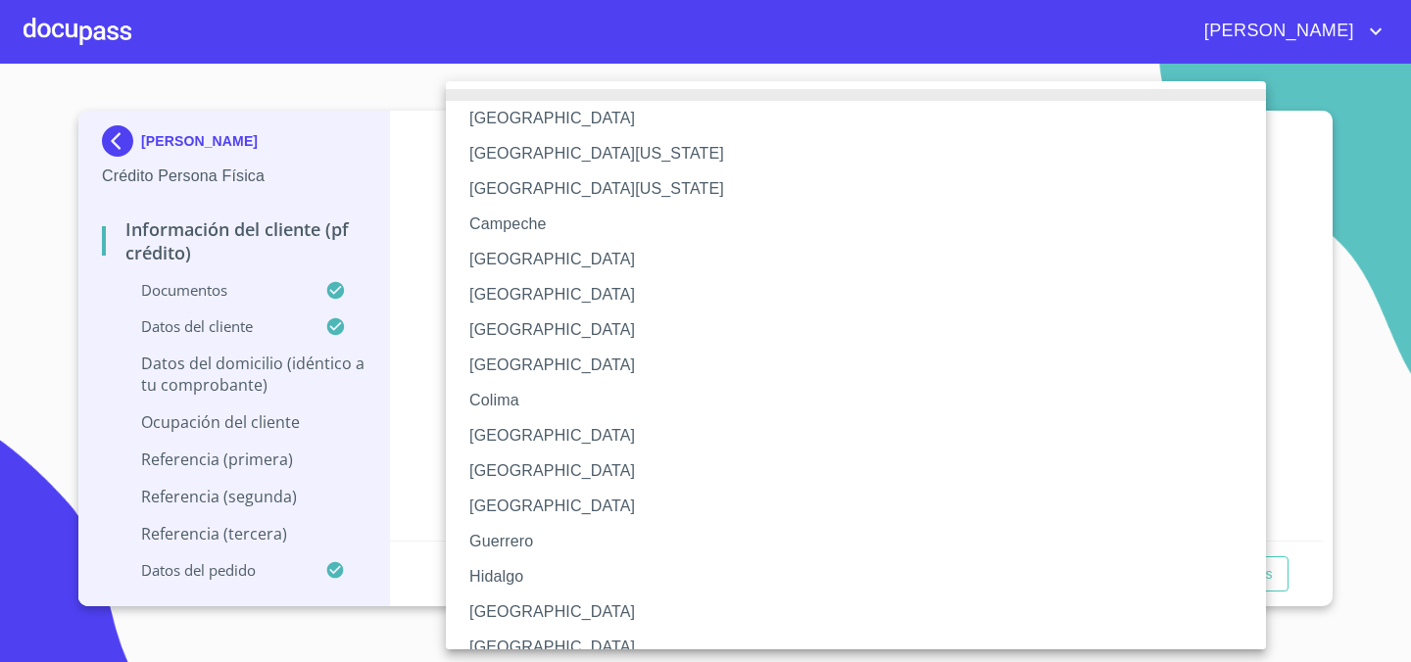
click at [516, 612] on li "[GEOGRAPHIC_DATA]" at bounding box center [856, 612] width 820 height 35
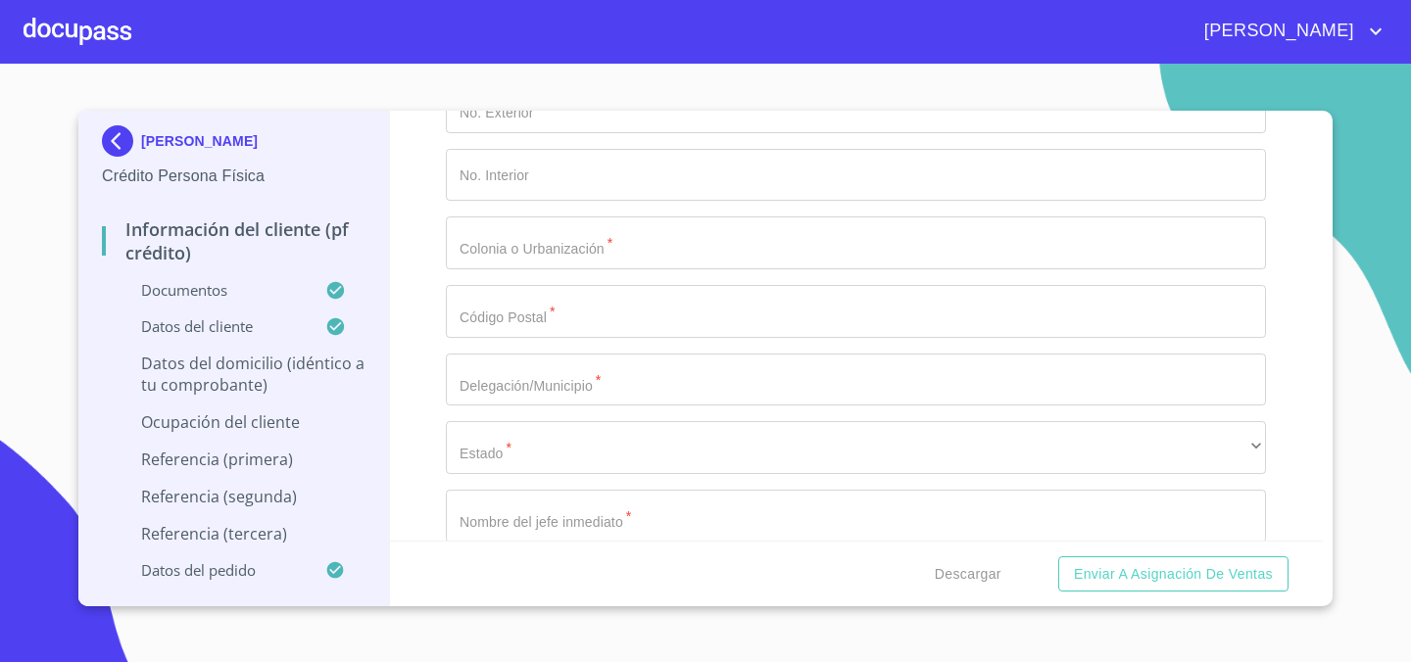
type input "45595"
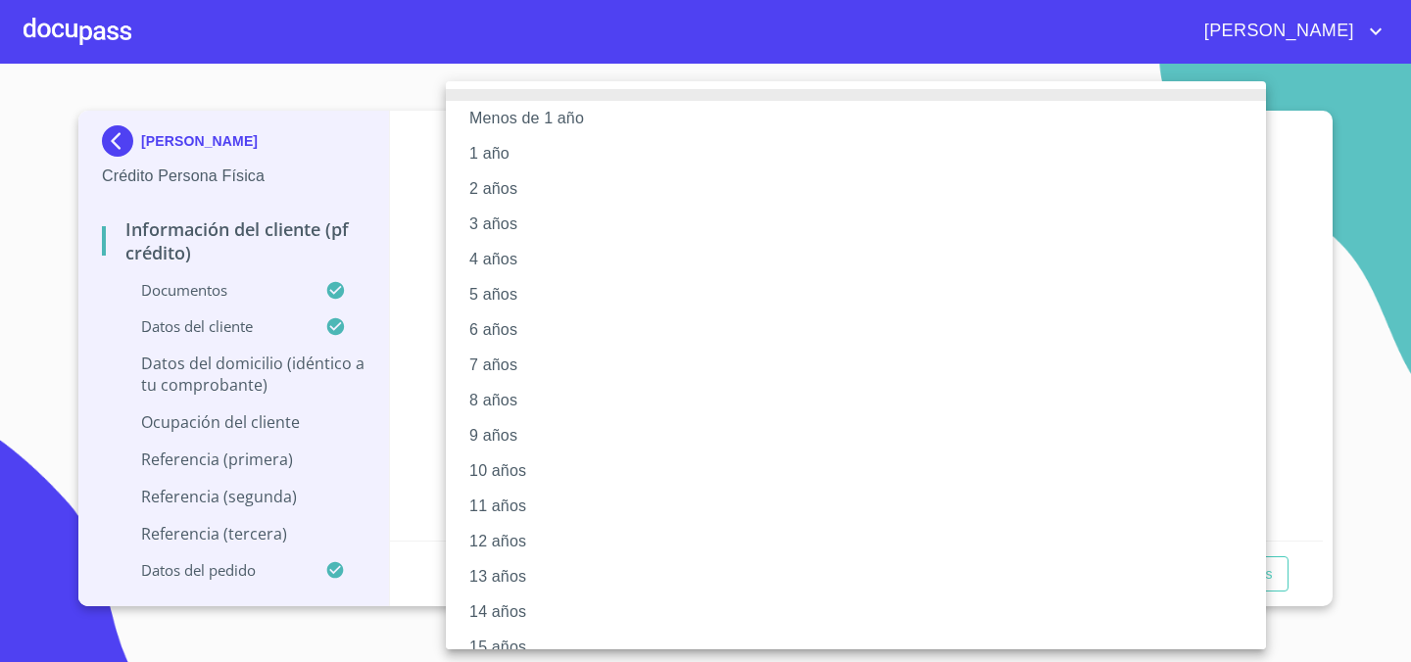
scroll to position [200, 0]
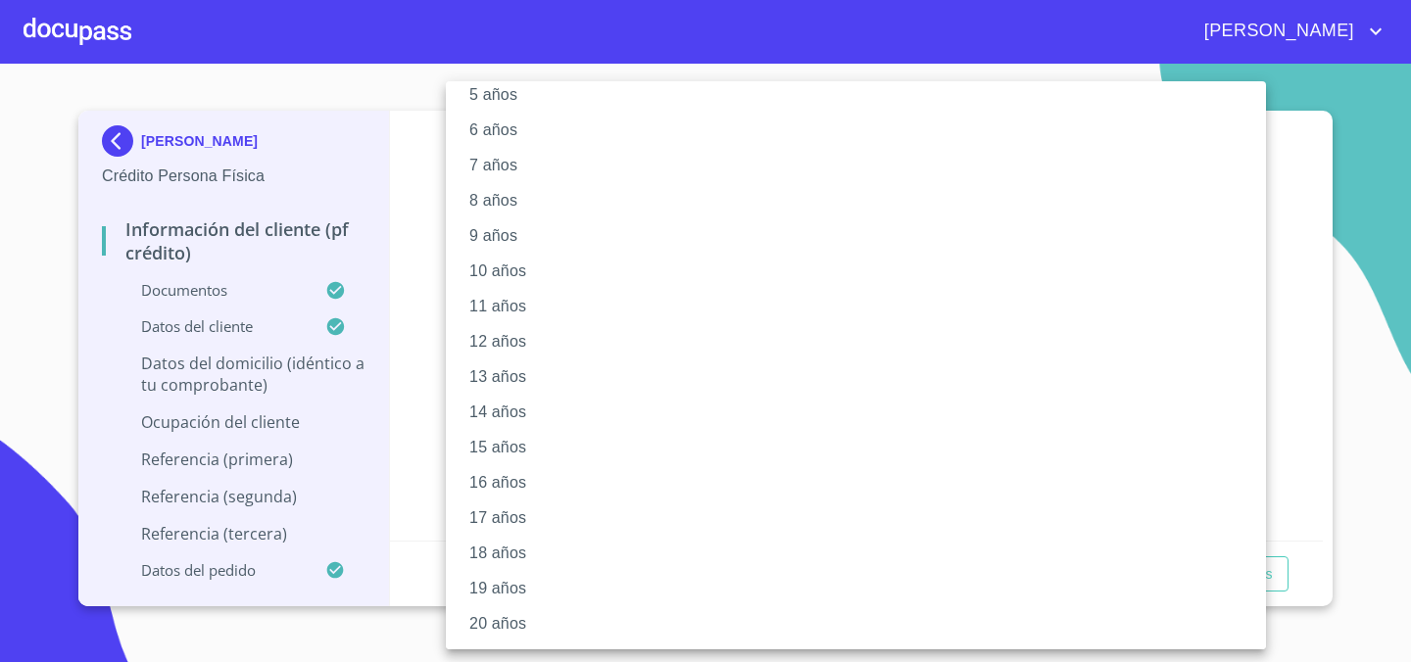
click at [584, 619] on li "20 años" at bounding box center [856, 623] width 820 height 35
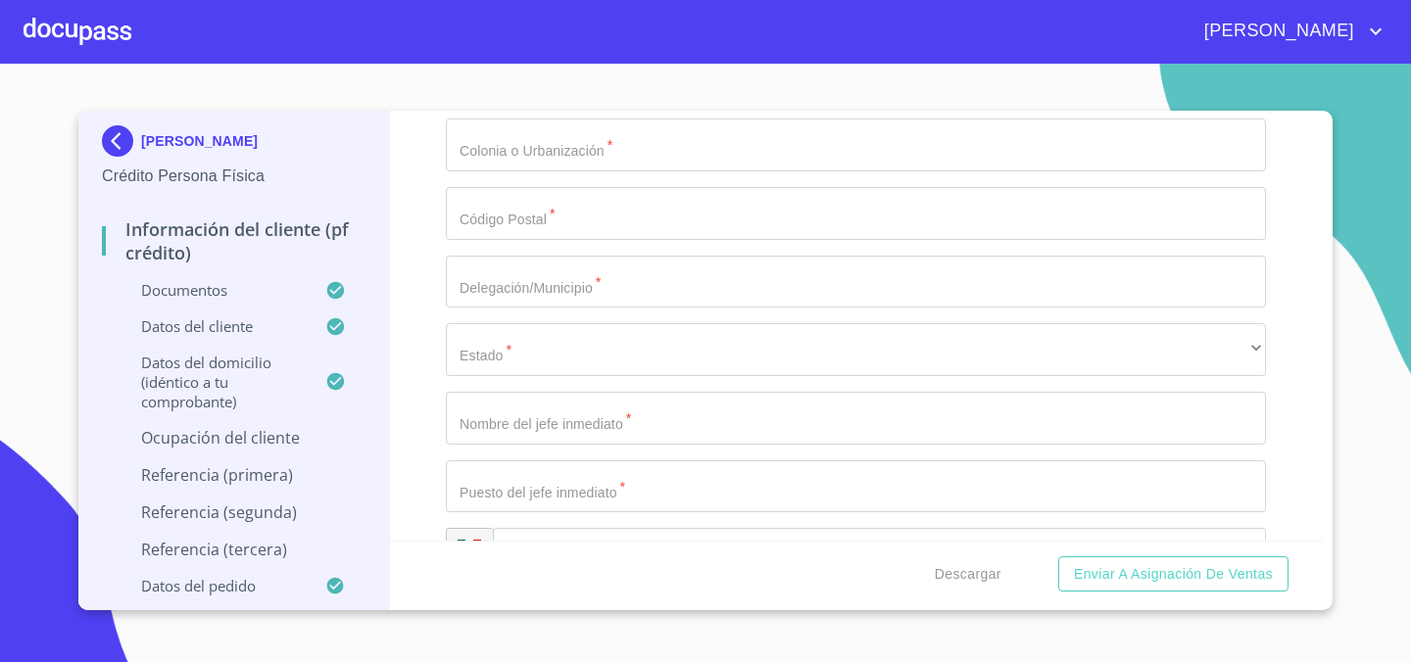
scroll to position [8663, 0]
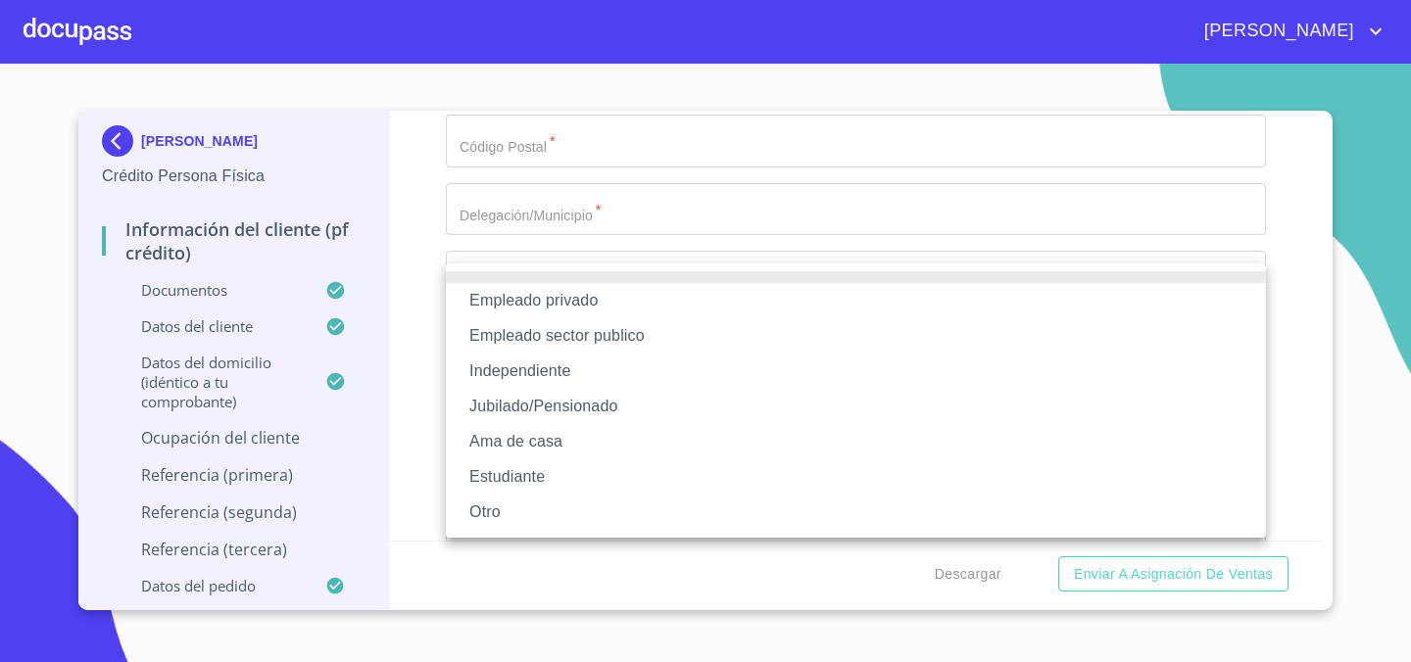
click at [614, 382] on li "Independiente" at bounding box center [856, 371] width 820 height 35
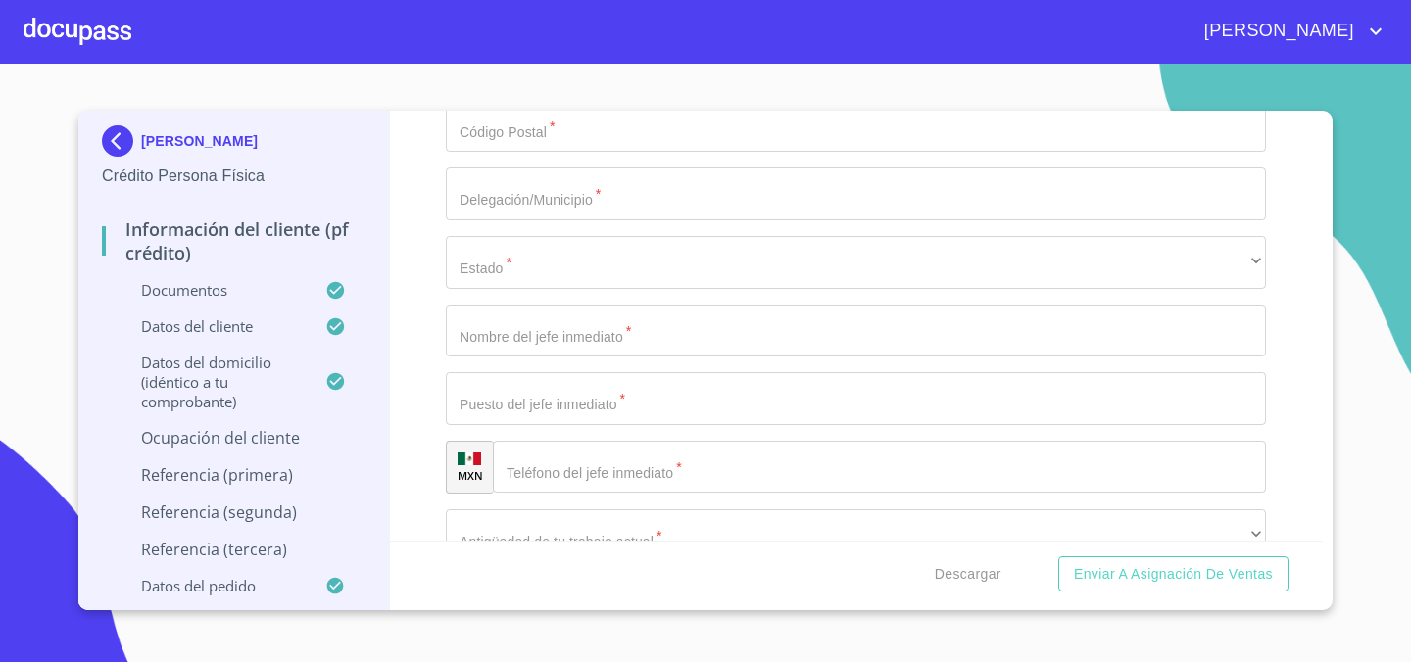
type input "SIN NOMBRE"
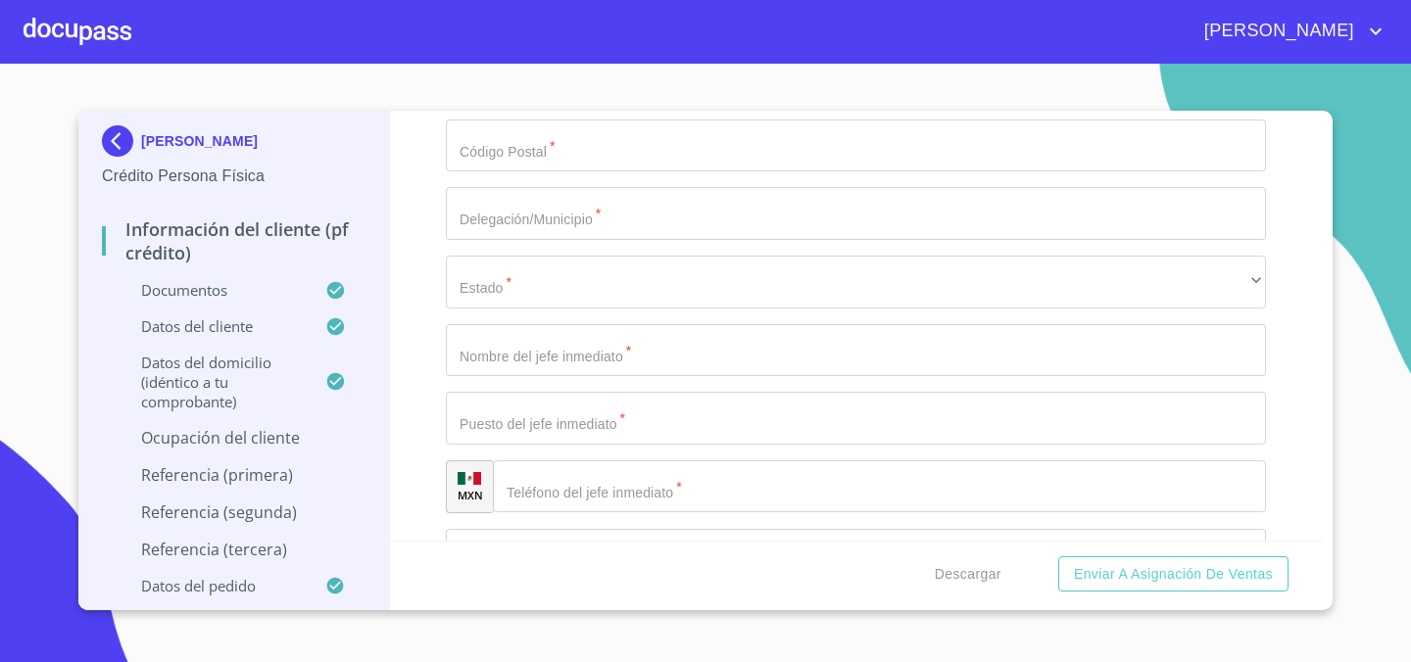
type input "2_"
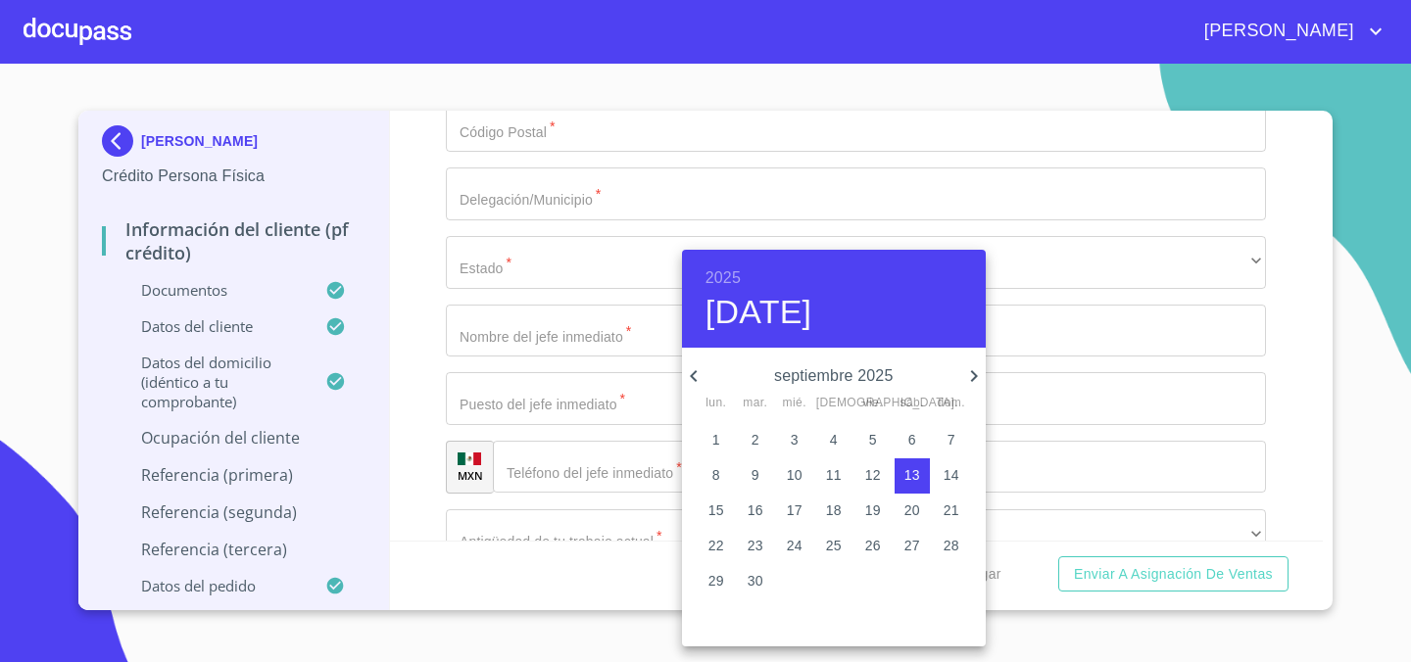
click at [730, 272] on h6 "2025" at bounding box center [722, 277] width 35 height 27
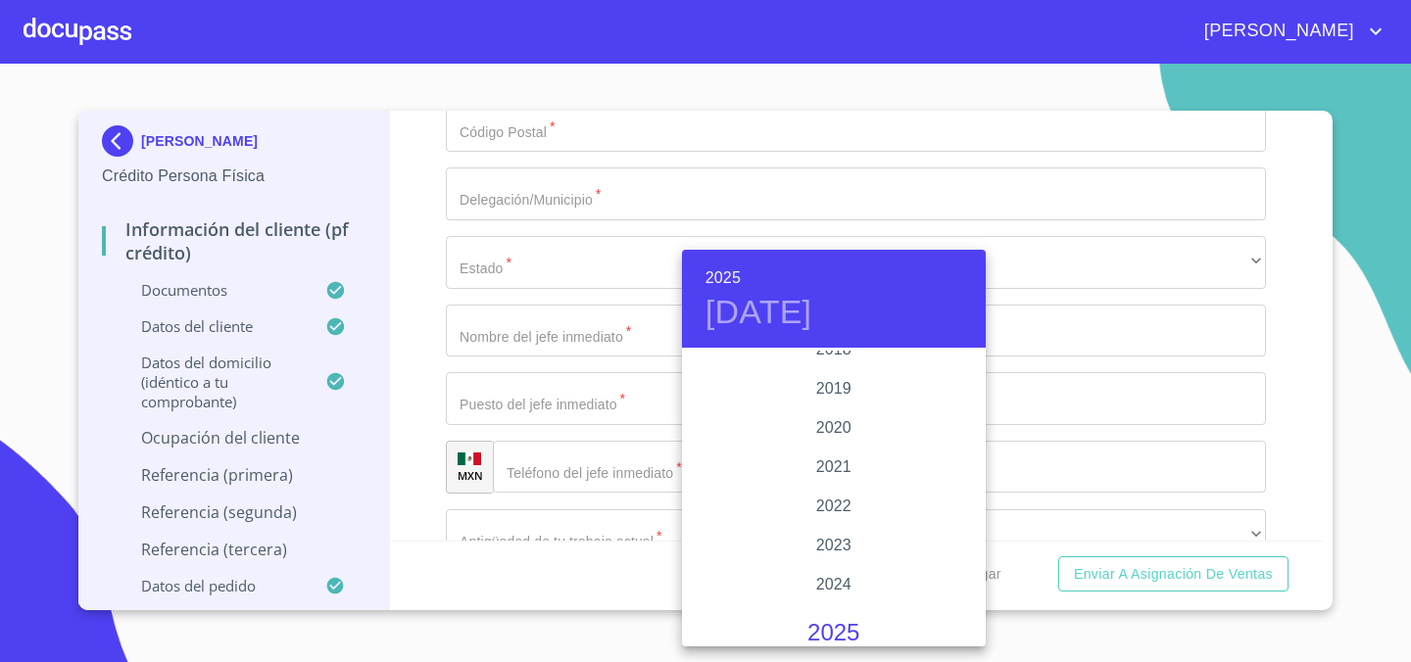
scroll to position [3663, 0]
click at [826, 383] on div "2019" at bounding box center [834, 390] width 304 height 39
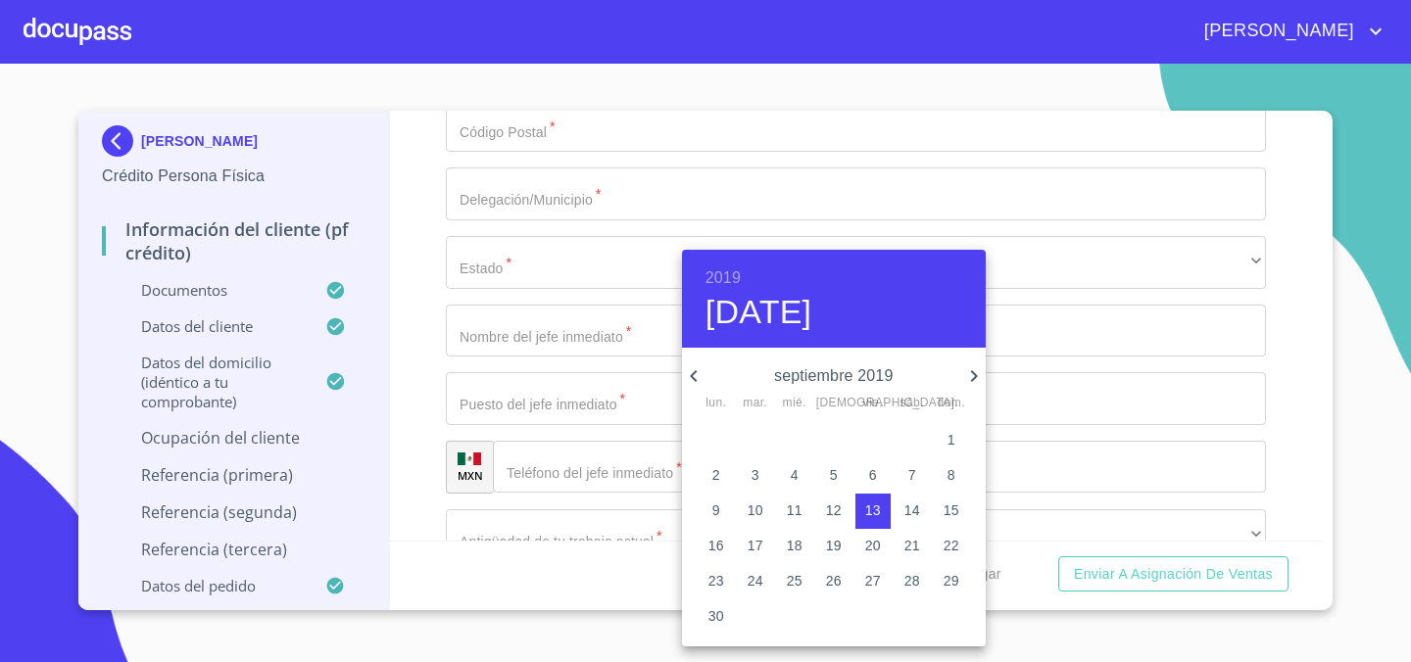
click at [691, 371] on icon "button" at bounding box center [694, 376] width 24 height 24
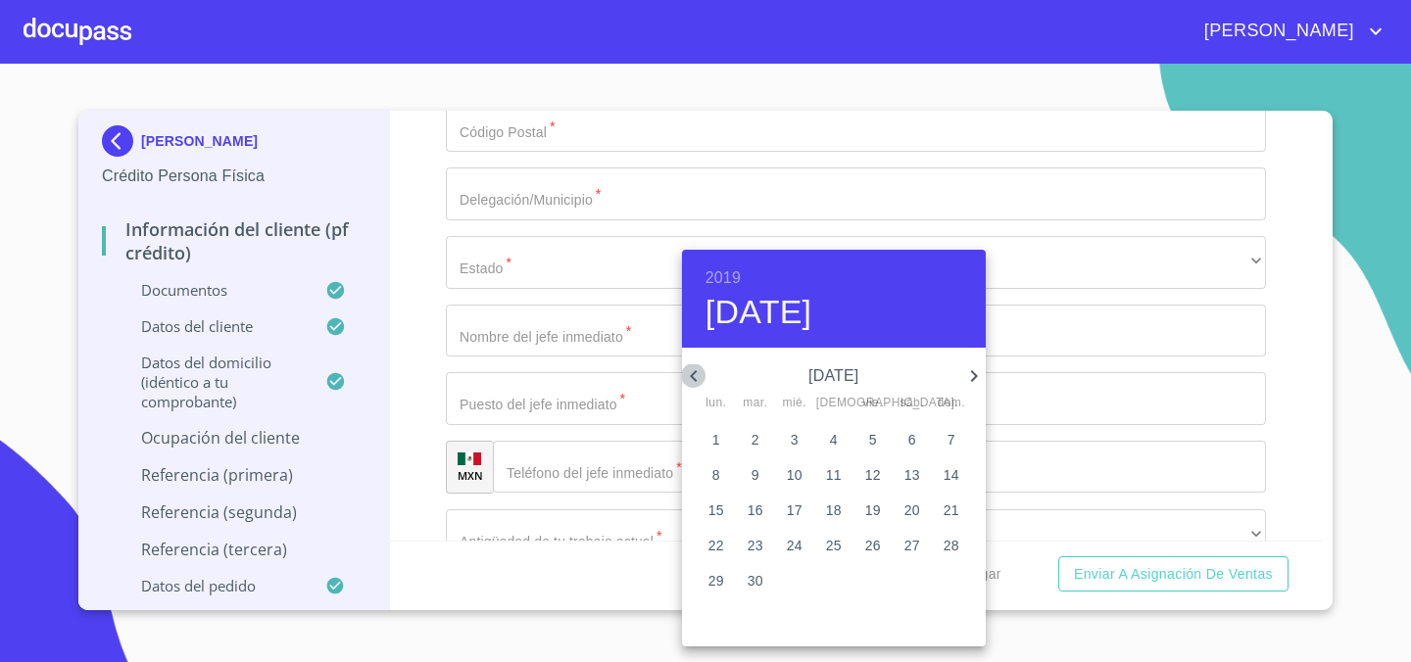
click at [691, 371] on icon "button" at bounding box center [694, 376] width 24 height 24
click at [795, 541] on p "20" at bounding box center [795, 546] width 16 height 20
type input "[DATE]"
click at [557, 407] on div at bounding box center [705, 331] width 1411 height 662
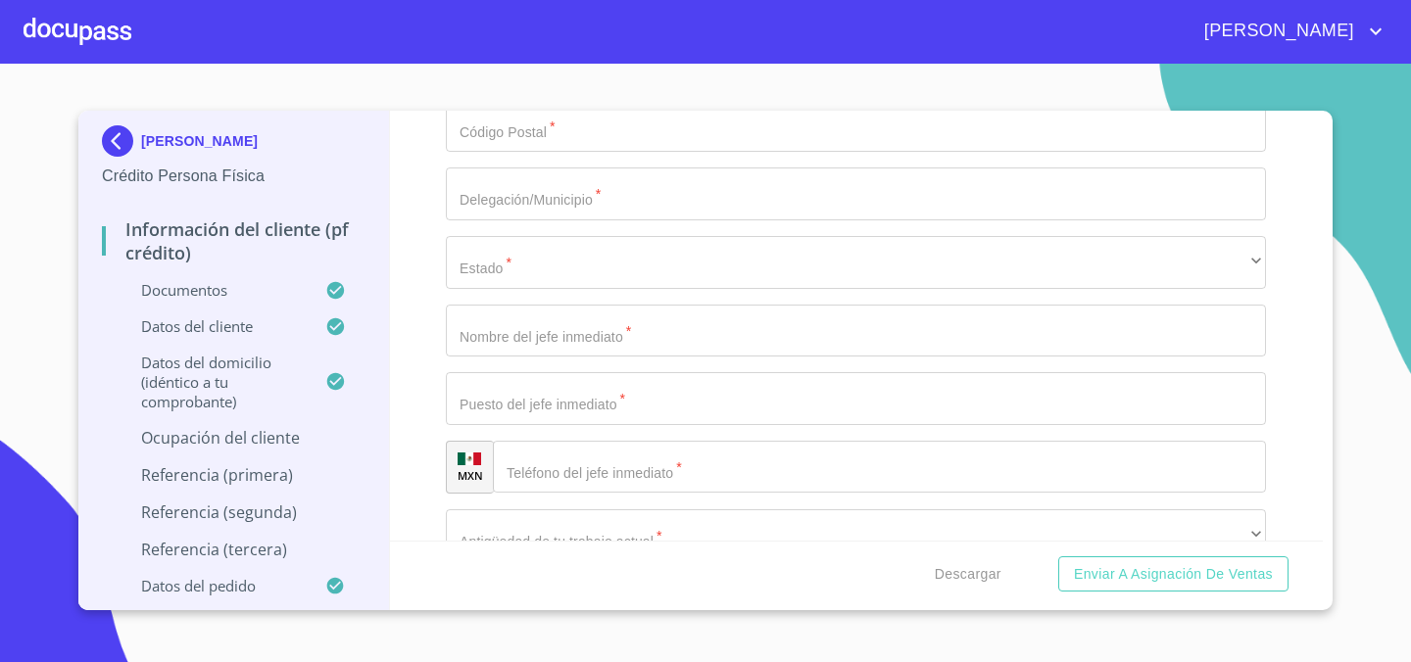
type input "COMPRA VENTA DE COMPRA DE PRODUCTOS ELECTRONICOS Y DOMESTICOS"
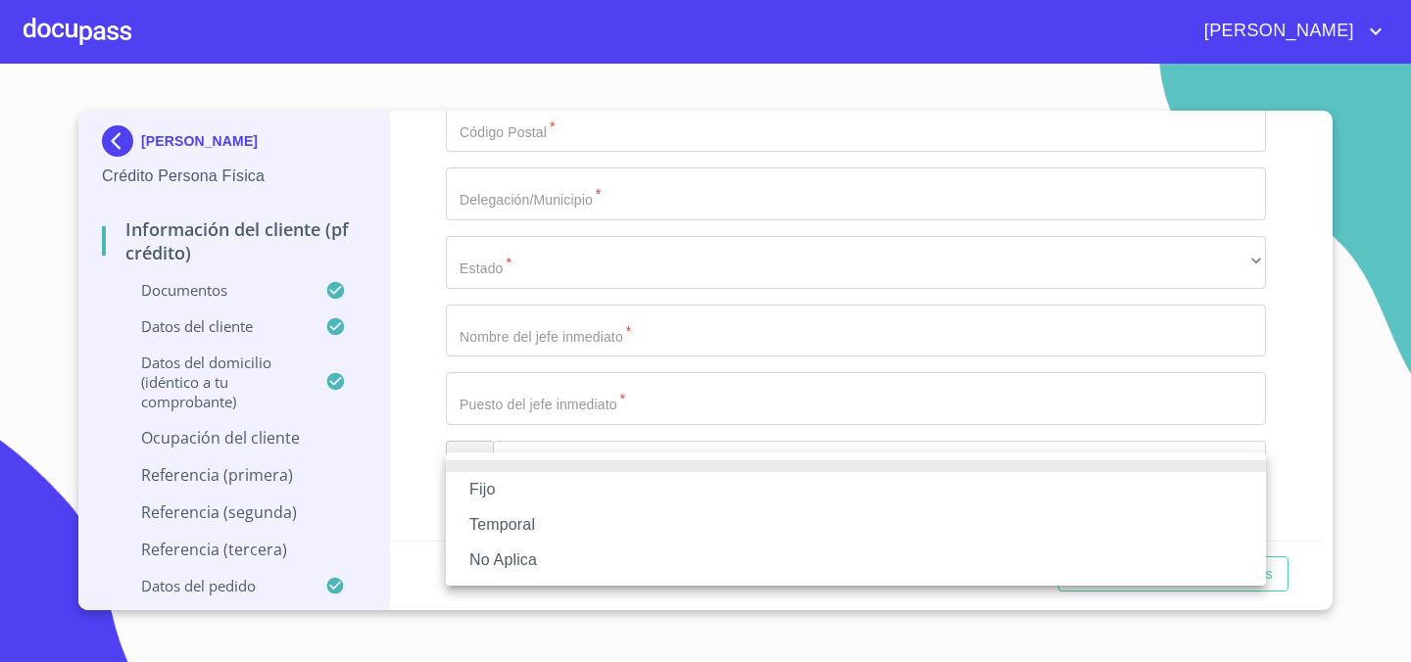
click at [572, 491] on li "Fijo" at bounding box center [856, 489] width 820 height 35
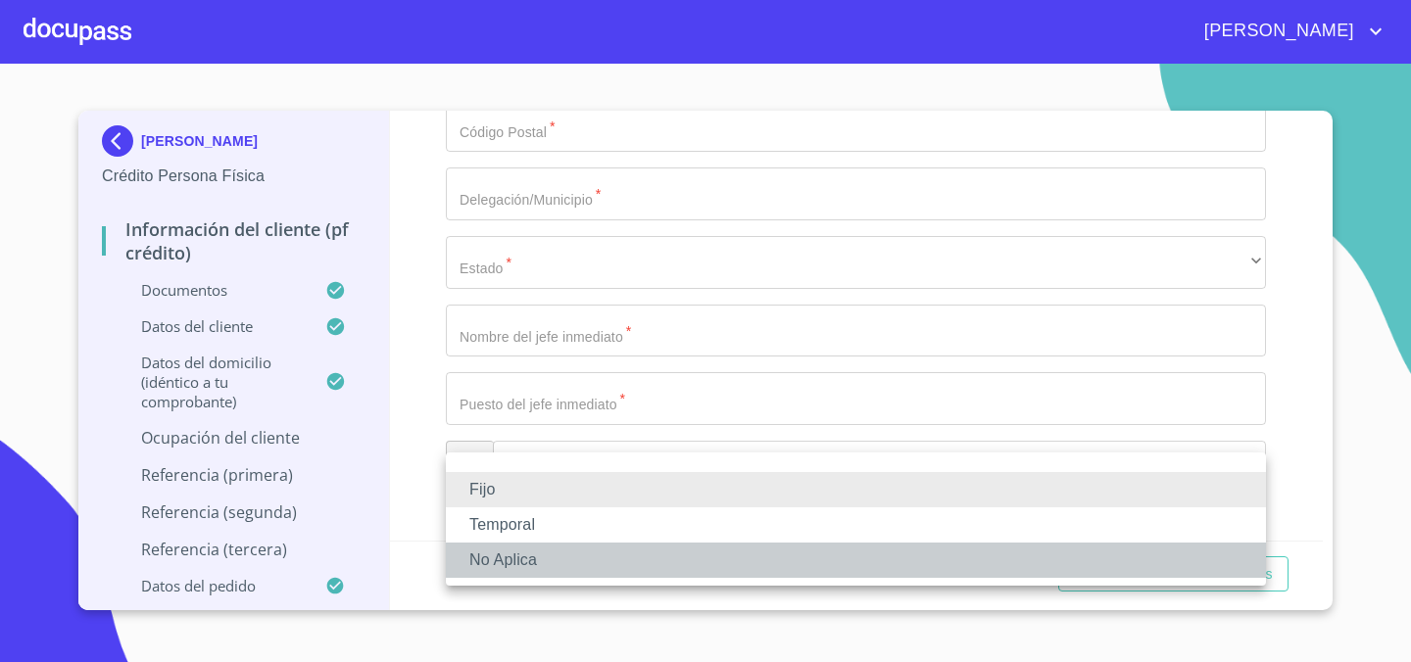
click at [565, 560] on li "No Aplica" at bounding box center [856, 560] width 820 height 35
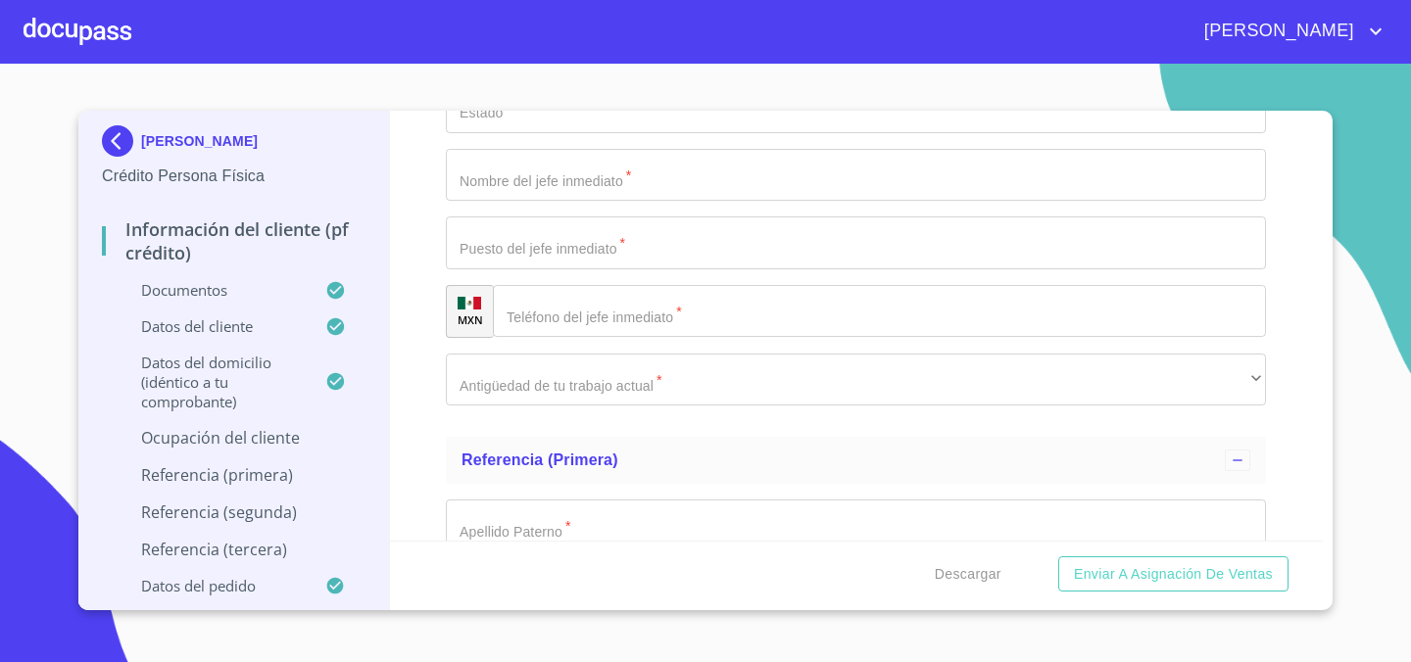
scroll to position [8906, 0]
type input "6"
type input "200000"
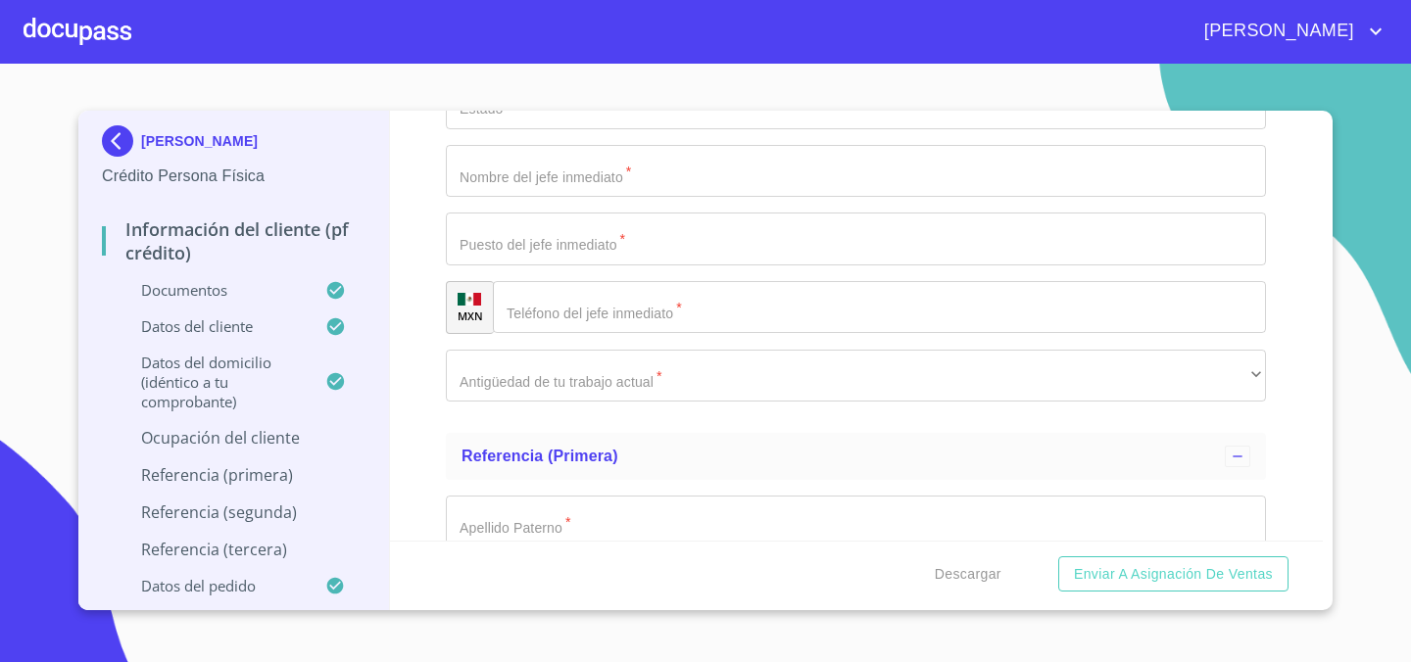
click at [432, 406] on div "Información del cliente (PF crédito) Documentos Documento de identificación.   …" at bounding box center [857, 326] width 934 height 430
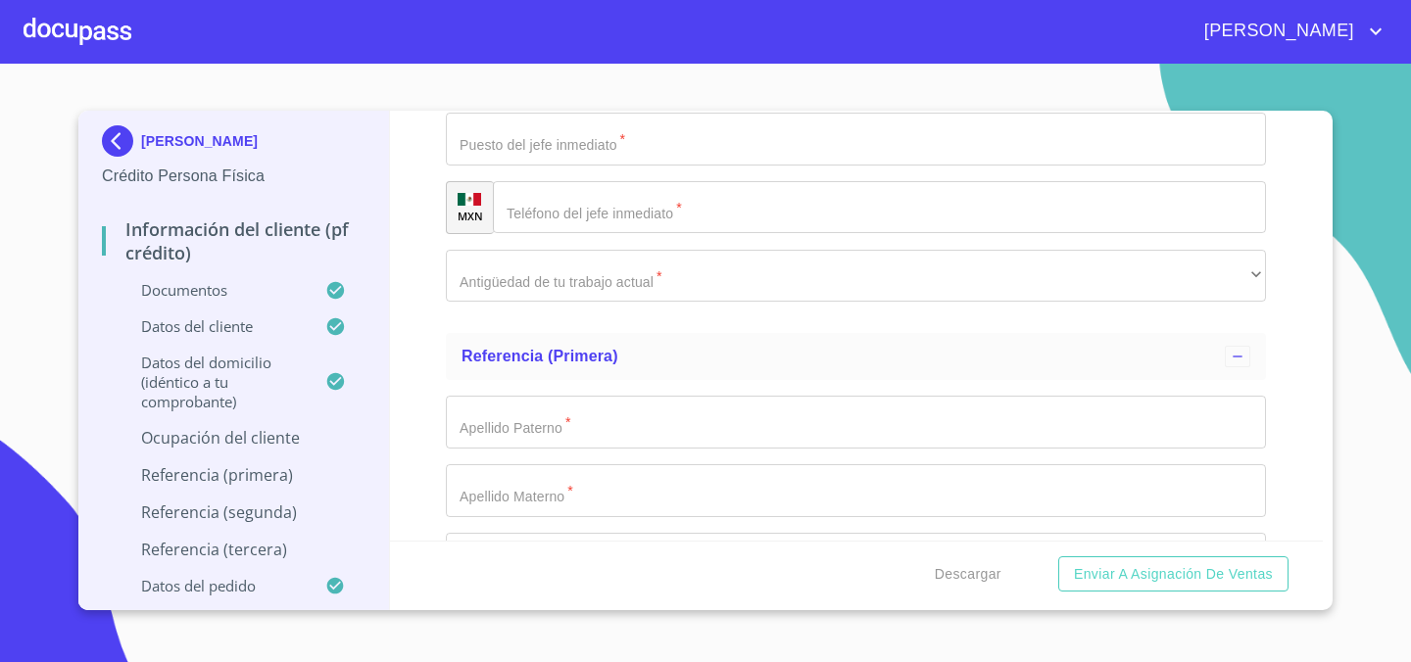
scroll to position [9009, 0]
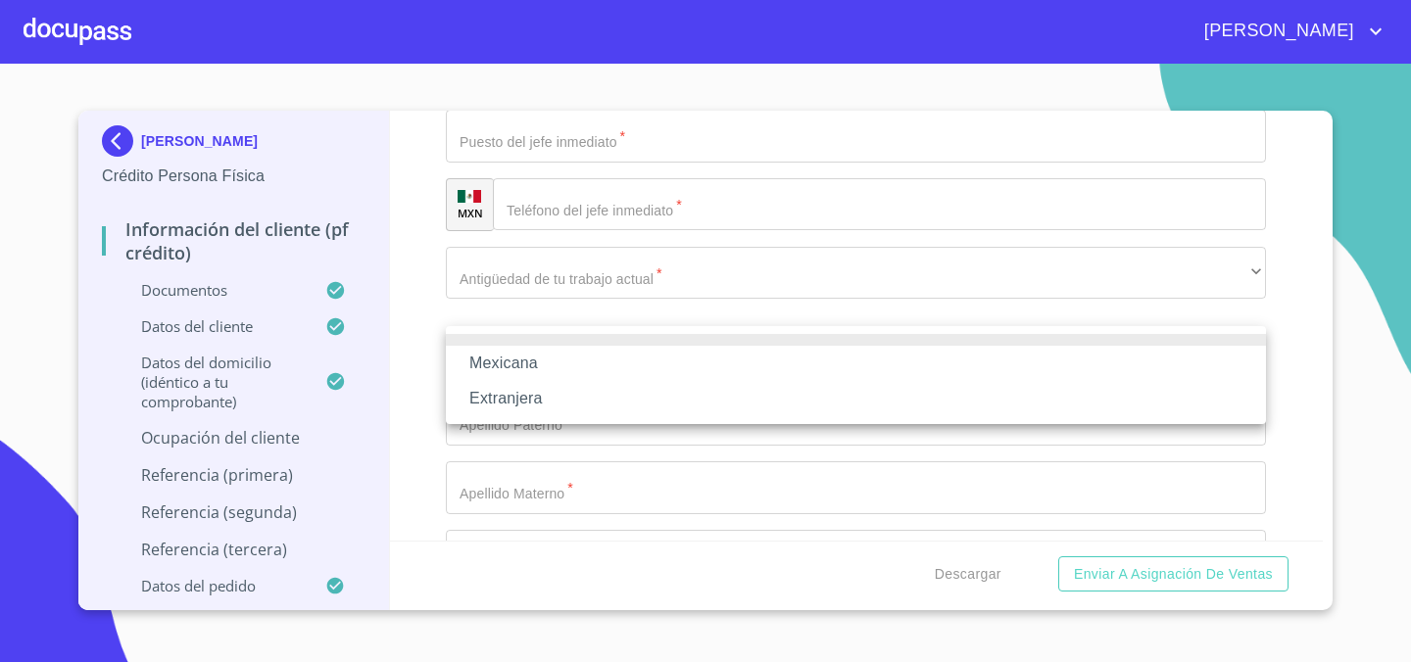
click at [597, 356] on li "Mexicana" at bounding box center [856, 363] width 820 height 35
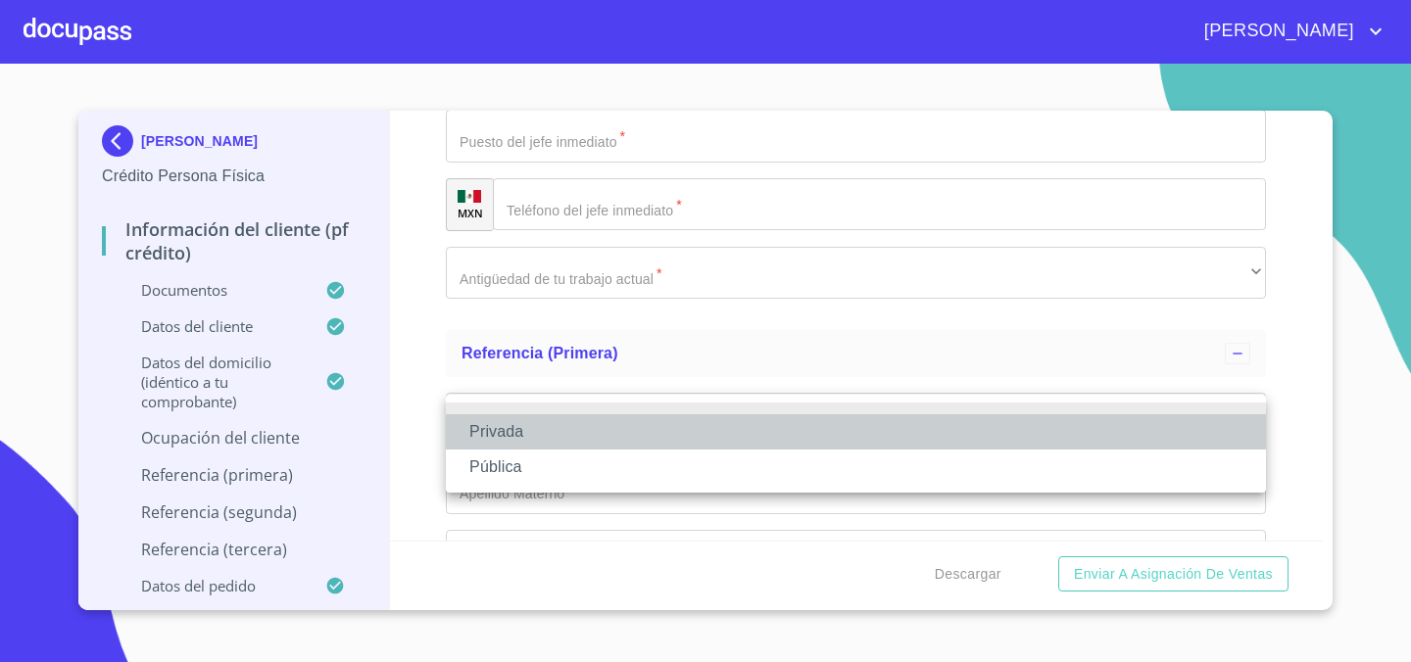
click at [546, 432] on li "Privada" at bounding box center [856, 431] width 820 height 35
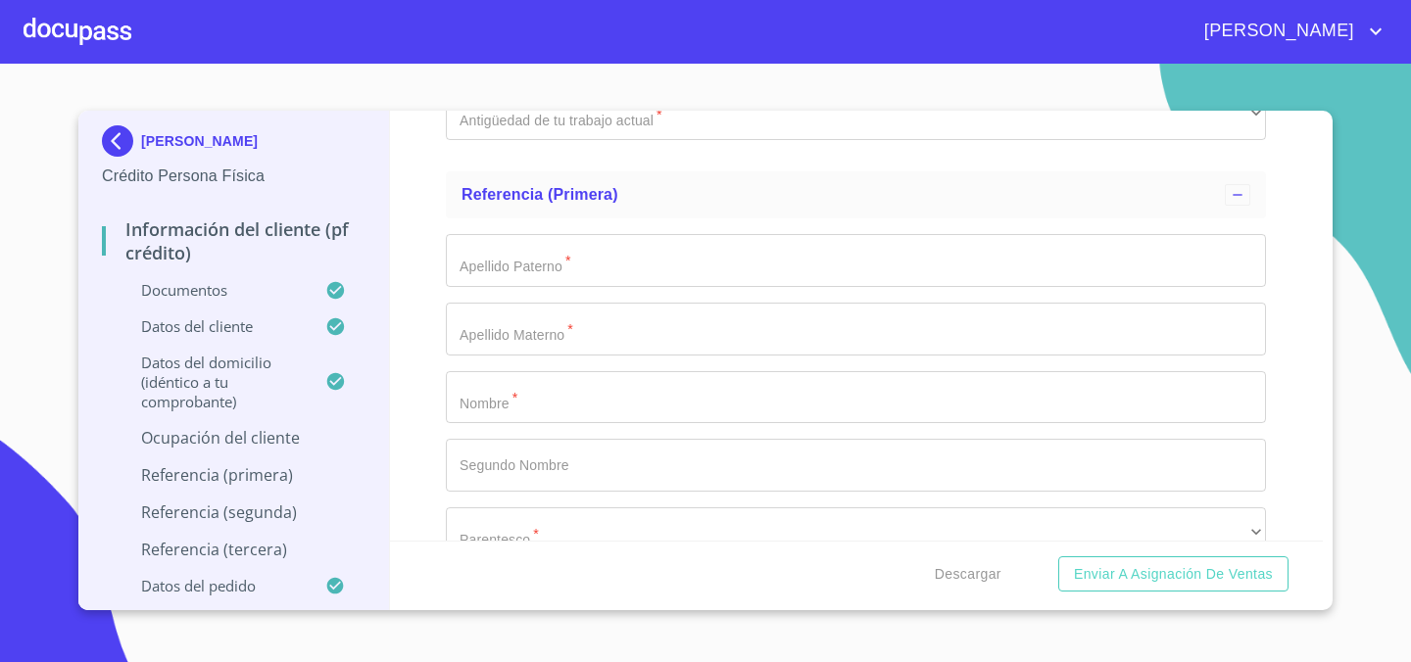
scroll to position [9172, 0]
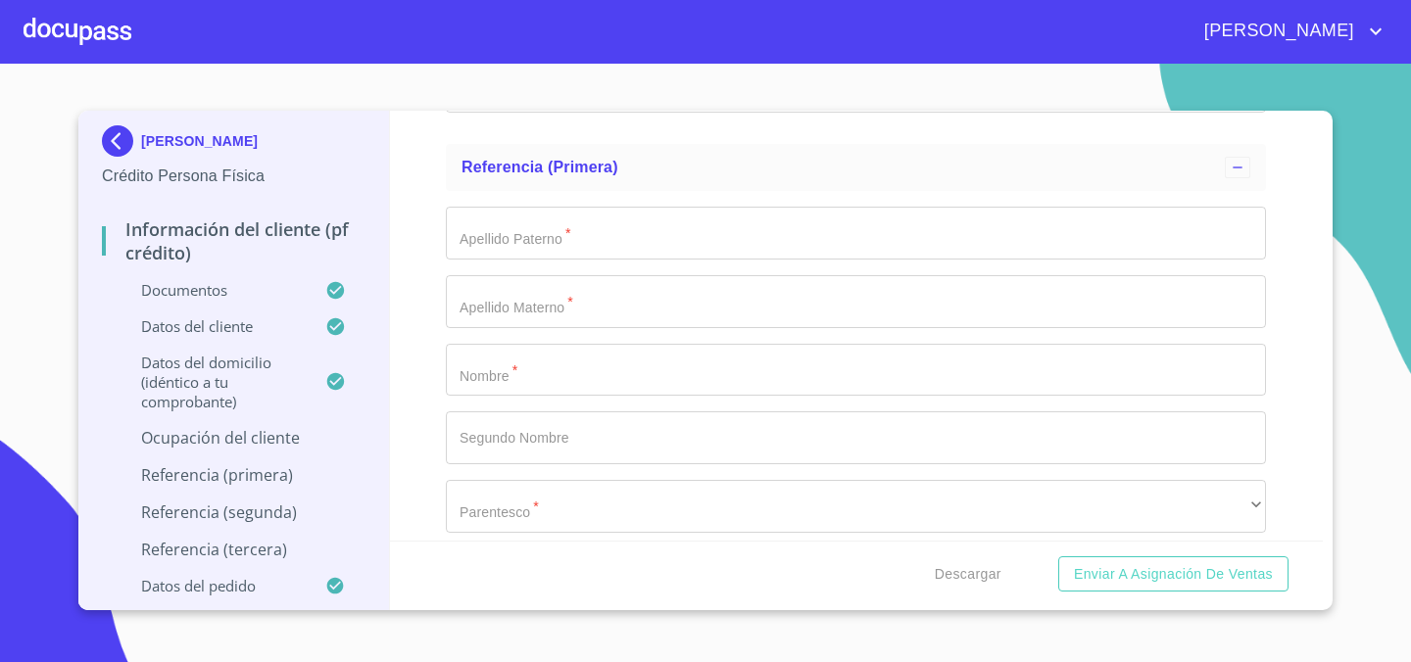
scroll to position [9197, 0]
type input "COMERCIANTE"
paste input "[PHONE_NUMBER]"
type input "[PHONE_NUMBER]"
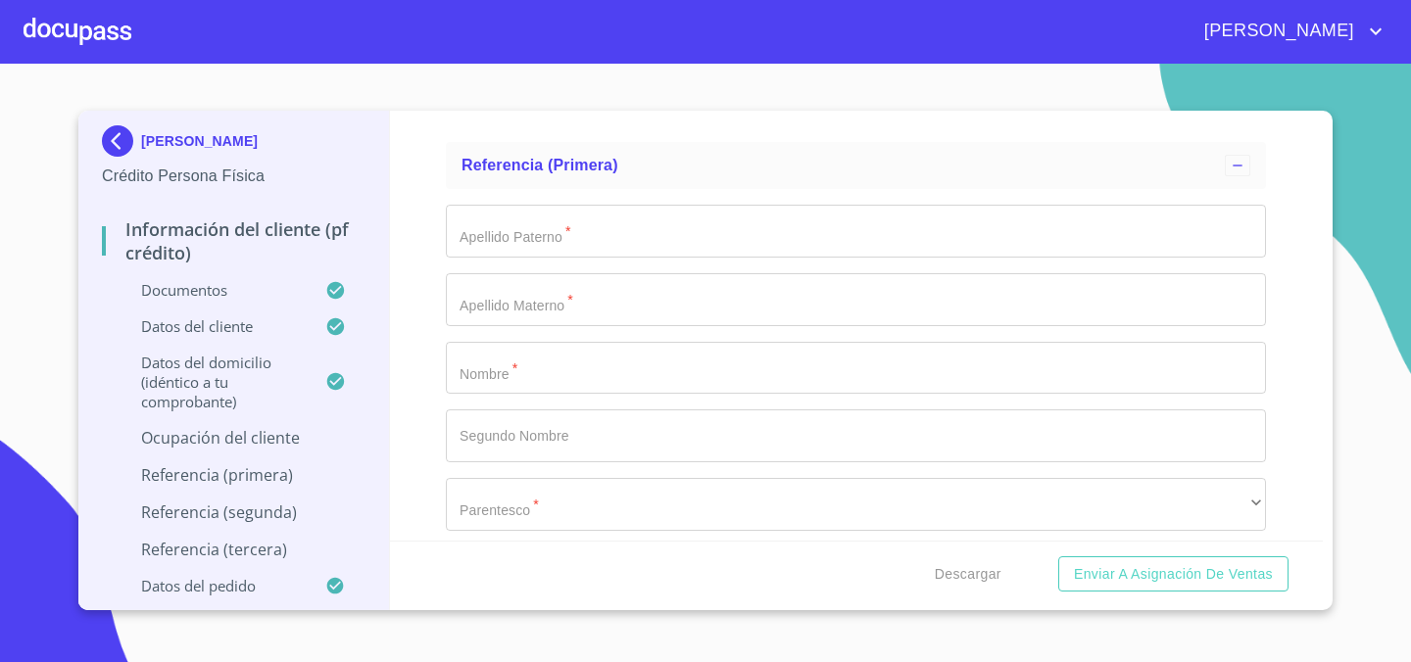
click at [1410, 371] on section "[PERSON_NAME] Persona Física Información del cliente (PF crédito) Documentos Da…" at bounding box center [705, 363] width 1411 height 599
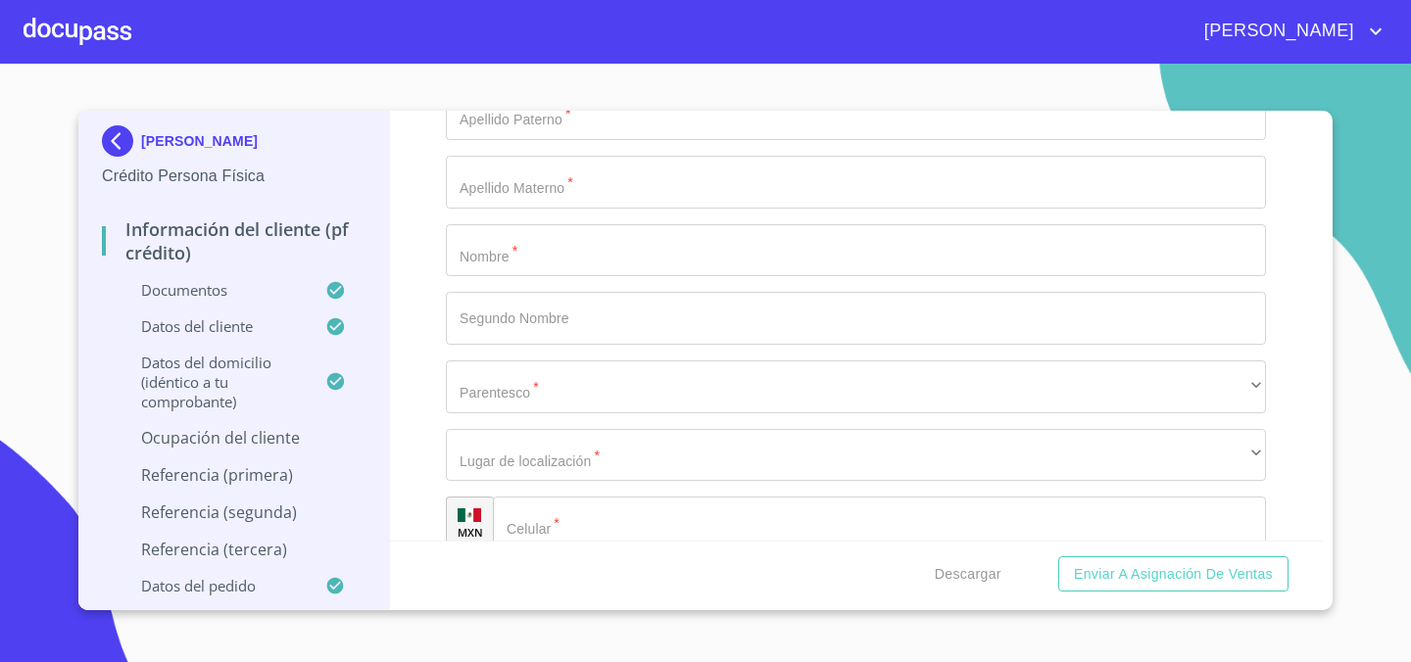
scroll to position [9323, 0]
type input "GARDENIA"
type input "38"
type input "`"
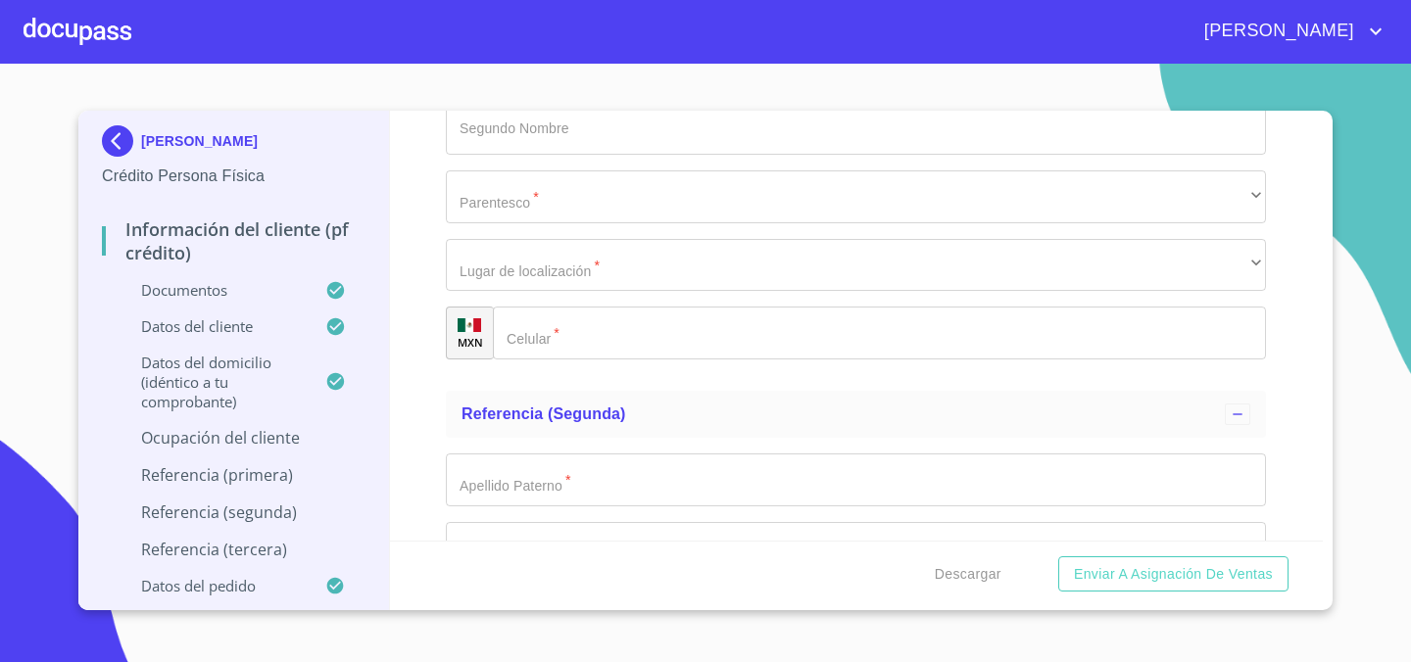
scroll to position [9507, 0]
type input "EL VERGEL"
type input "45595"
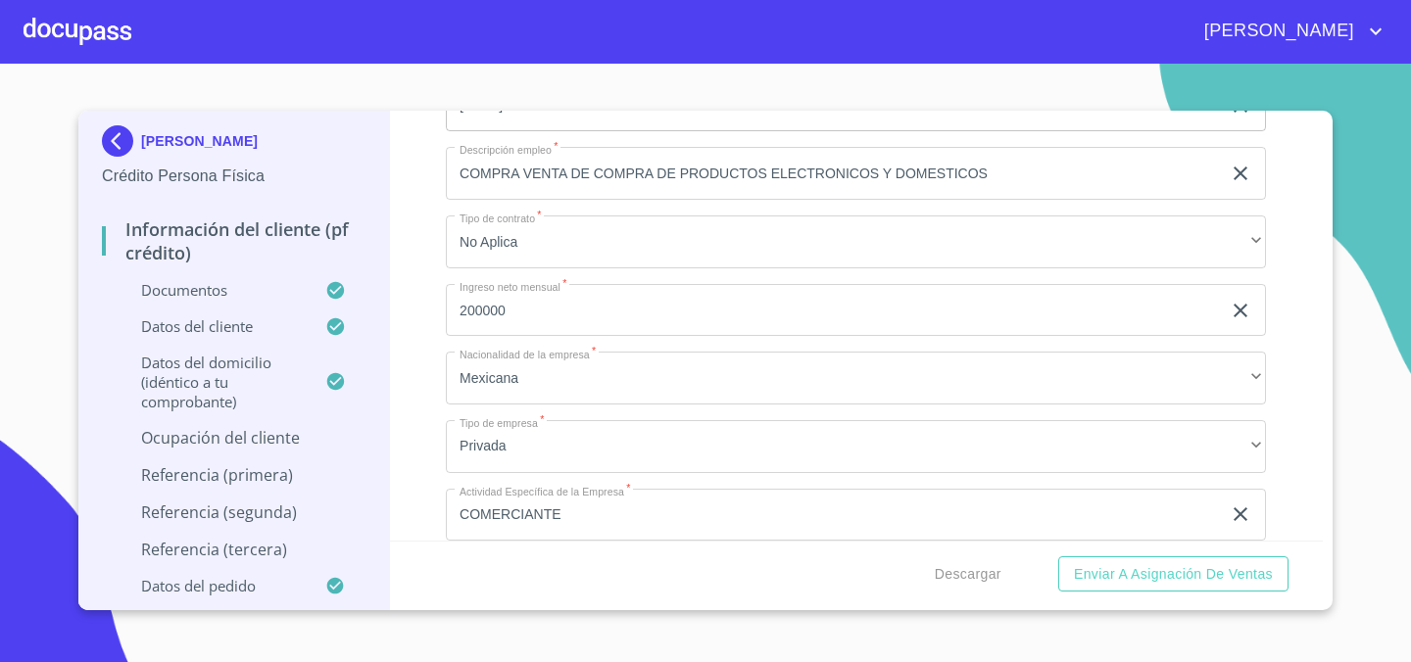
scroll to position [8001, 0]
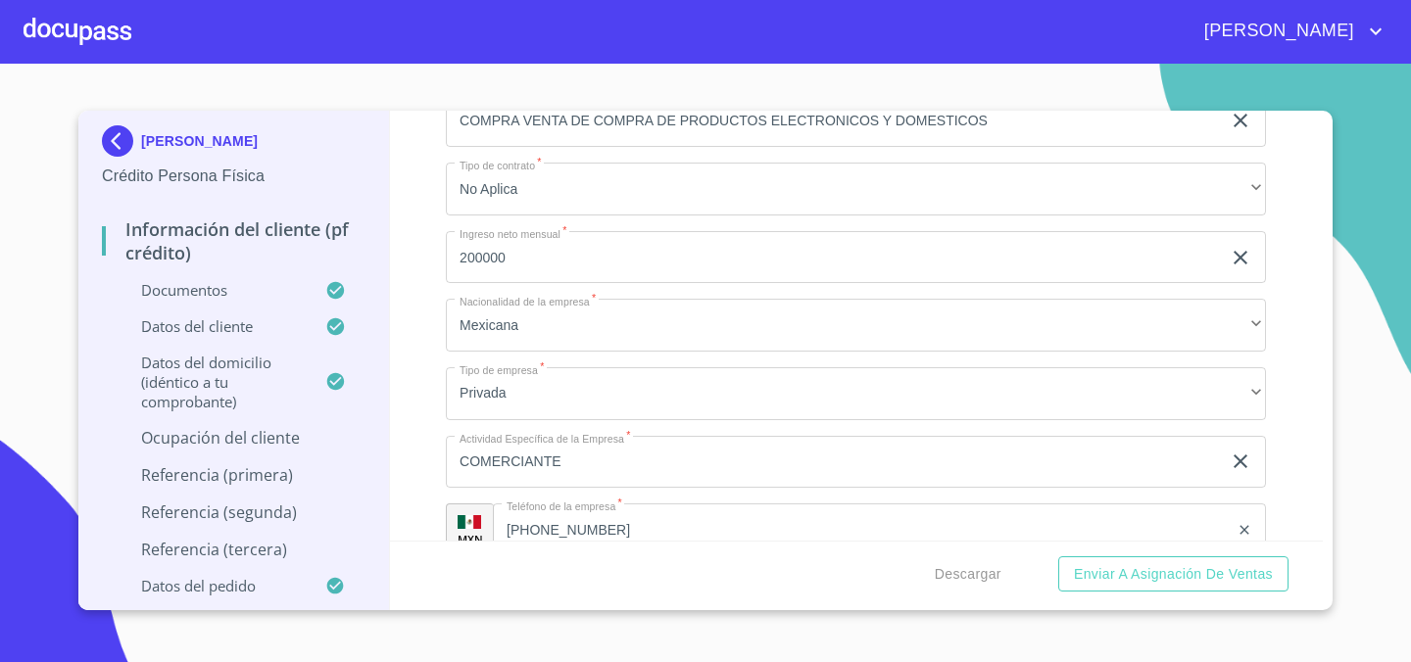
type input "EL VERGEL 1RA SECCION"
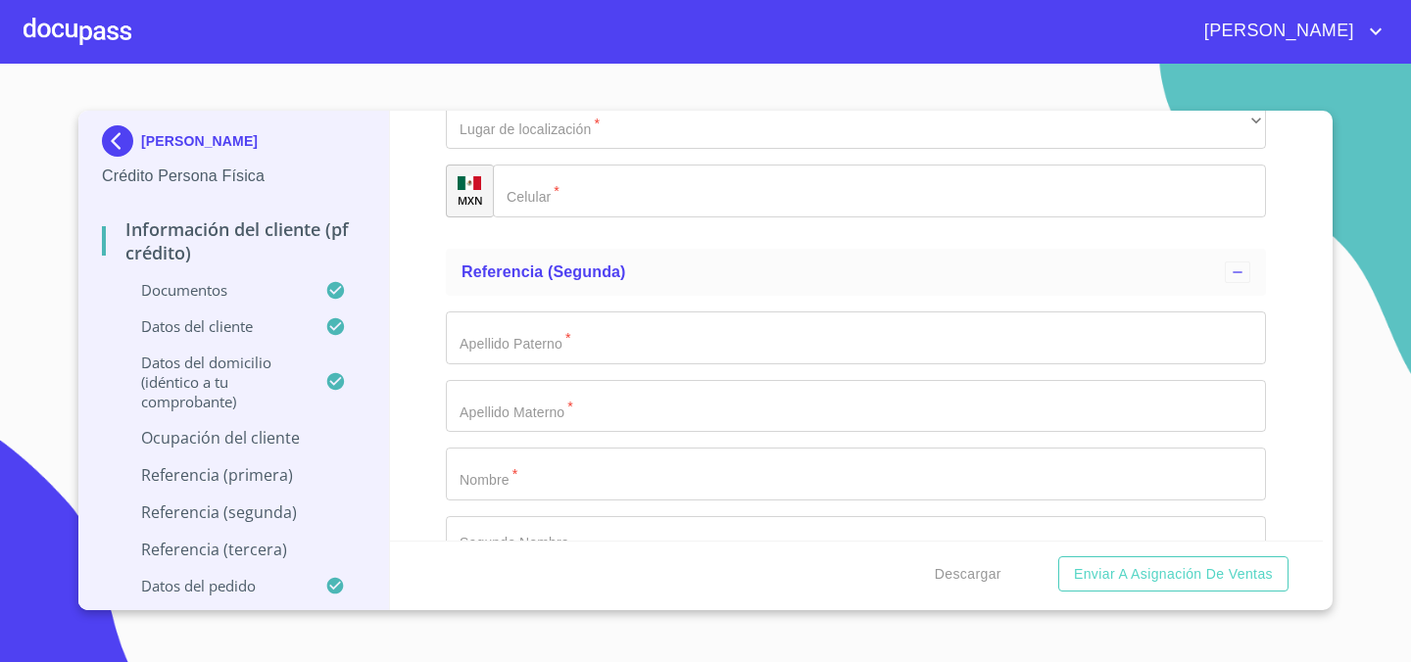
scroll to position [9658, 0]
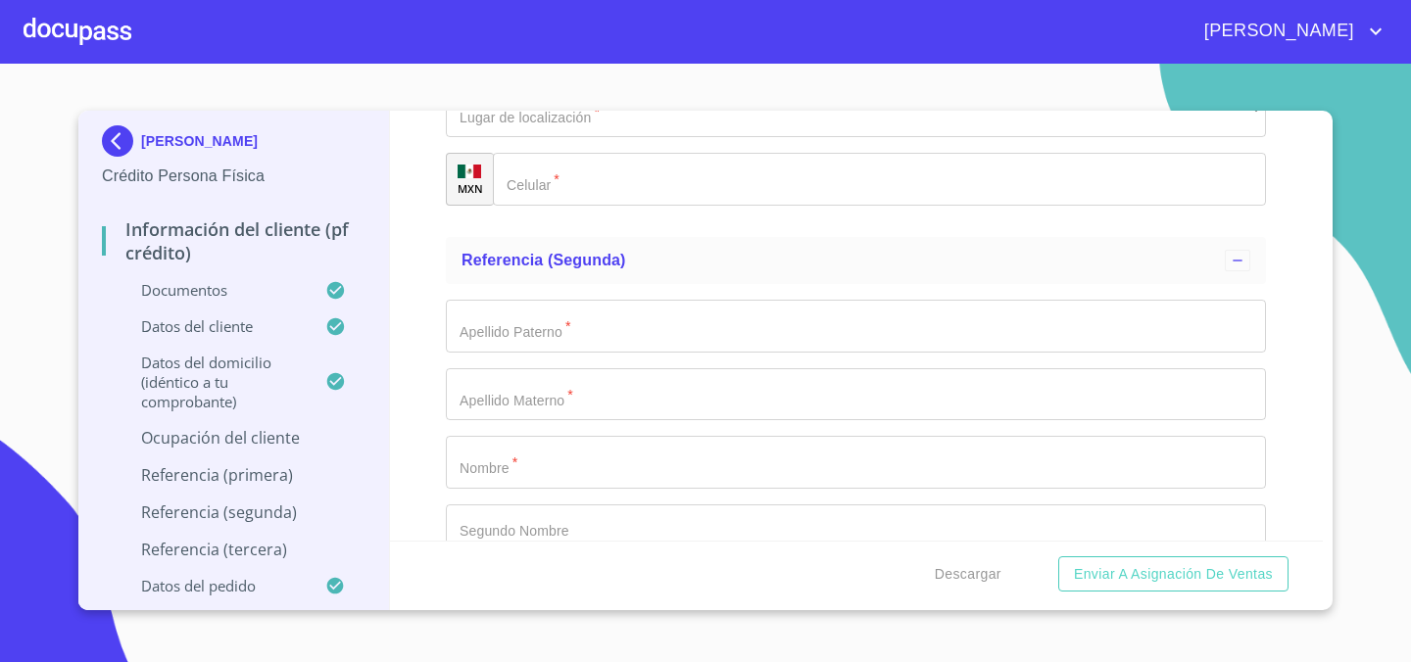
type input "EL VERGEL 1RA SECCION"
type input "SAN PEDRO TLAQUEPAQUE"
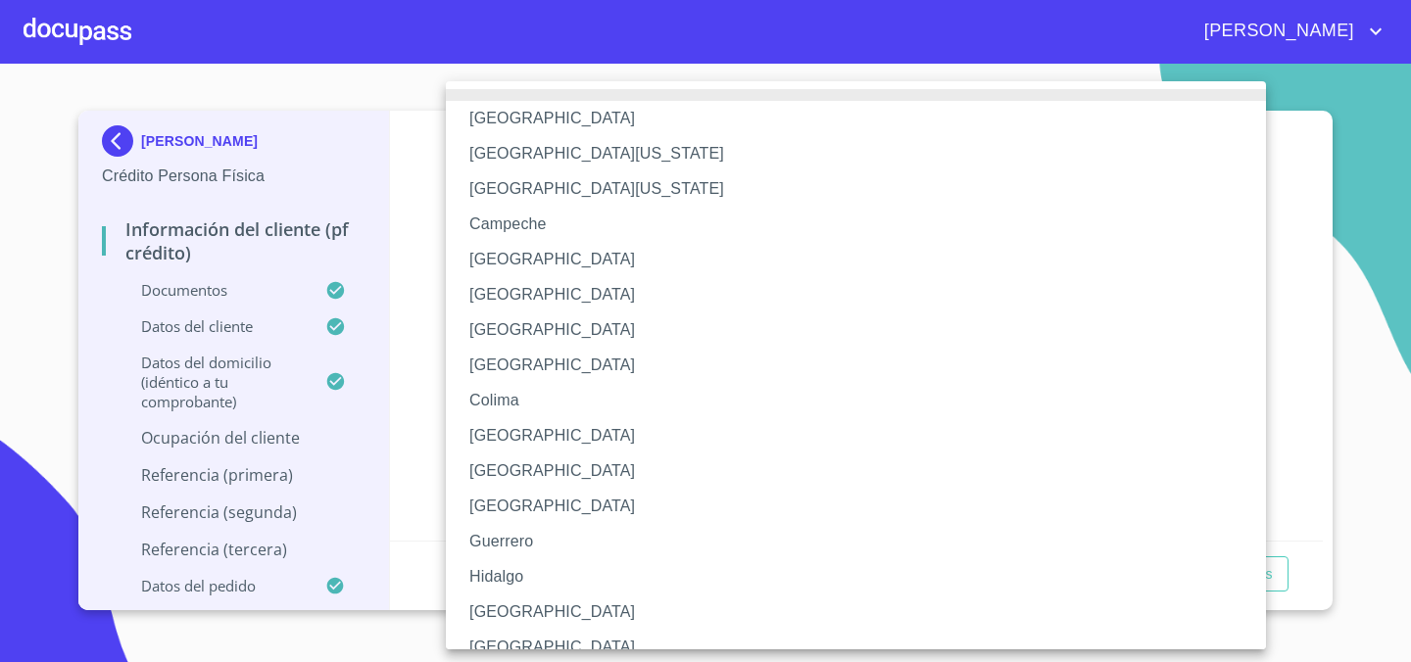
click at [507, 610] on li "[GEOGRAPHIC_DATA]" at bounding box center [856, 612] width 820 height 35
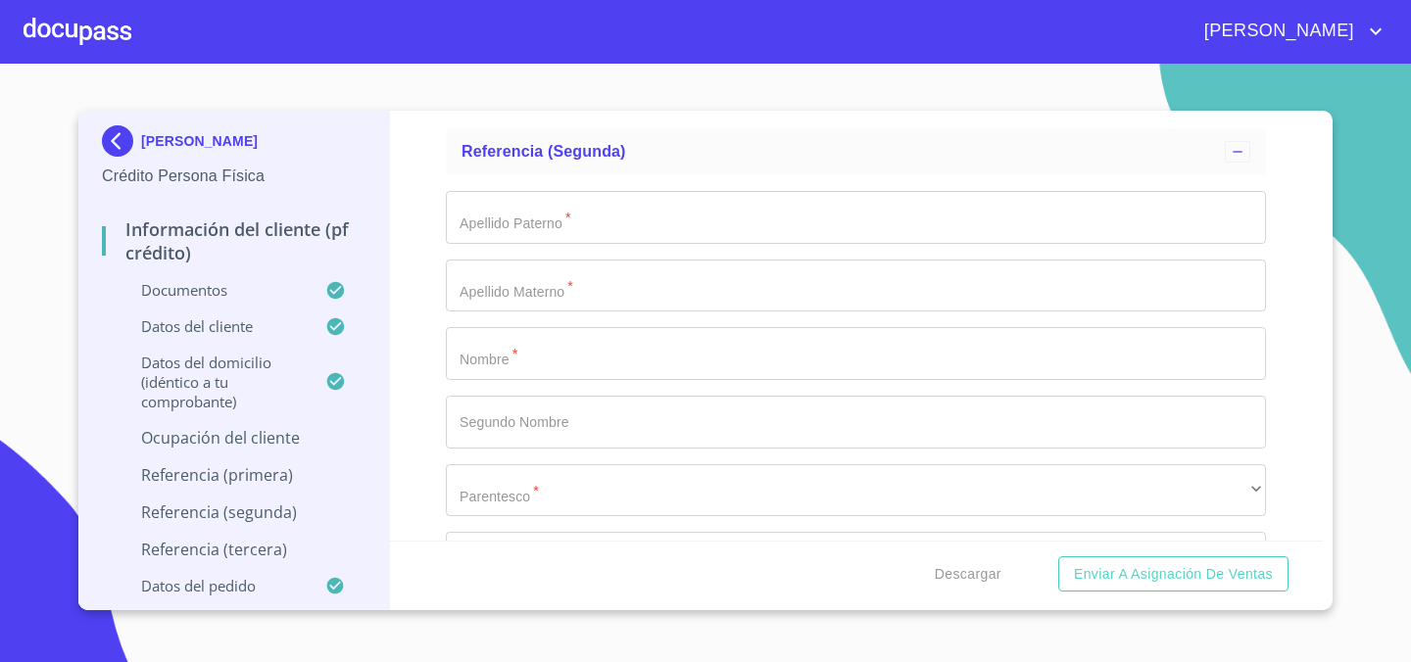
scroll to position [9825, 0]
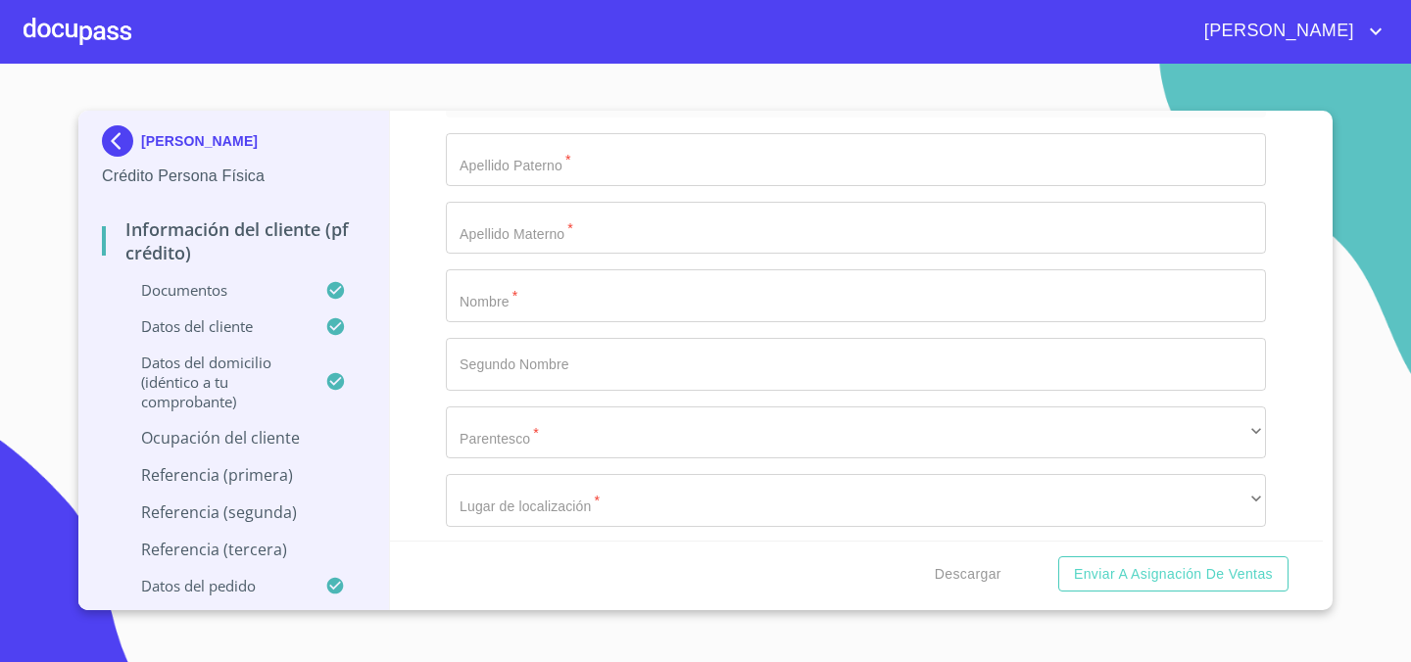
type input "N/A"
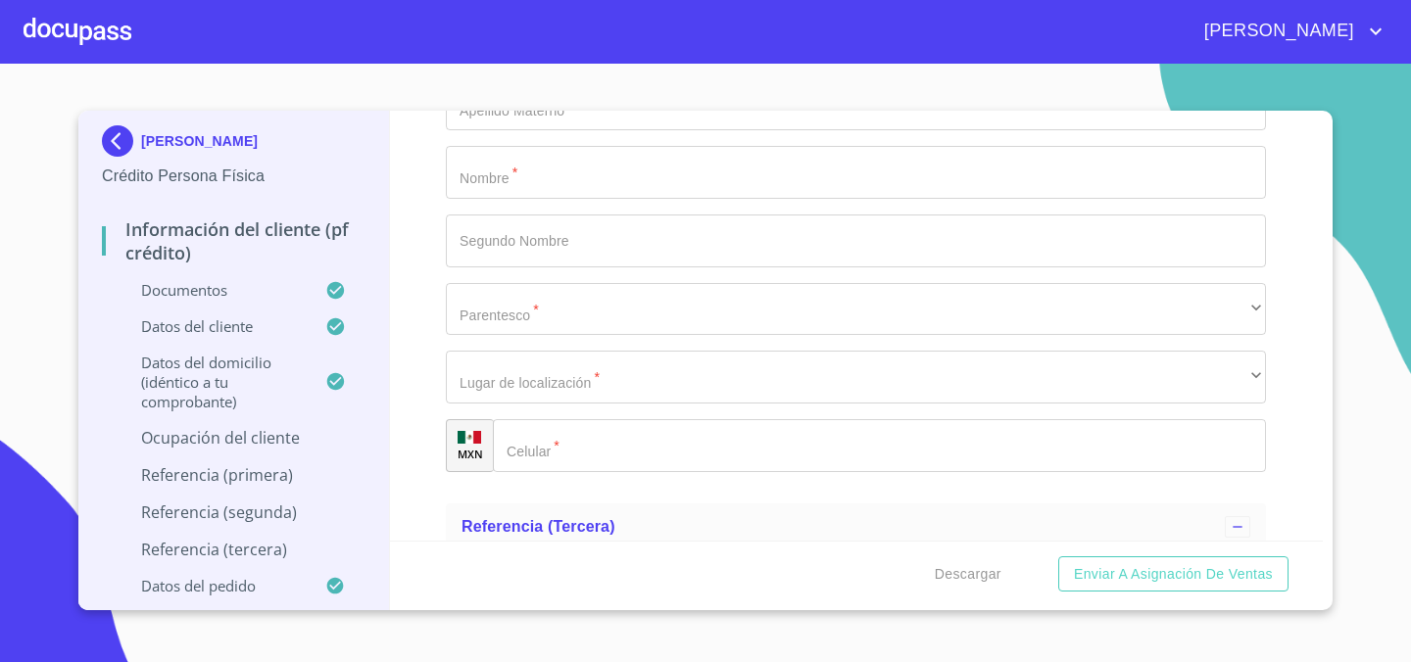
scroll to position [9958, 0]
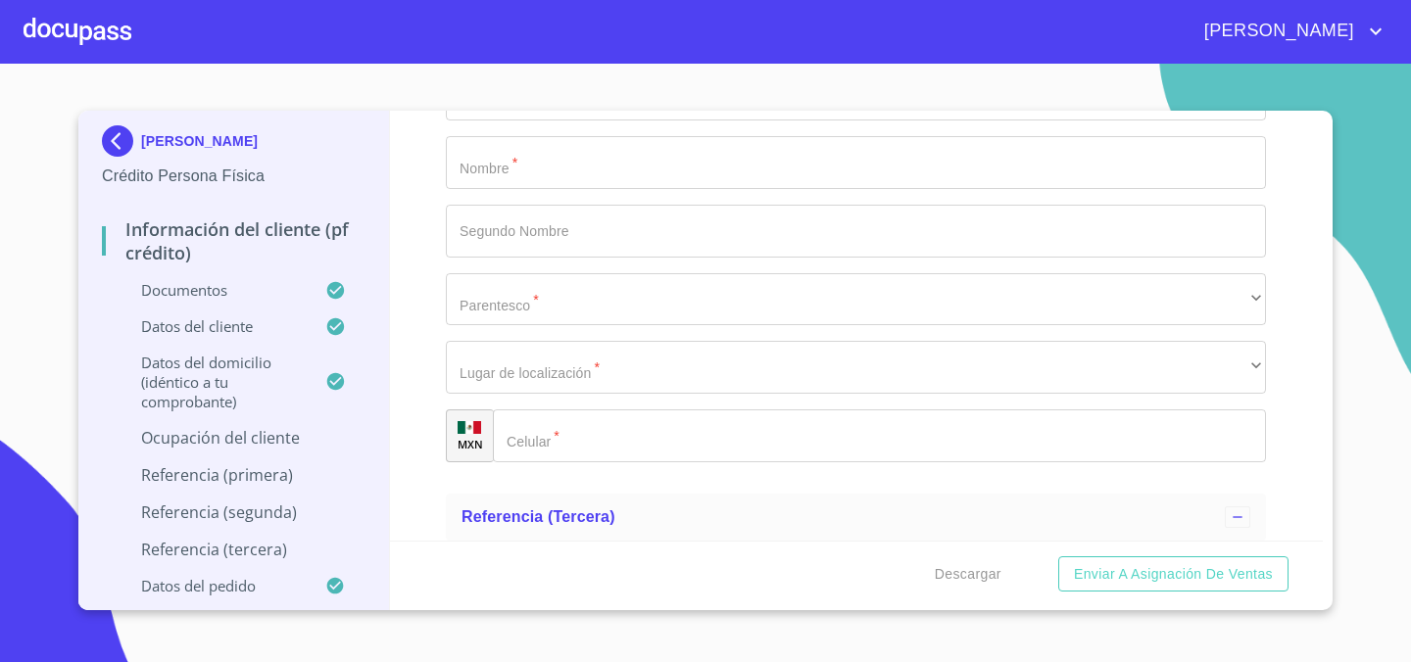
type input "N/A"
paste input "[PHONE_NUMBER]"
type input "[PHONE_NUMBER]"
click at [392, 334] on div "Información del cliente (PF crédito) Documentos Documento de identificación.   …" at bounding box center [857, 326] width 934 height 430
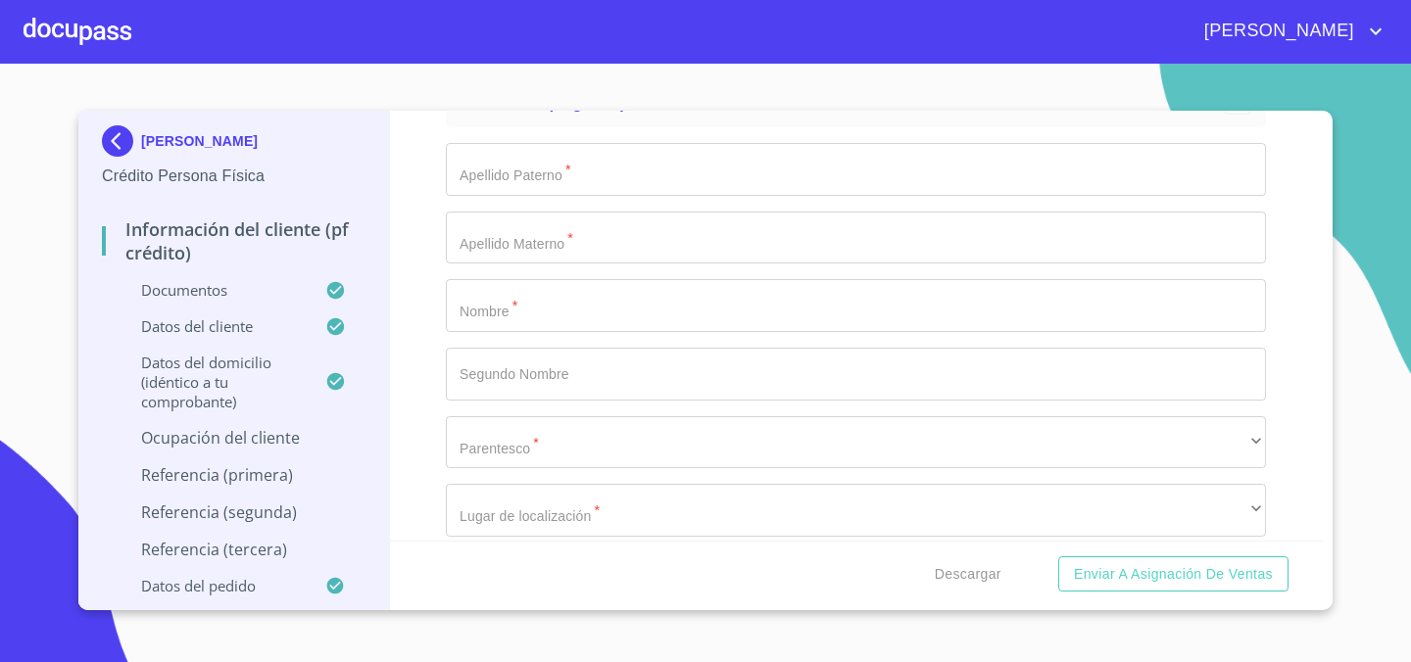
scroll to position [9817, 0]
type input "N"
type input "[PERSON_NAME]"
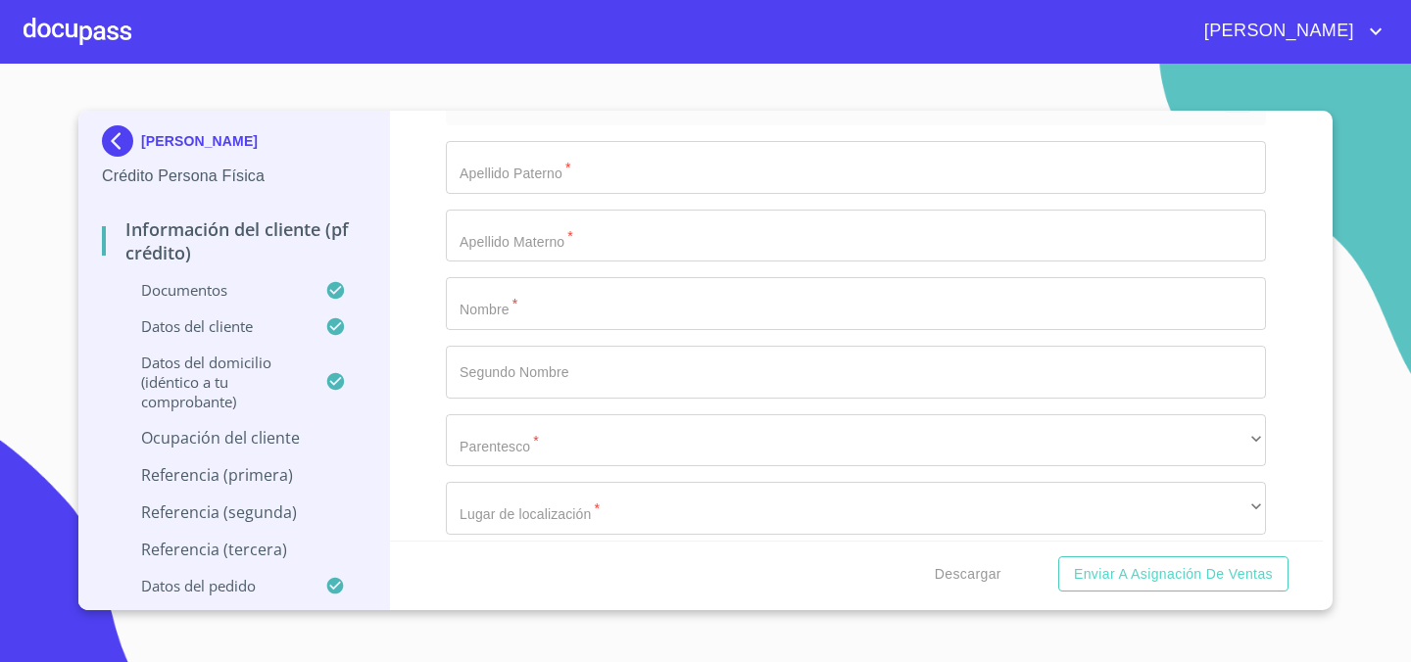
type input "N"
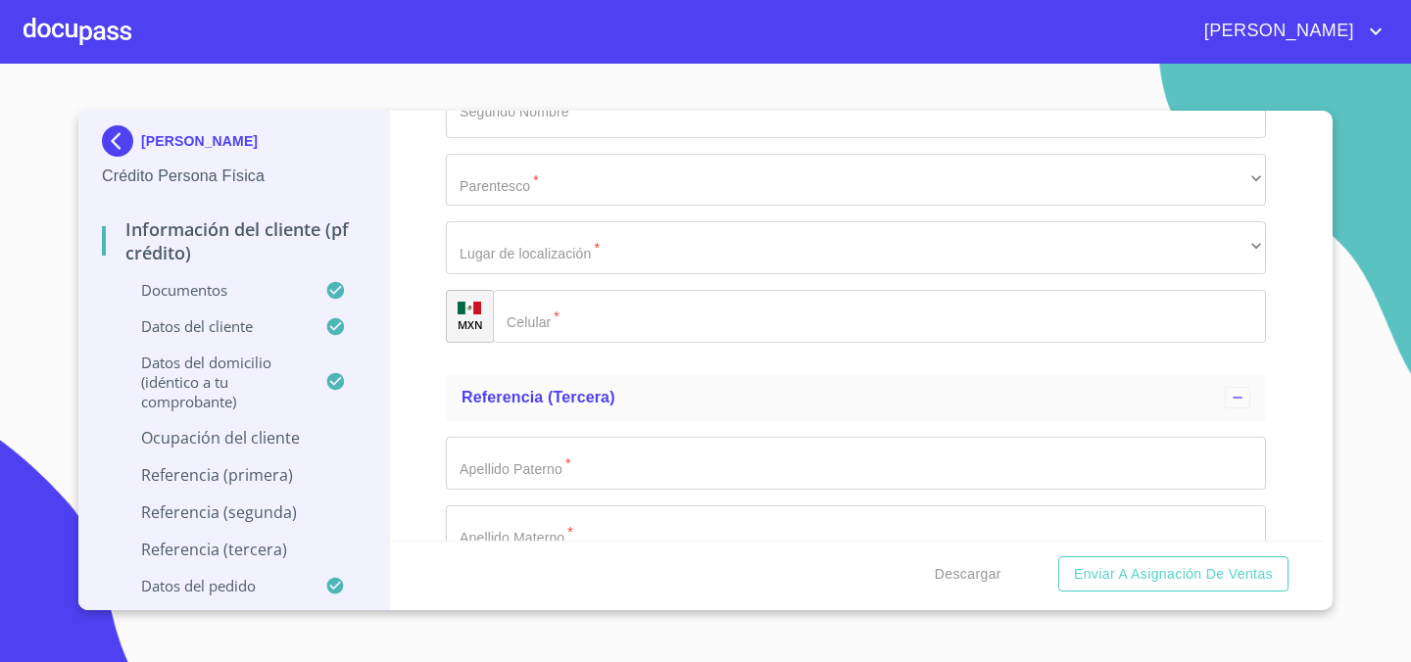
scroll to position [10079, 0]
type input "DUEÑO"
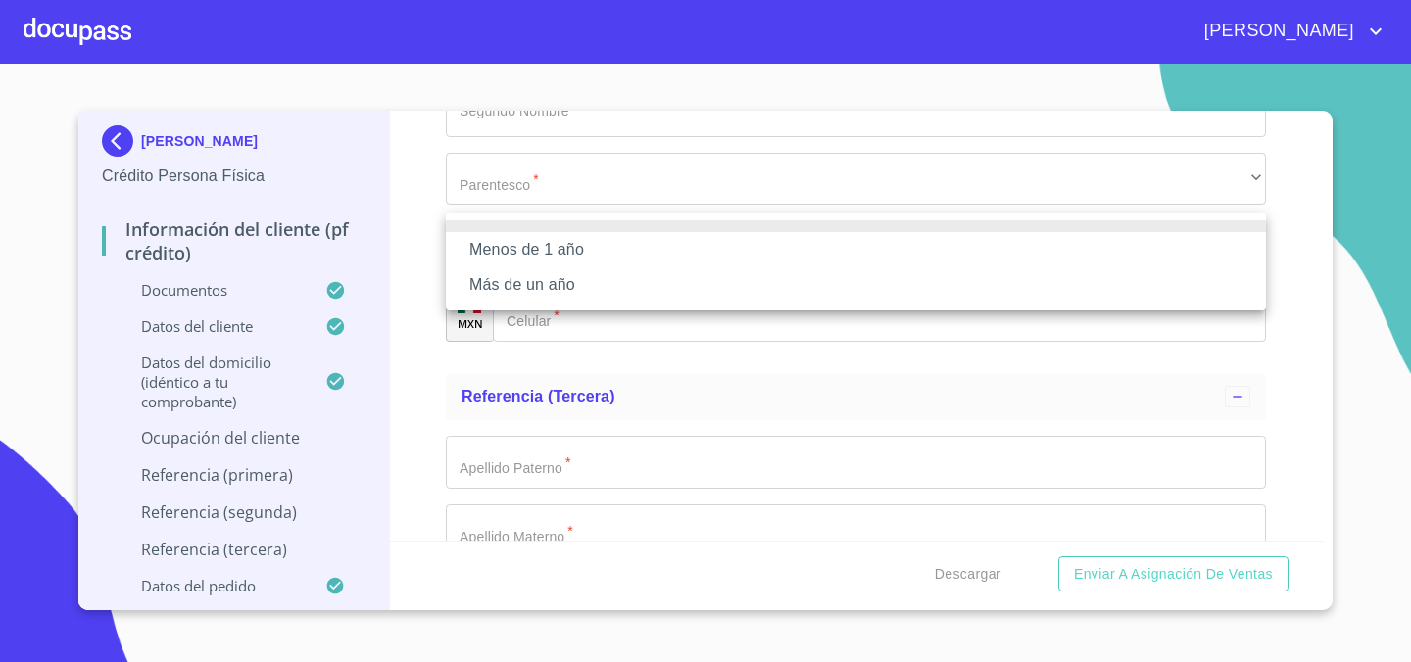
click at [677, 281] on li "Más de un año" at bounding box center [856, 284] width 820 height 35
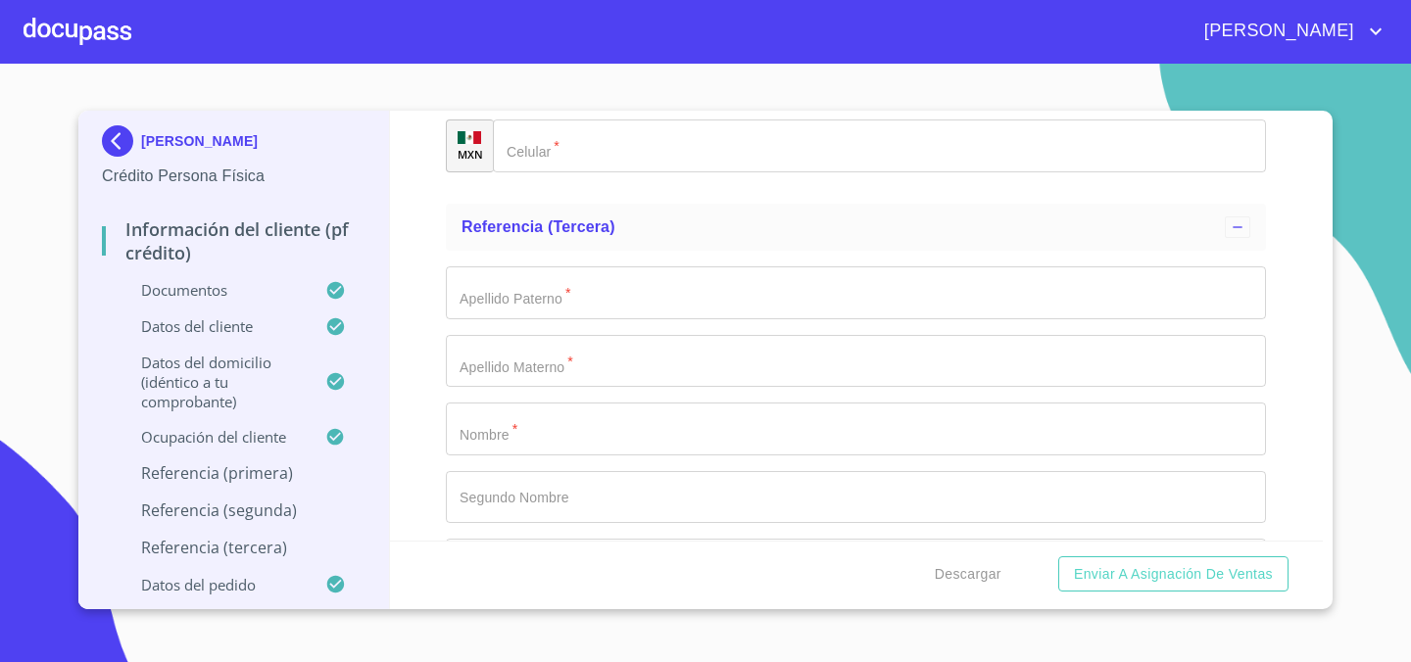
scroll to position [10249, 0]
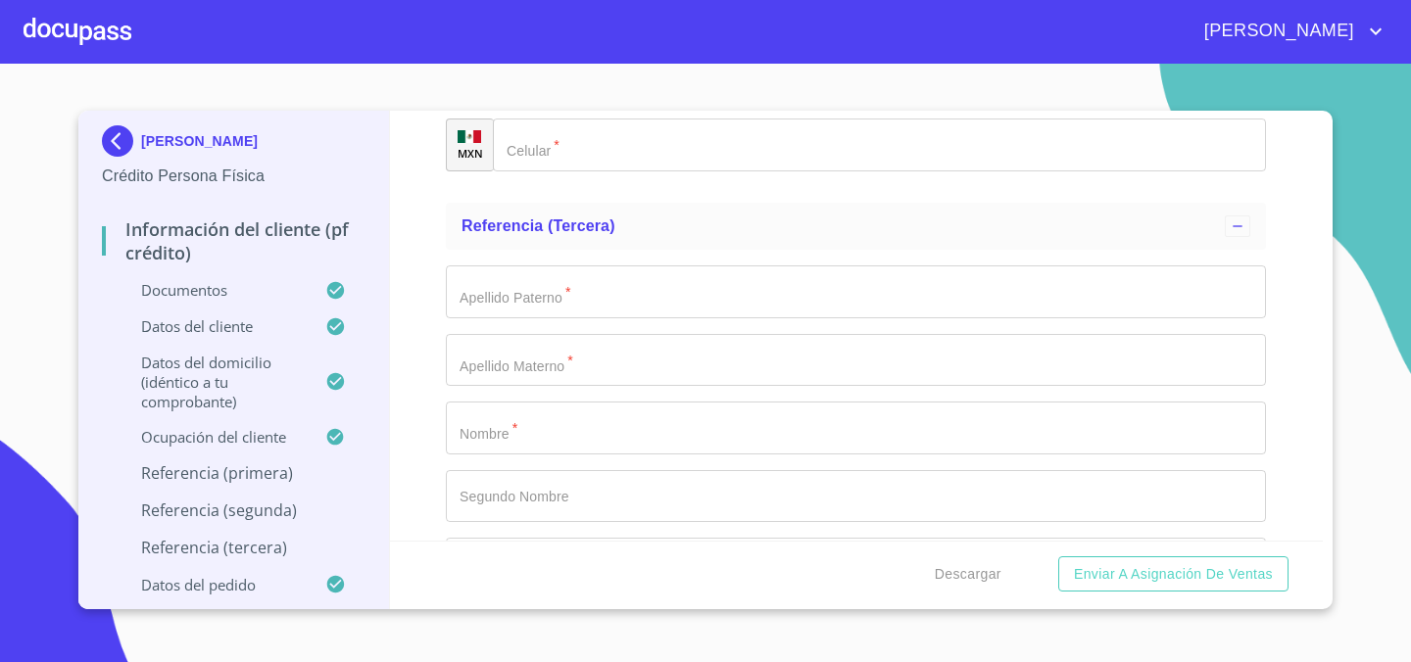
type input "[PERSON_NAME]"
type input "RAMIREZ"
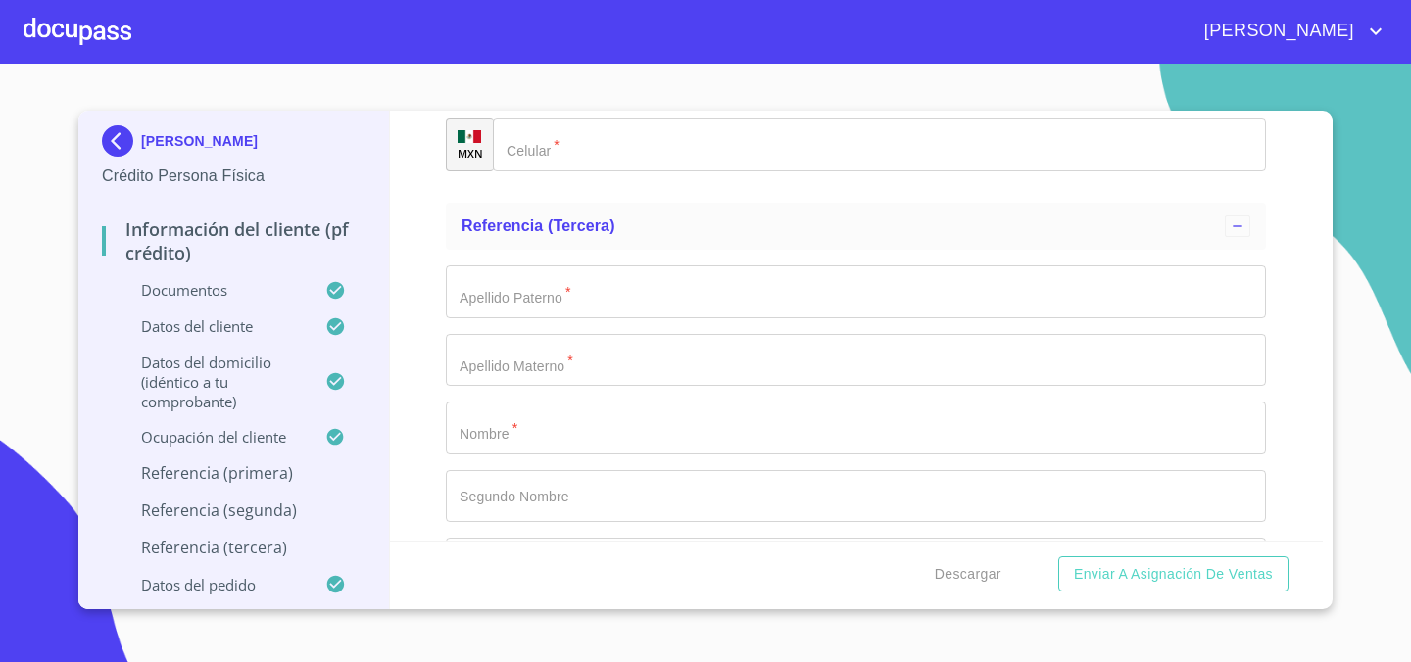
type input "[PERSON_NAME]"
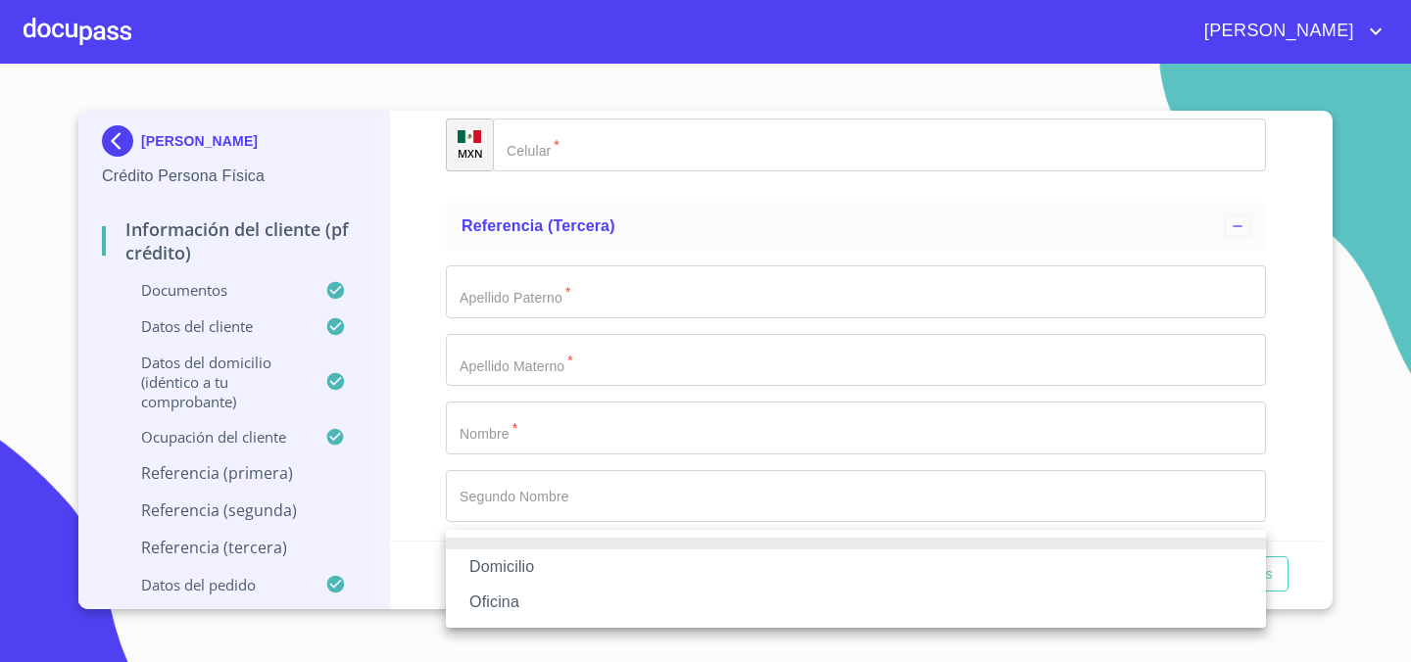
click at [803, 487] on div at bounding box center [705, 331] width 1411 height 662
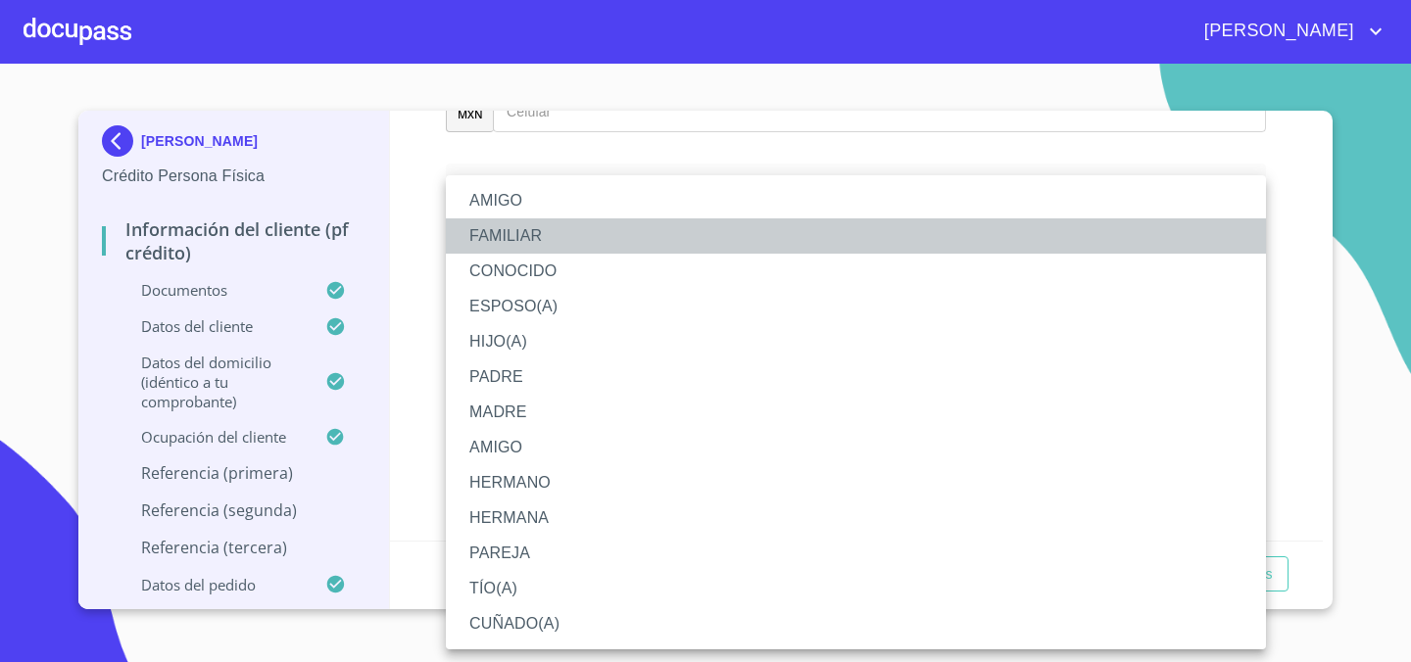
click at [667, 248] on li "FAMILIAR" at bounding box center [856, 235] width 820 height 35
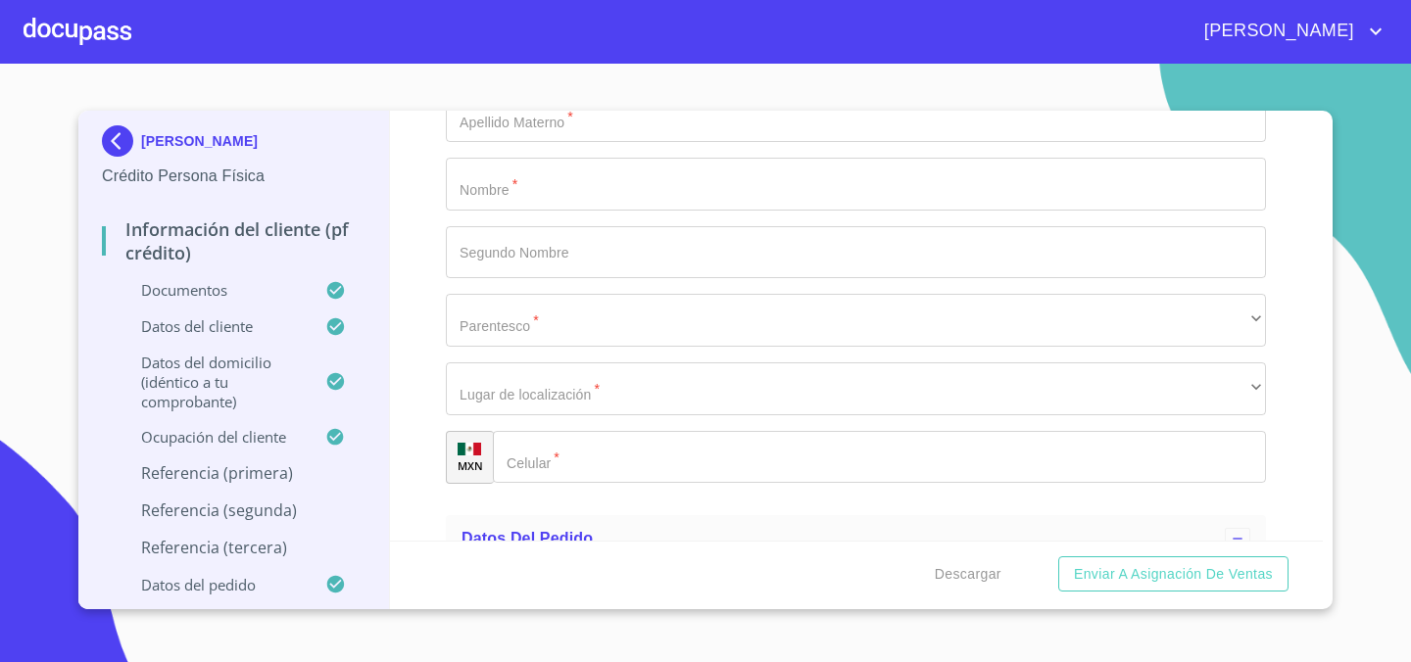
scroll to position [10507, 0]
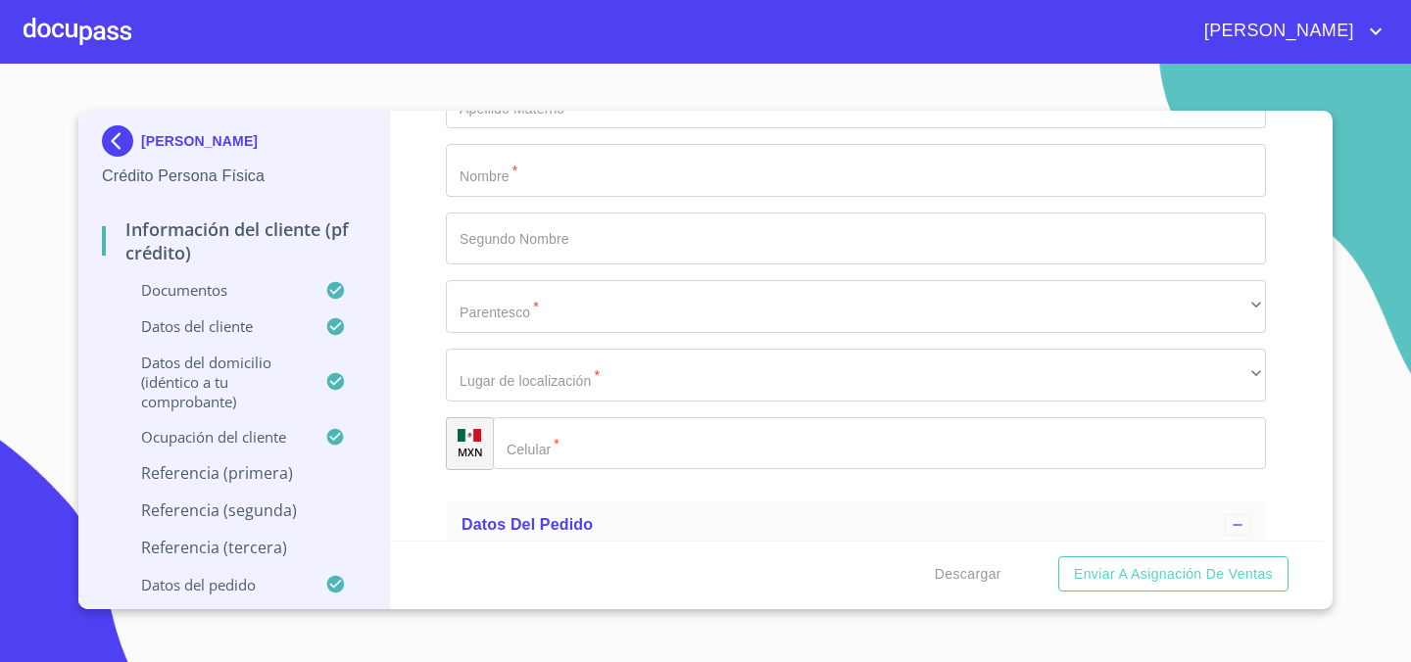
drag, startPoint x: 627, startPoint y: 326, endPoint x: 627, endPoint y: 312, distance: 13.7
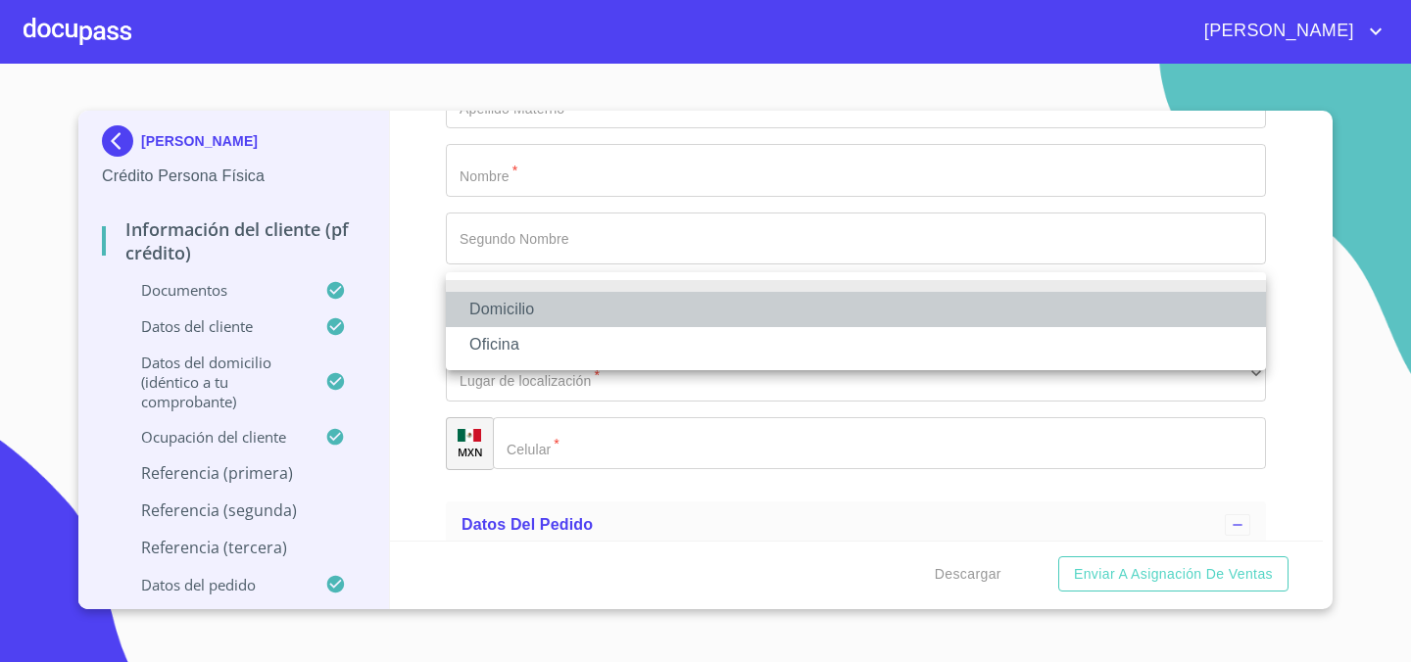
click at [615, 302] on li "Domicilio" at bounding box center [856, 309] width 820 height 35
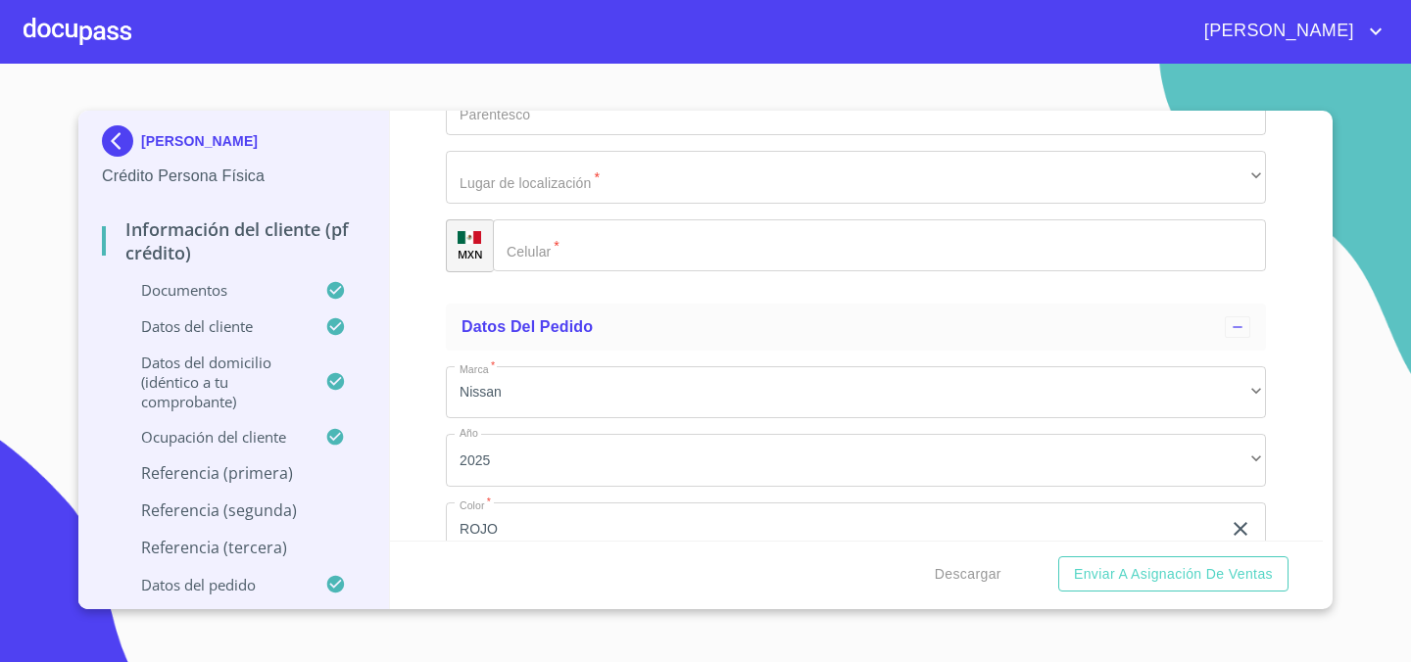
scroll to position [10714, 0]
type input "[PHONE_NUMBER]"
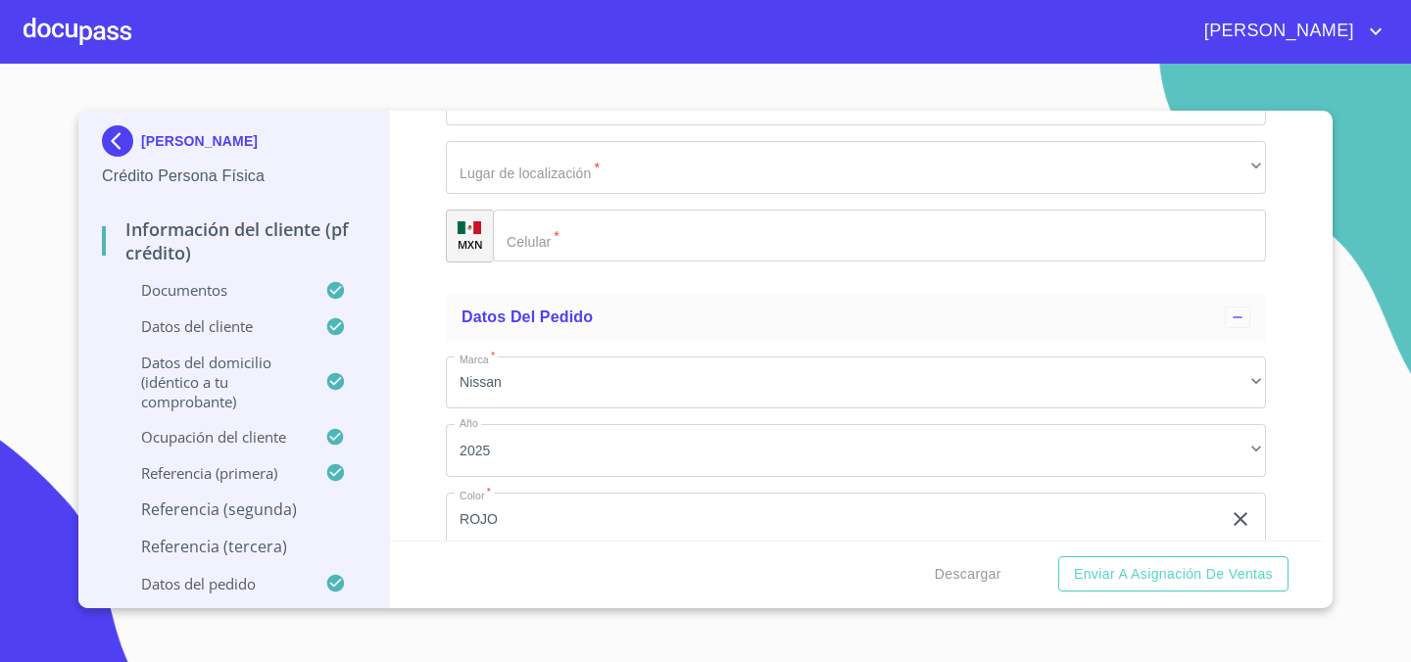
drag, startPoint x: 641, startPoint y: 307, endPoint x: 449, endPoint y: 300, distance: 192.1
type input "JUAREZ"
type input "AVILA"
type input "[PERSON_NAME]"
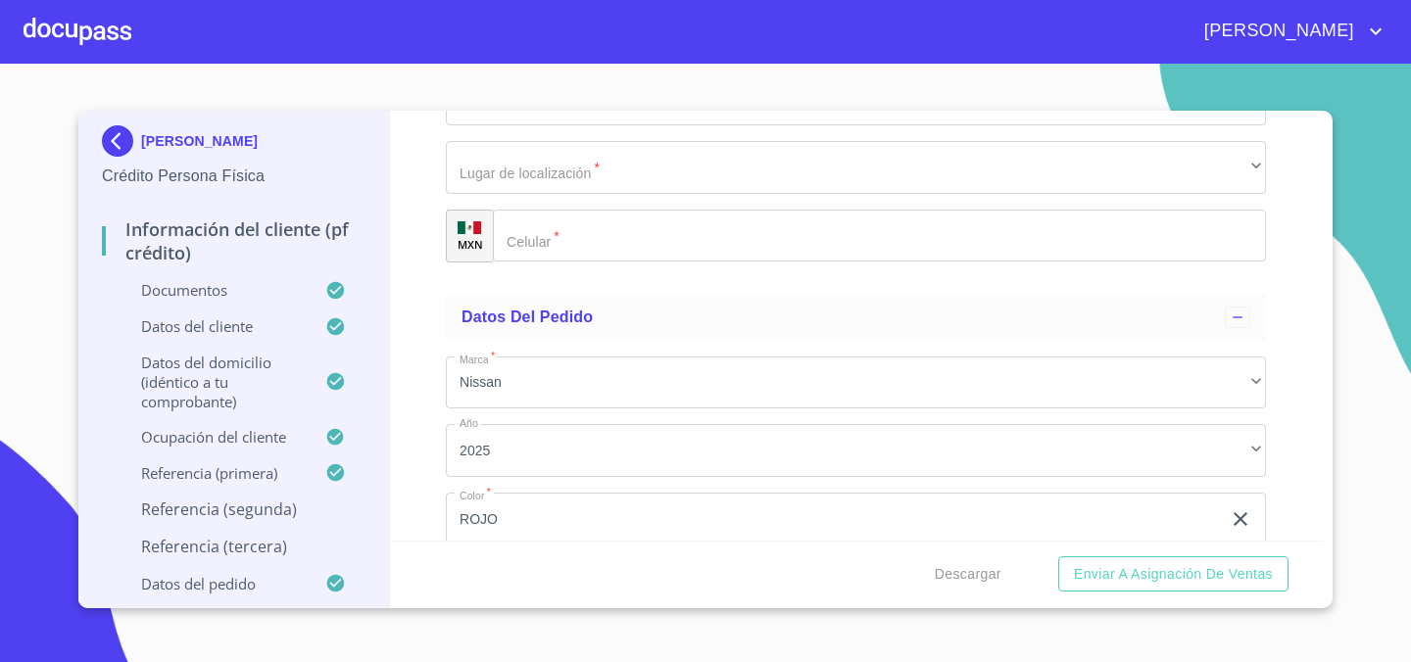
scroll to position [10964, 0]
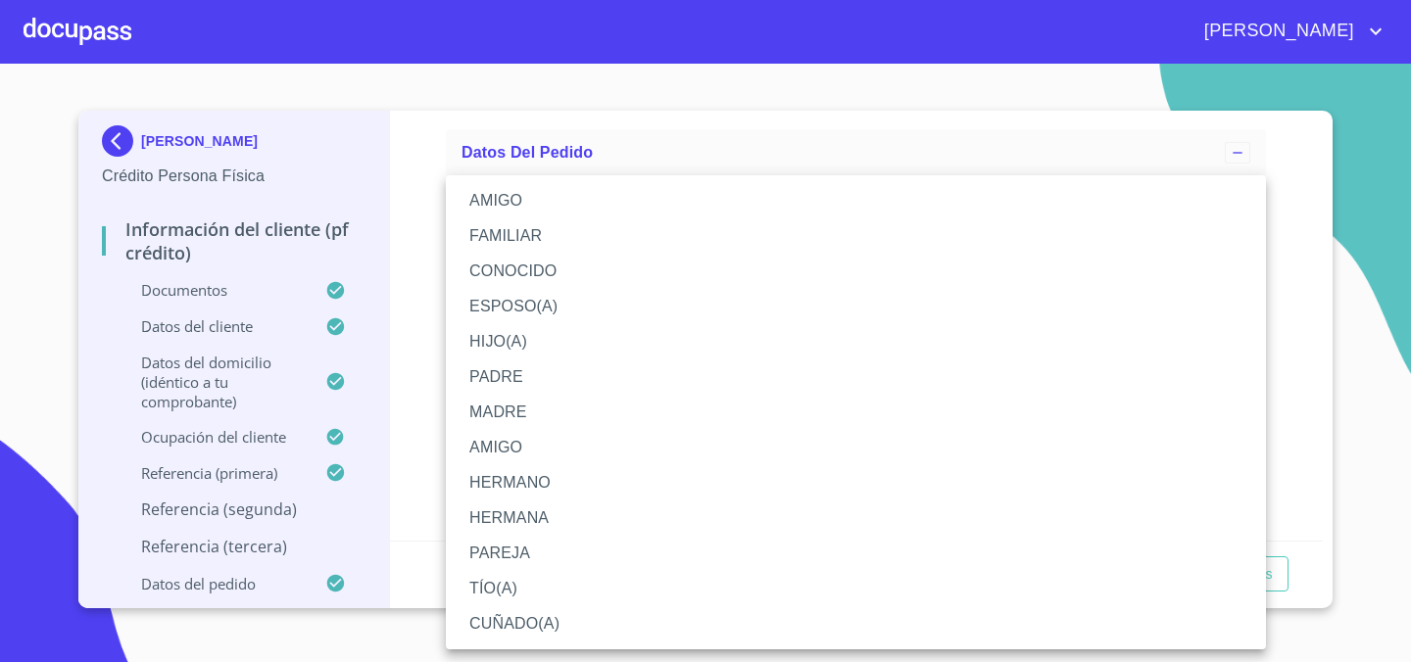
click at [557, 445] on li "AMIGO" at bounding box center [856, 447] width 820 height 35
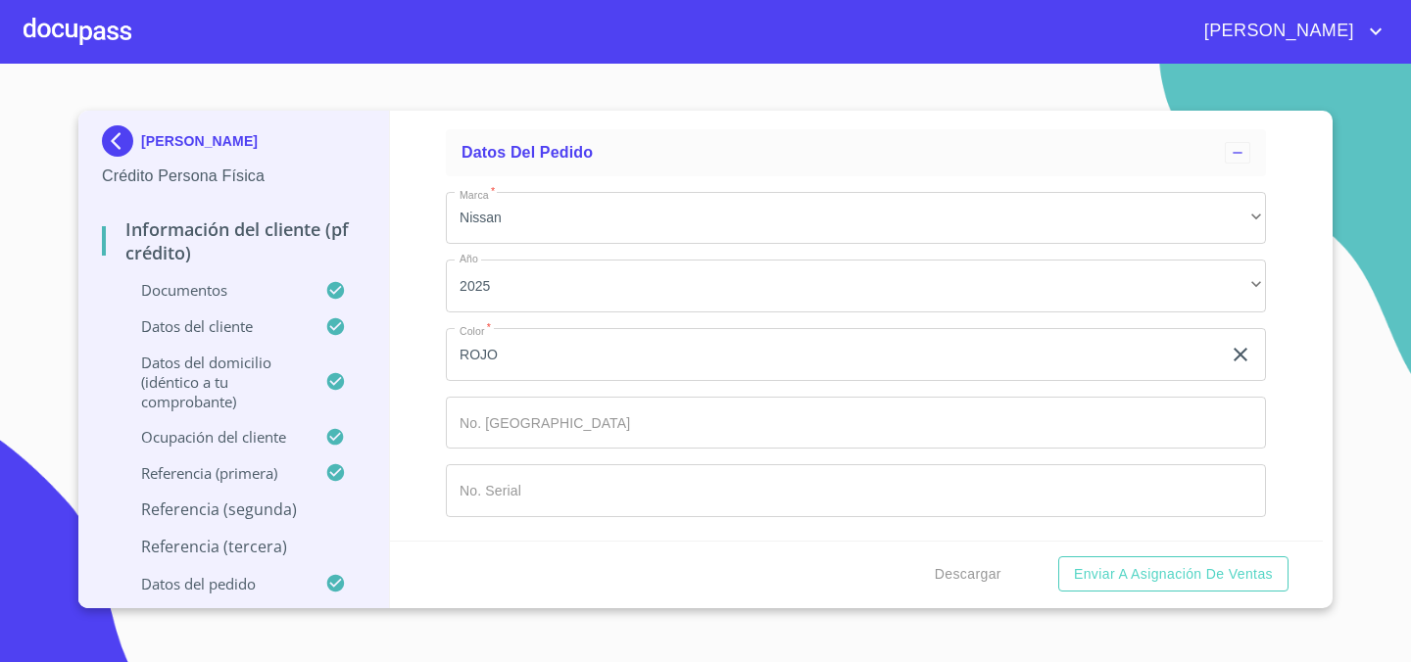
scroll to position [11085, 0]
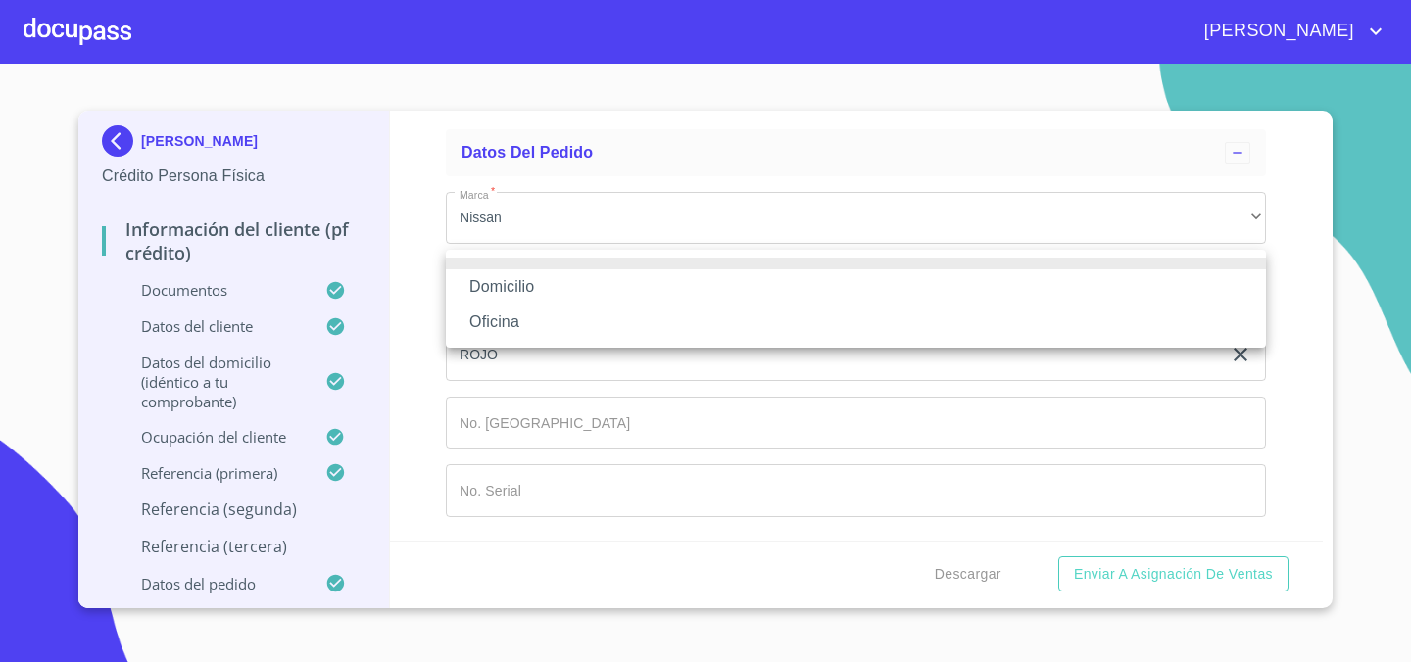
click at [575, 278] on li "Domicilio" at bounding box center [856, 286] width 820 height 35
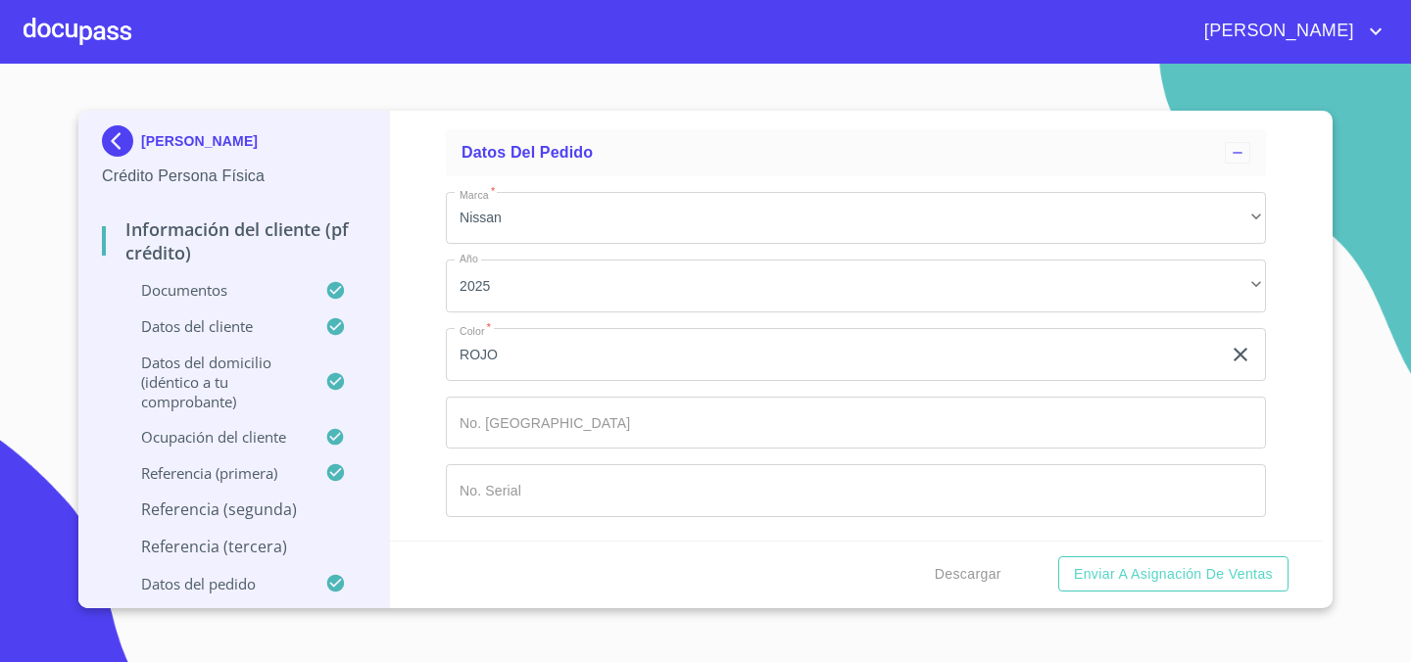
type input "[PHONE_NUMBER]"
type input "[PERSON_NAME]"
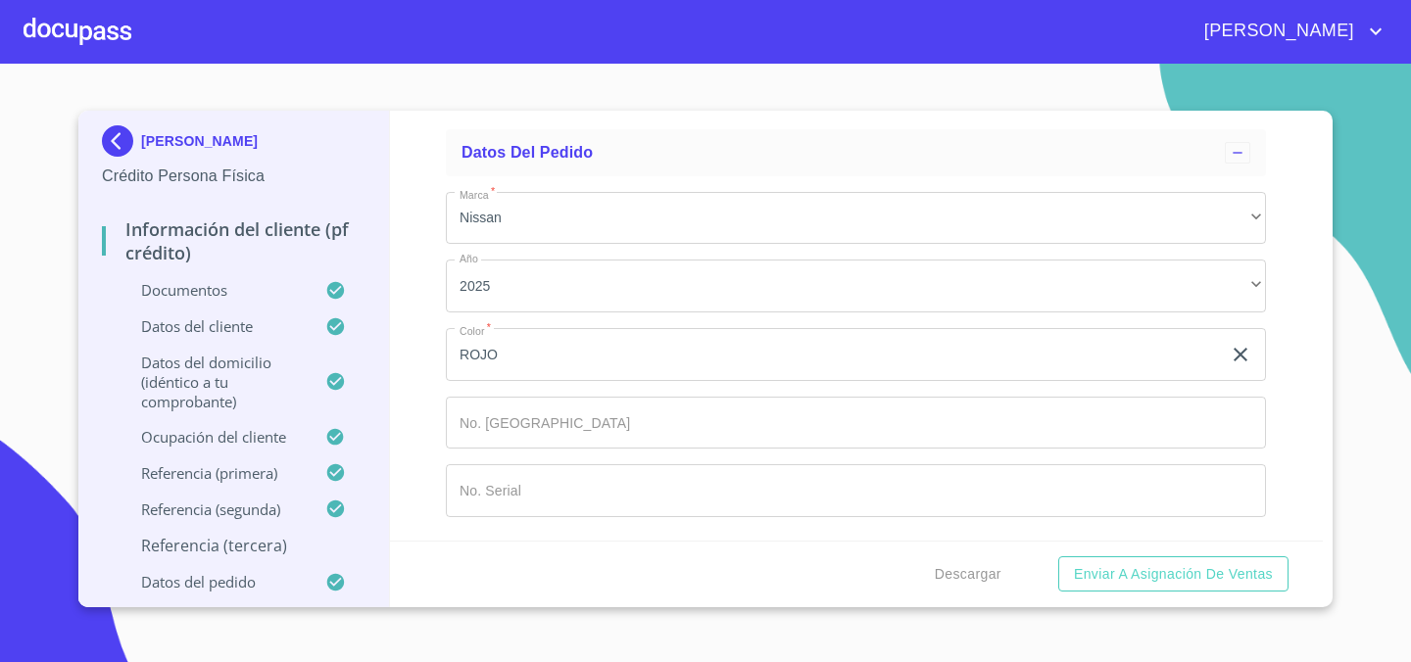
type input "FLORES"
type input "ANA"
type input "ROSA"
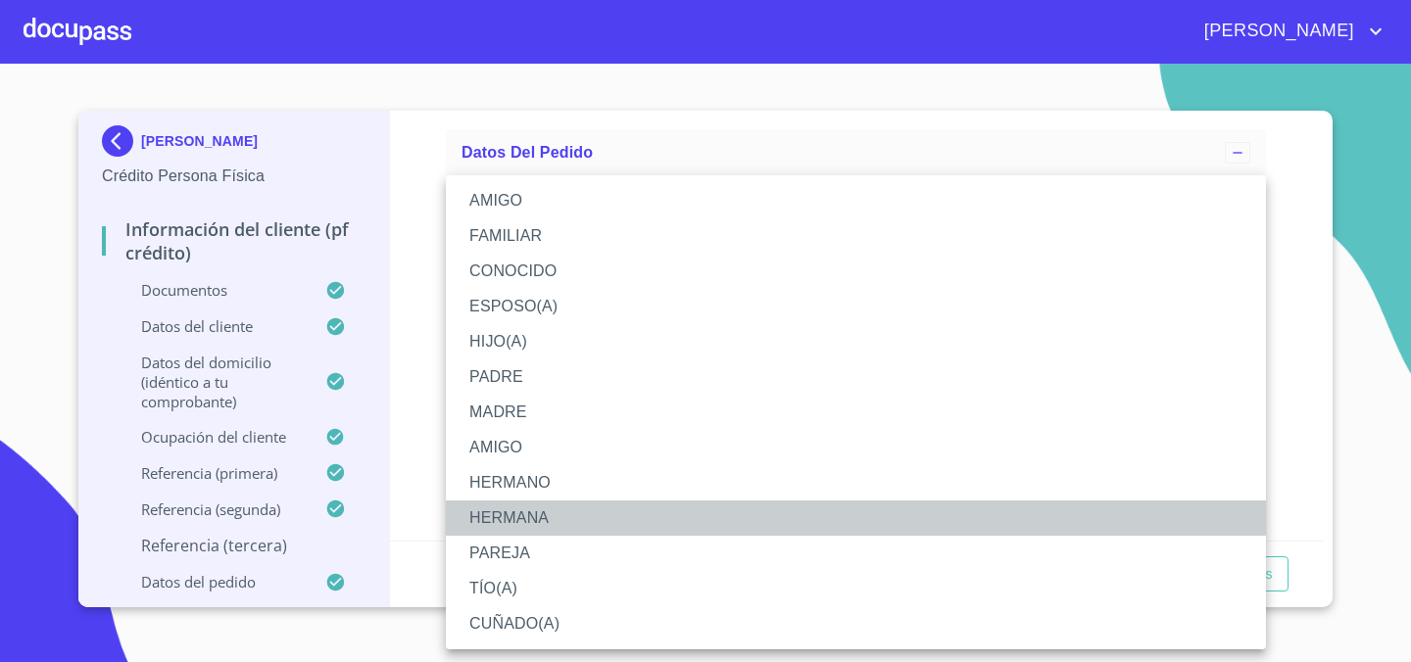
click at [520, 521] on li "HERMANA" at bounding box center [856, 518] width 820 height 35
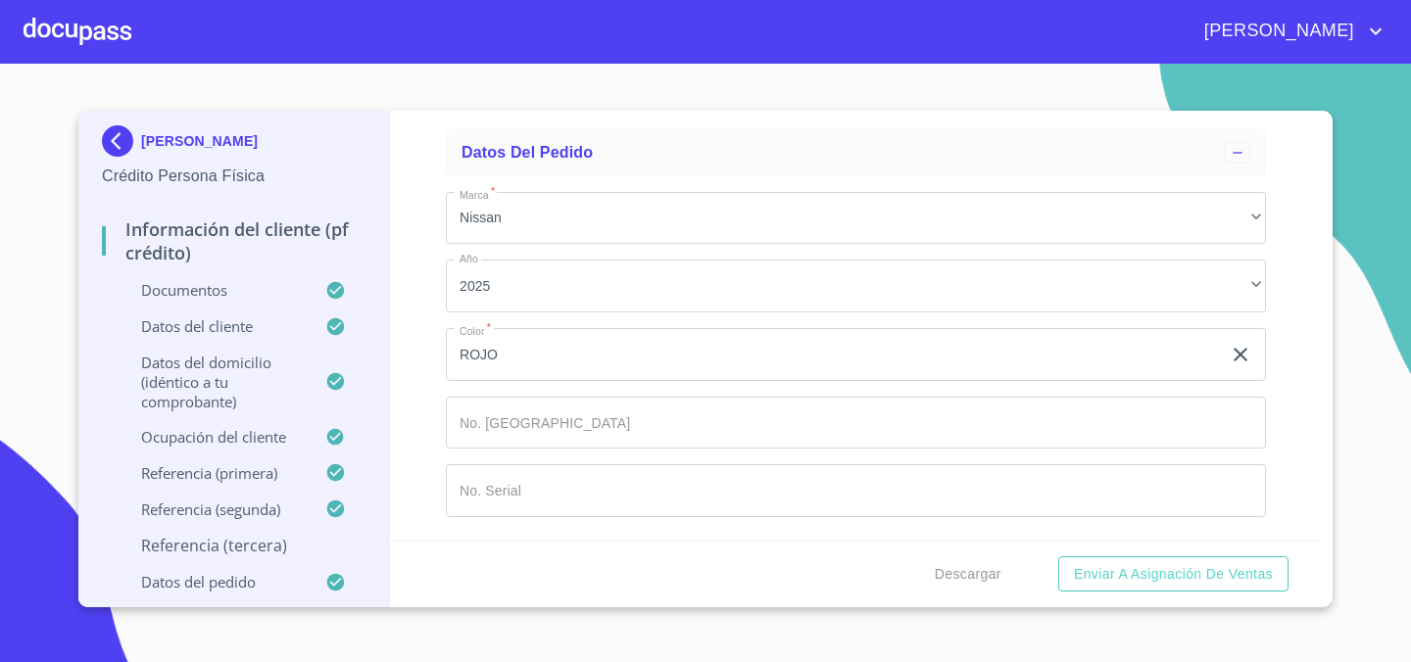
scroll to position [11724, 0]
click at [583, 29] on div "​" at bounding box center [856, 2] width 820 height 53
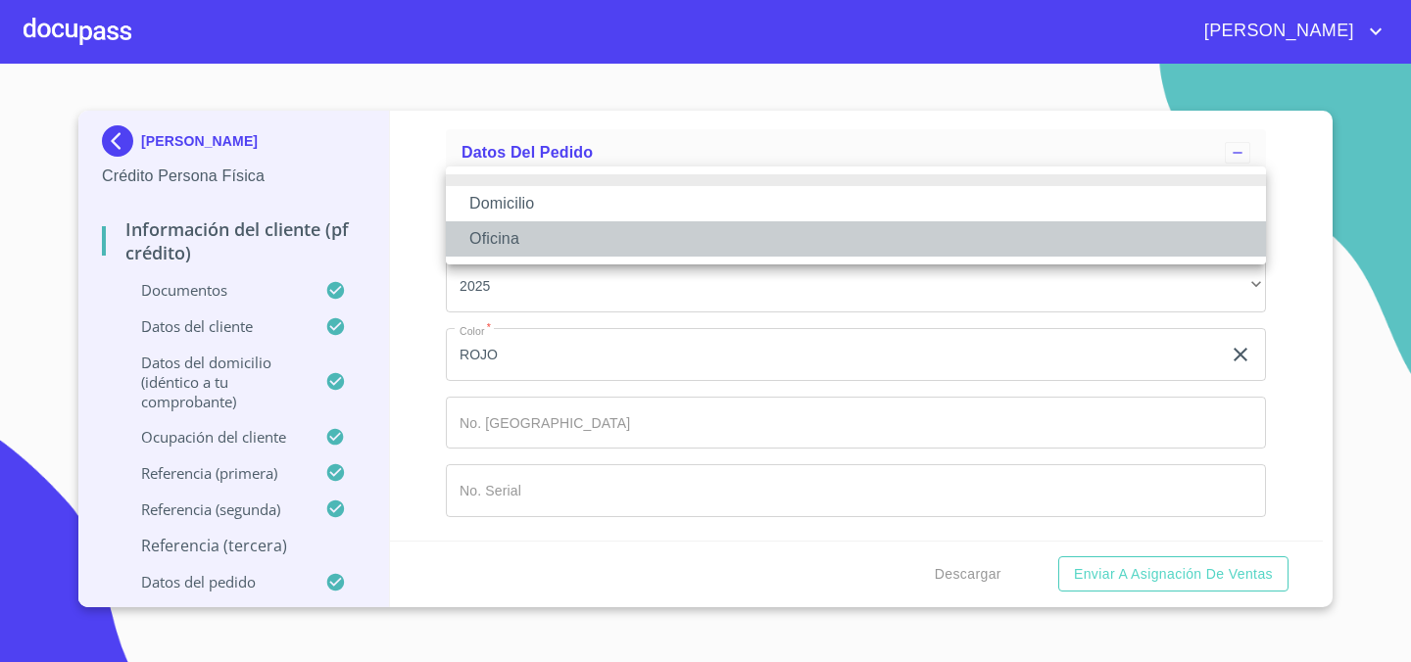
click at [567, 230] on li "Oficina" at bounding box center [856, 238] width 820 height 35
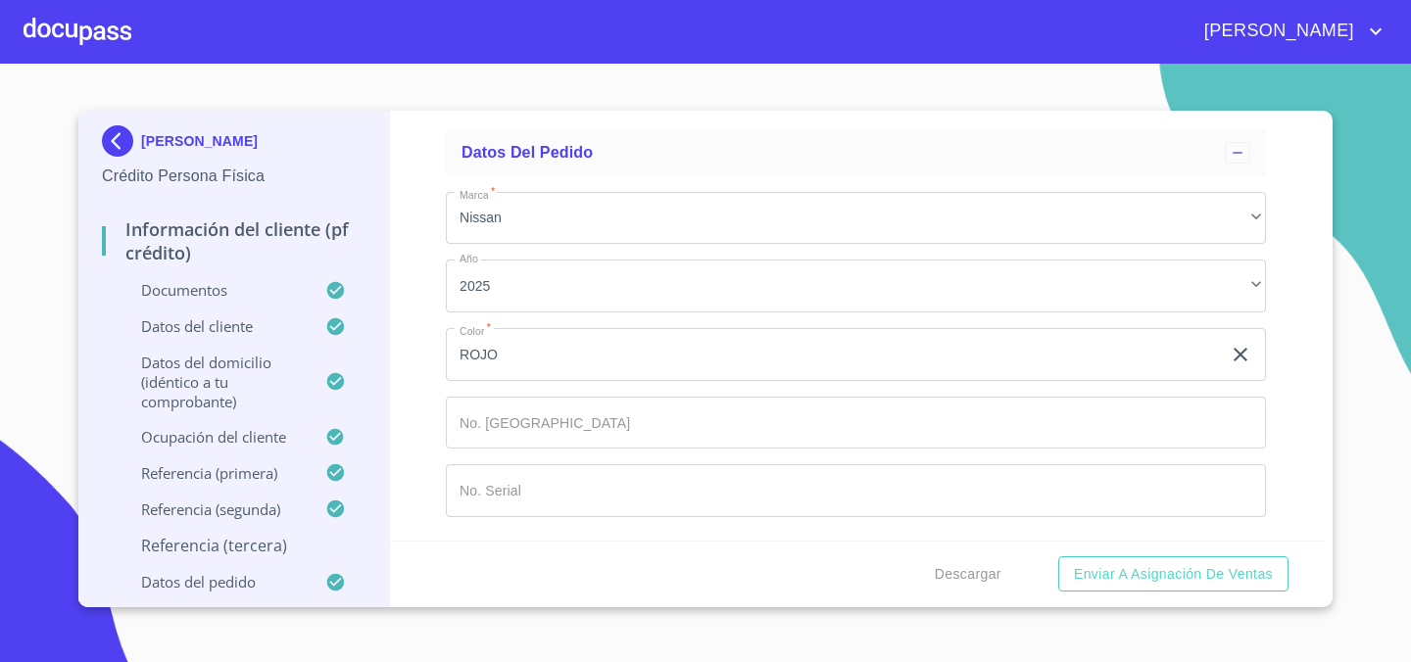
click at [573, 29] on div "Oficina" at bounding box center [856, 2] width 820 height 53
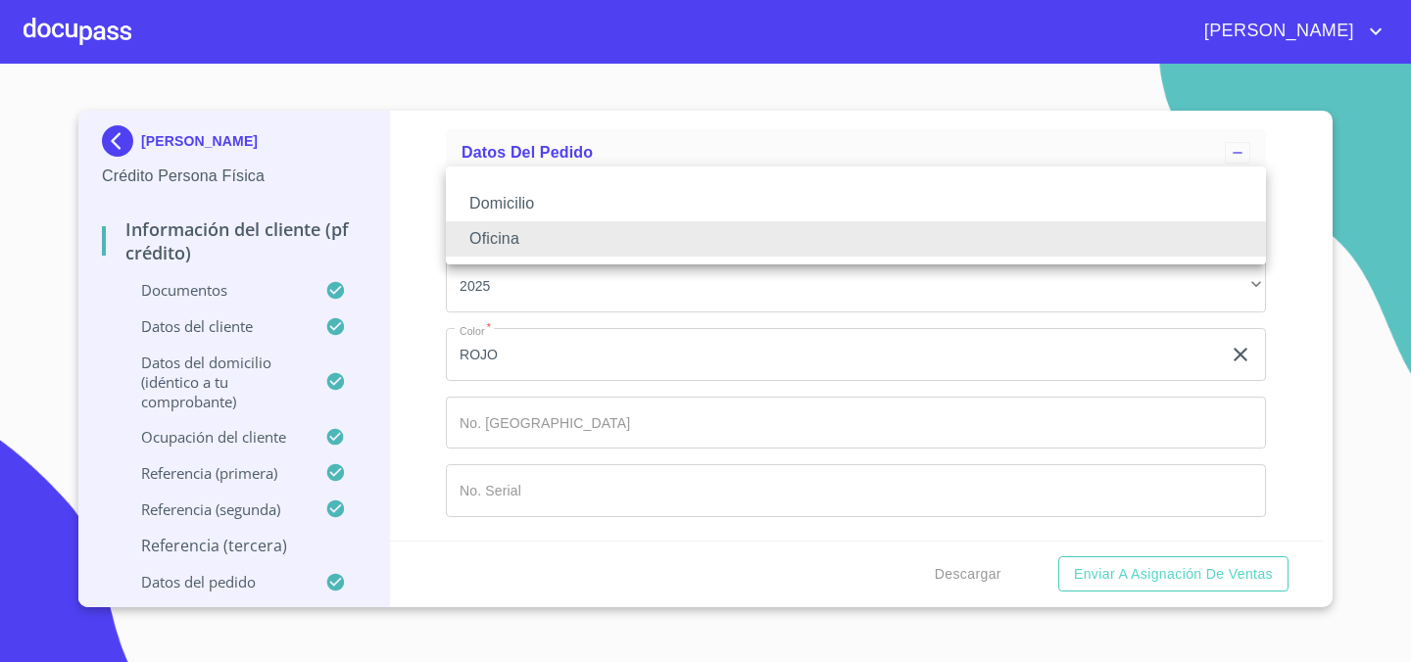
click at [568, 210] on li "Domicilio" at bounding box center [856, 203] width 820 height 35
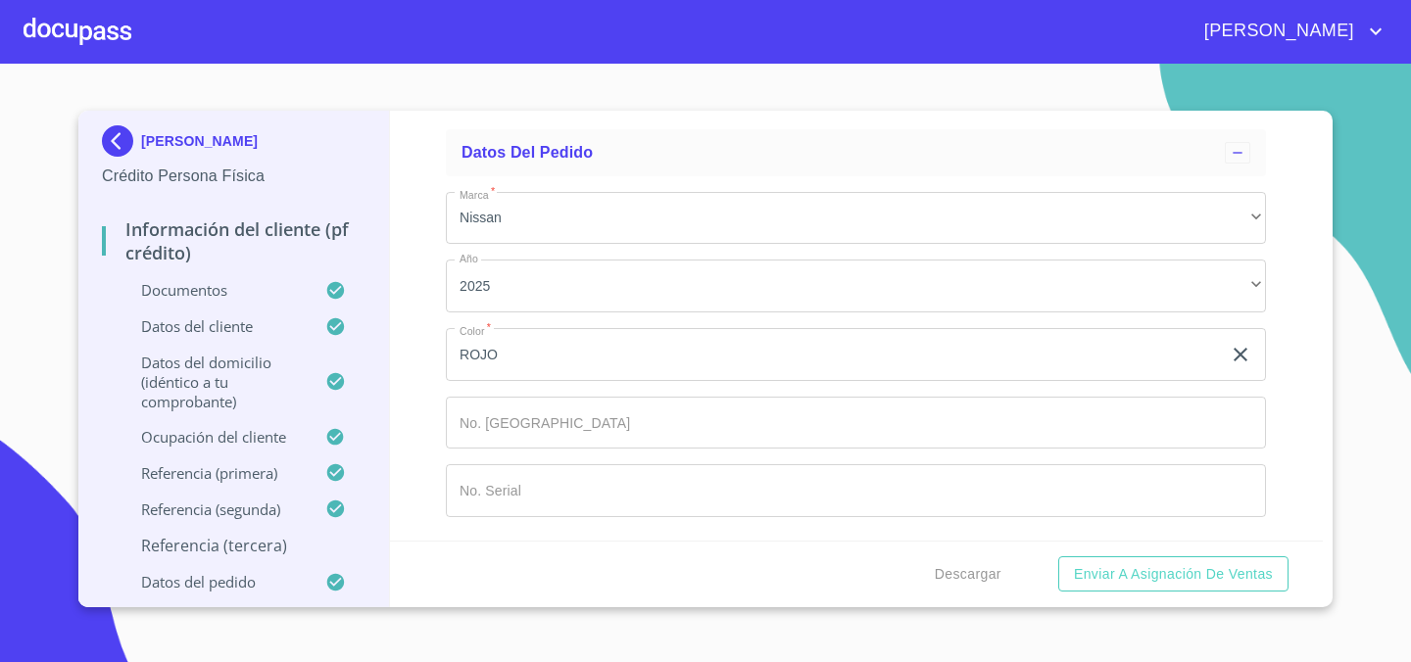
click at [578, 98] on input "Documento de identificación.   *" at bounding box center [879, 71] width 773 height 53
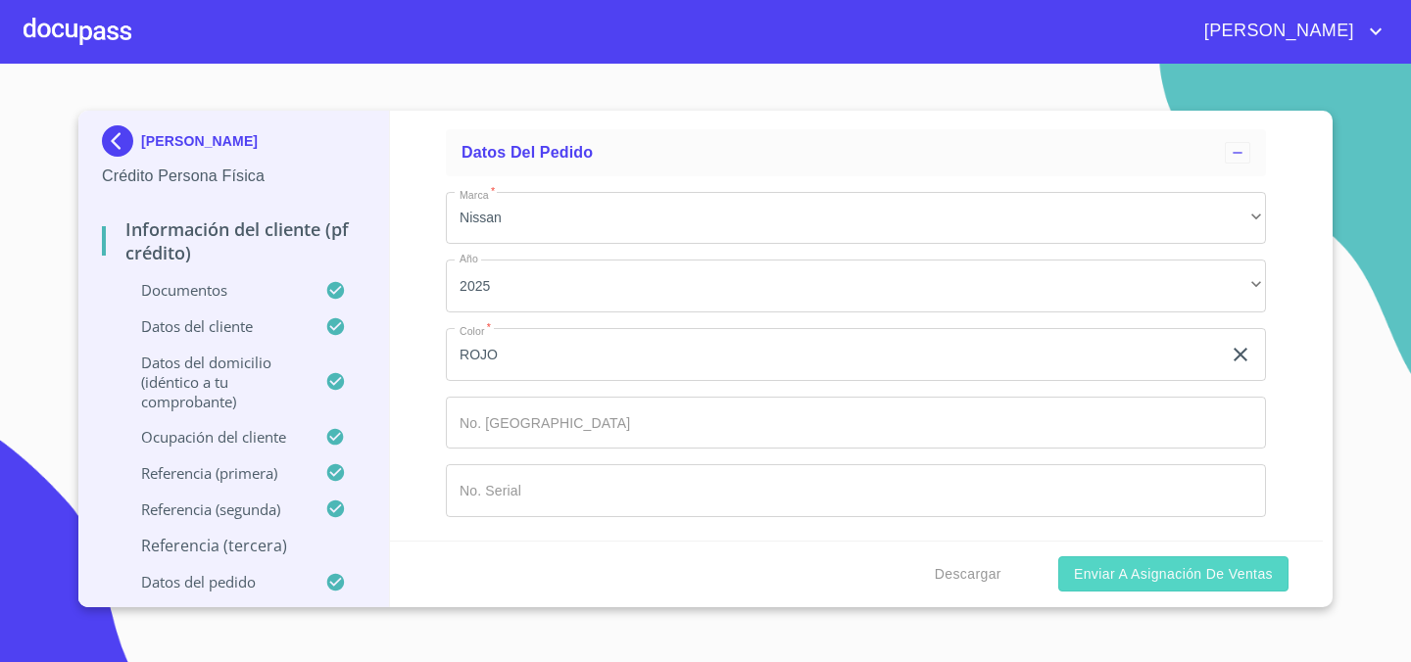
type input "[PHONE_NUMBER]"
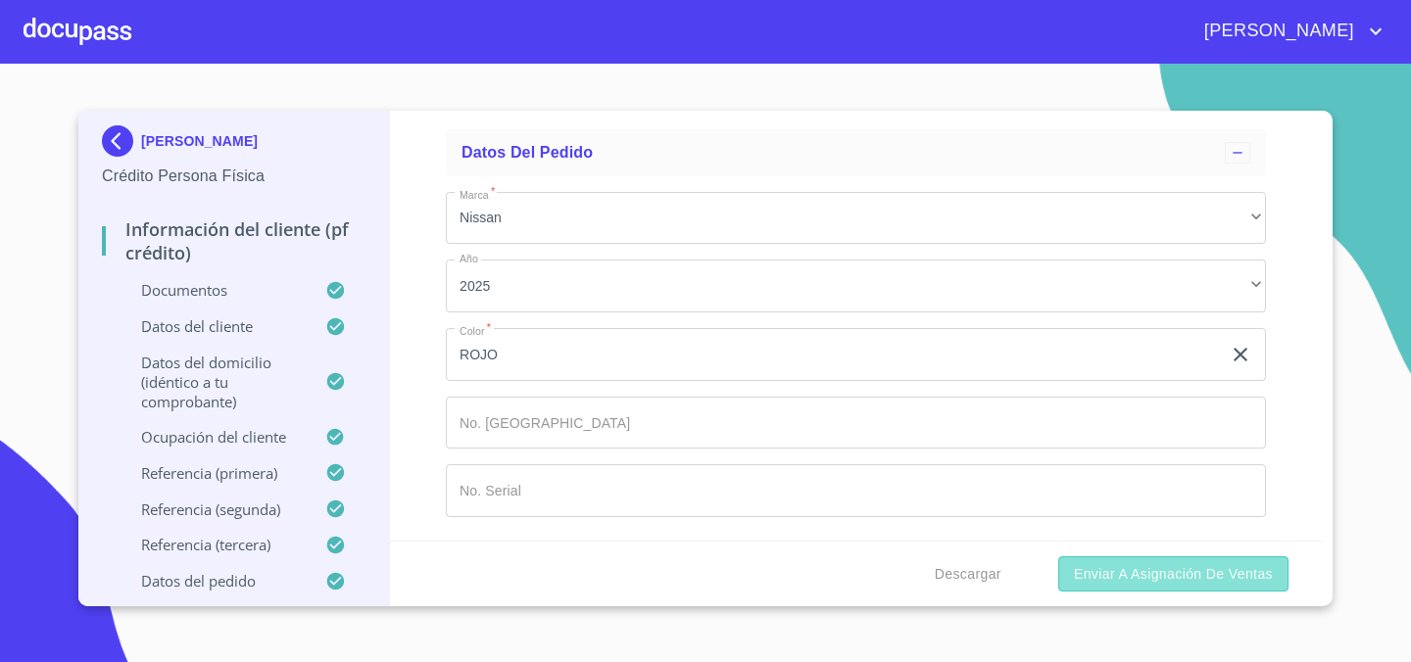
click at [1129, 573] on span "Enviar a Asignación de Ventas" at bounding box center [1173, 574] width 199 height 24
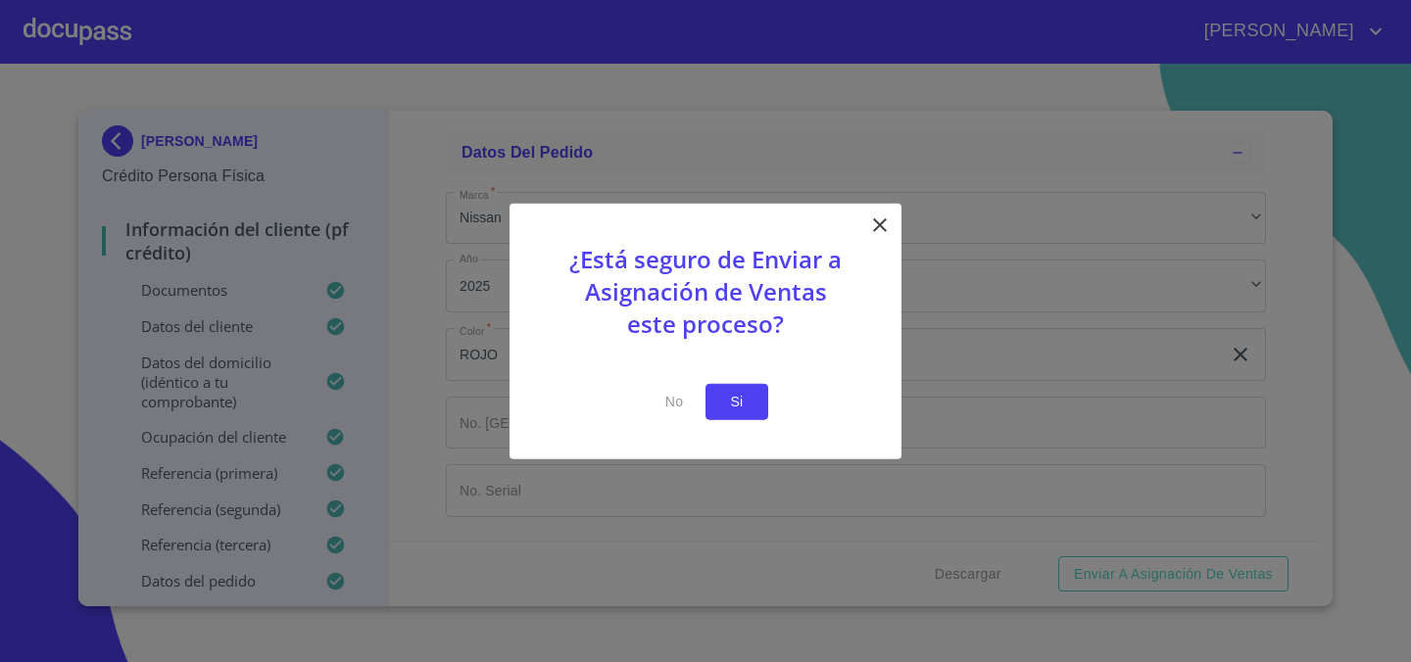
click at [722, 413] on span "Si" at bounding box center [736, 402] width 31 height 24
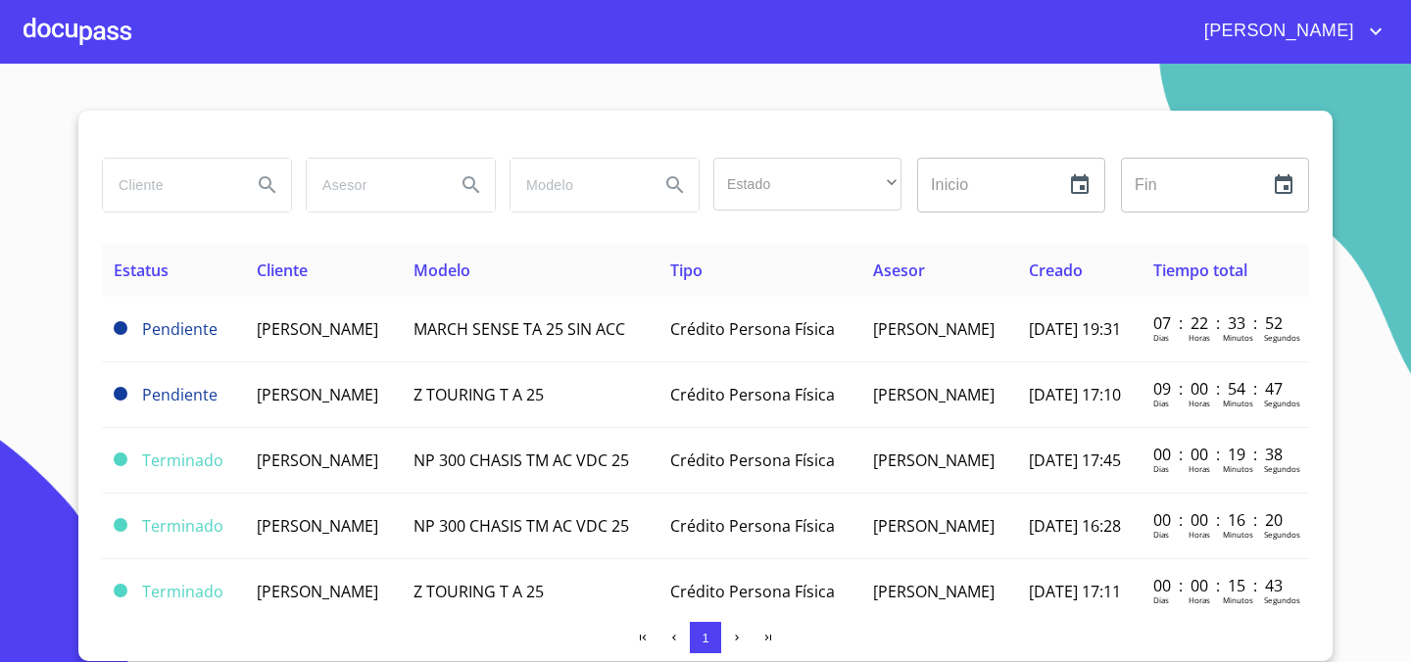
click at [615, 71] on section "Estado ​ ​ Inicio ​ Fin ​ Estatus Cliente Modelo Tipo Asesor Creado Tiempo tota…" at bounding box center [705, 363] width 1411 height 599
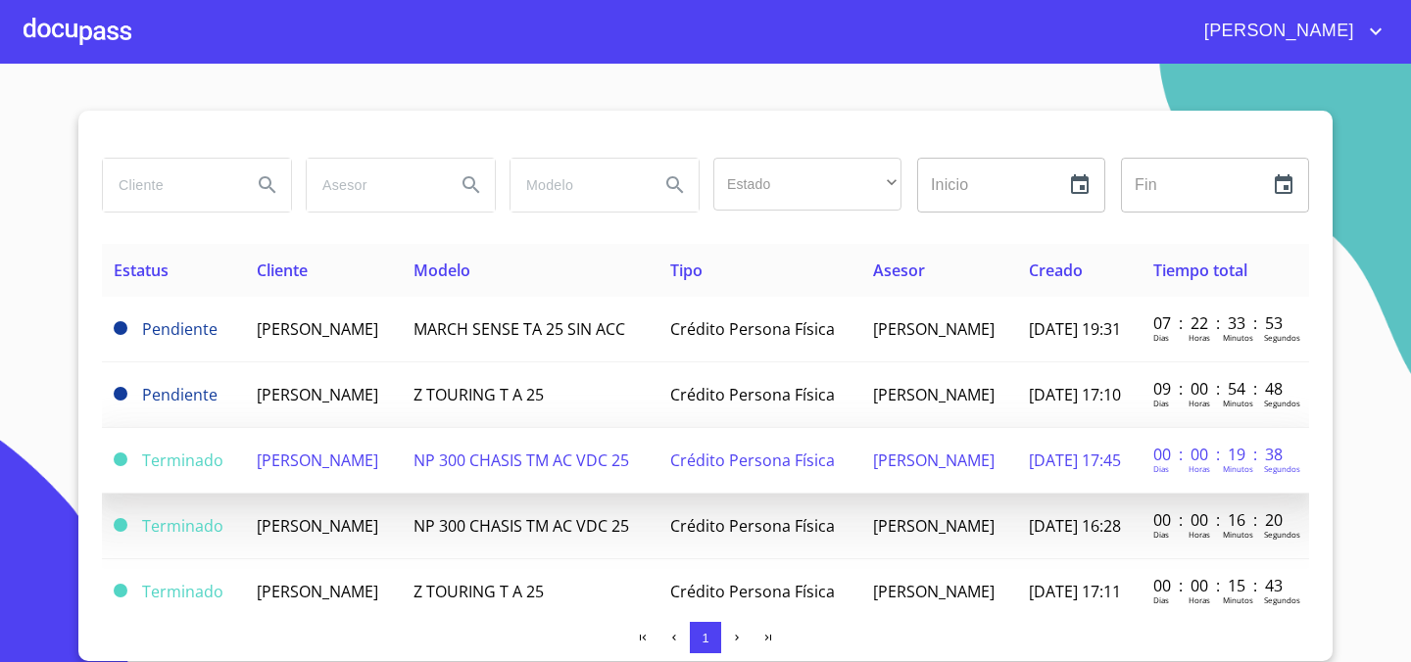
click at [343, 471] on span "[PERSON_NAME]" at bounding box center [317, 461] width 121 height 22
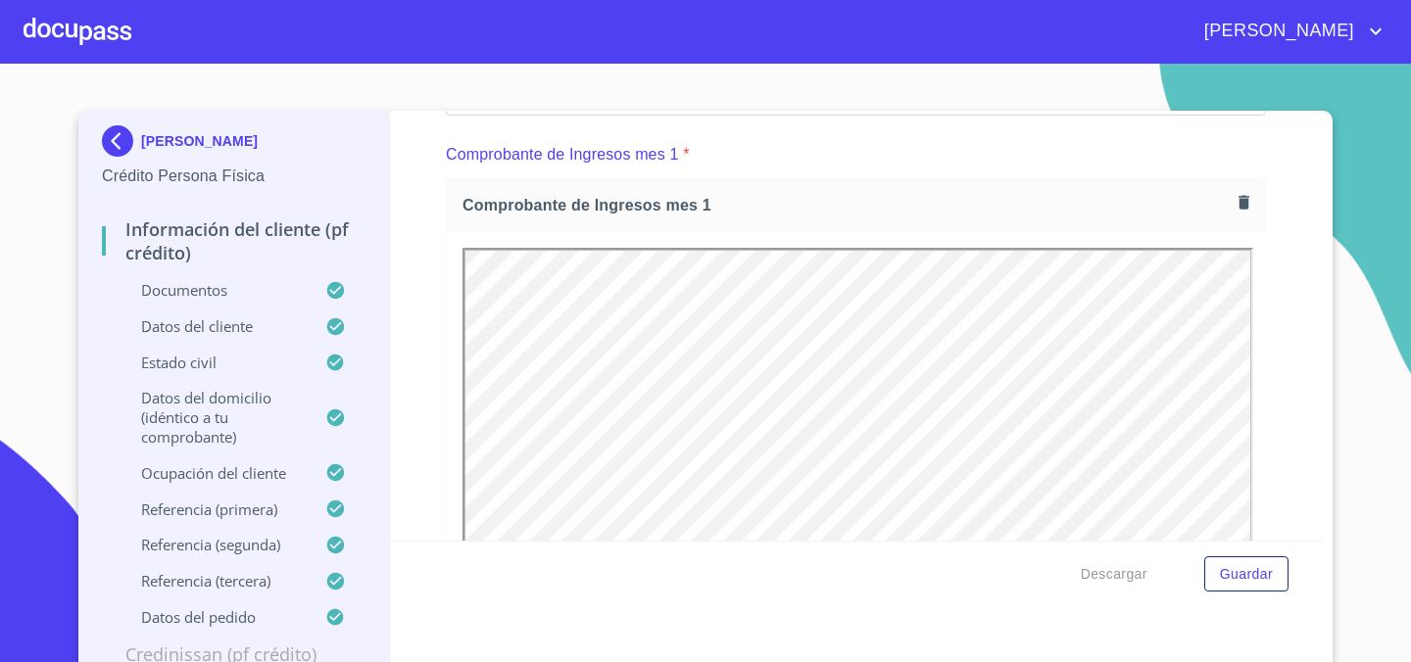
scroll to position [2861, 0]
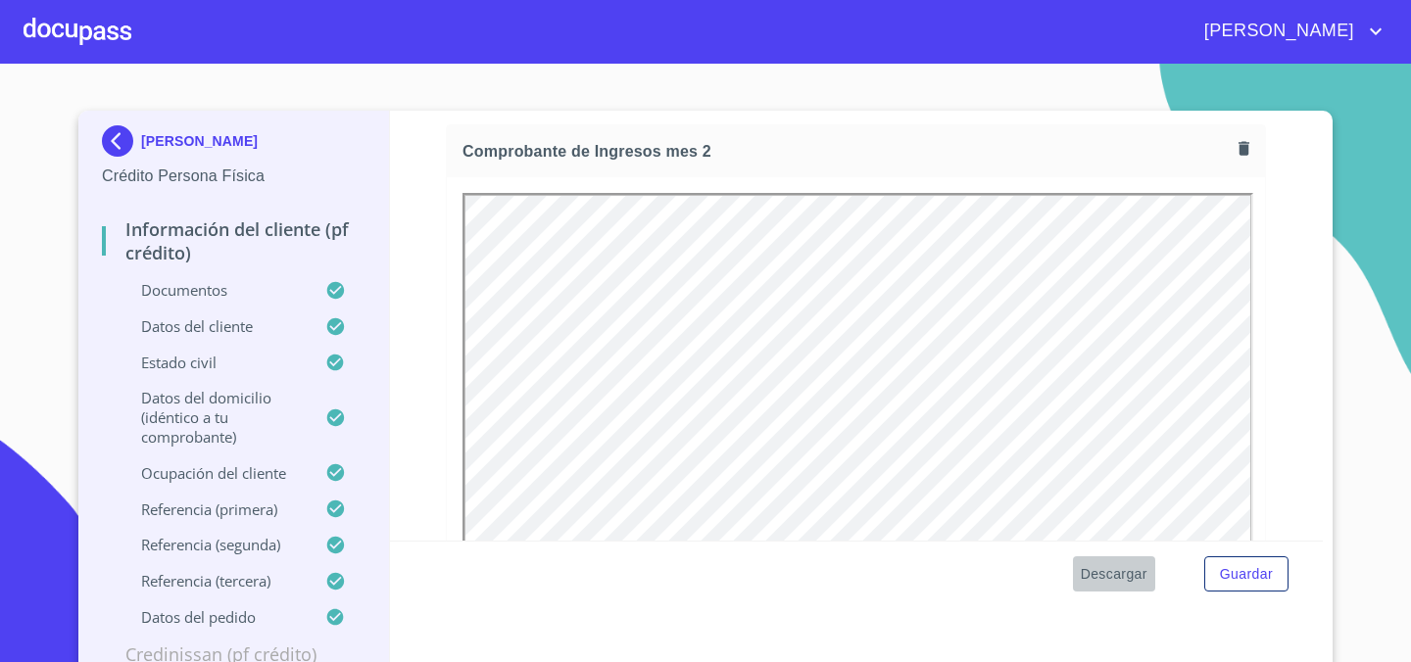
click at [1126, 572] on span "Descargar" at bounding box center [1113, 574] width 67 height 24
click at [1390, 146] on section "[PERSON_NAME] Persona Física Información del cliente (PF crédito) Documentos Da…" at bounding box center [705, 363] width 1411 height 599
click at [1120, 580] on span "Descargar" at bounding box center [1113, 574] width 67 height 24
